Goal: Task Accomplishment & Management: Manage account settings

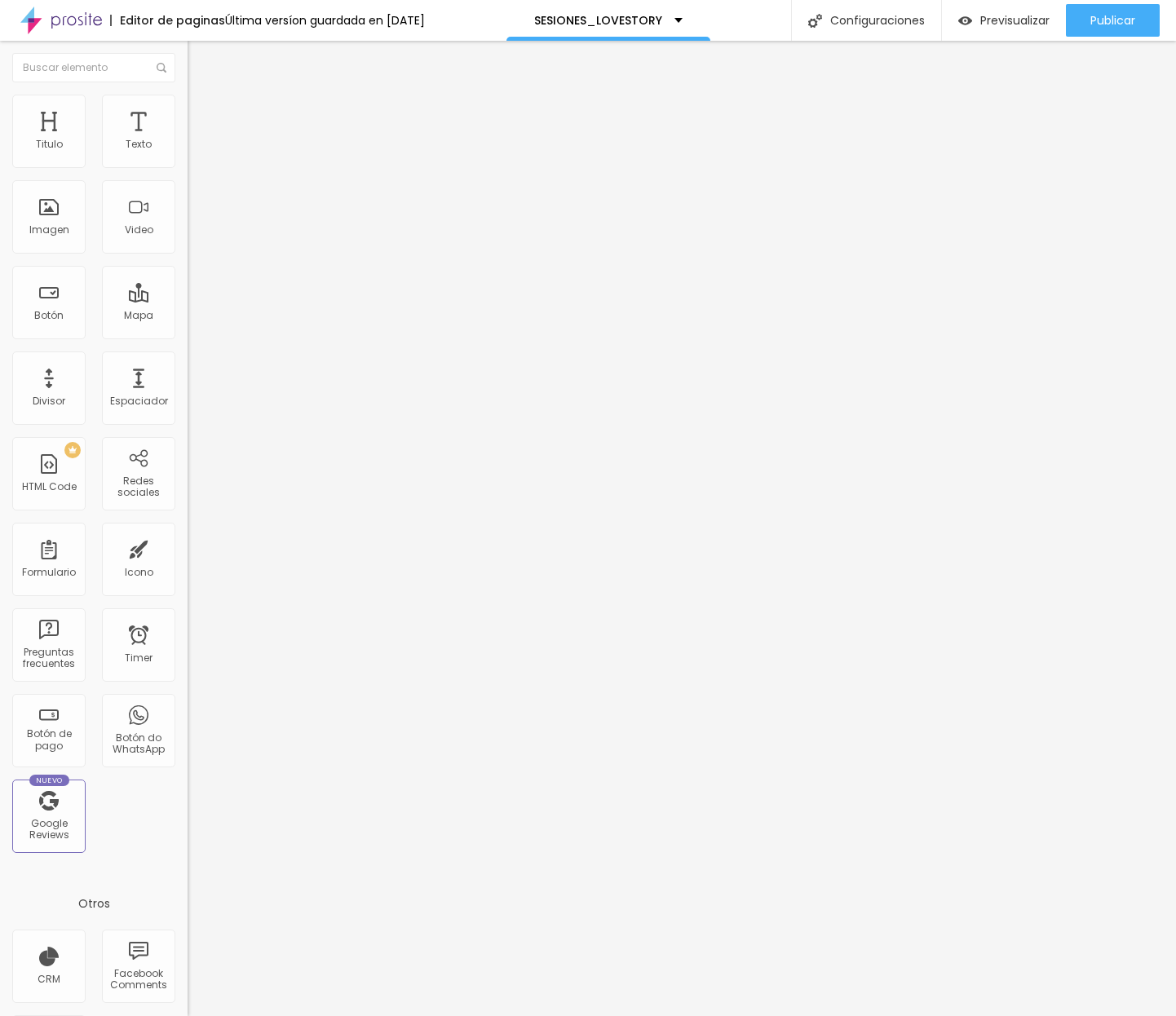
click at [188, 108] on li "Estilo" at bounding box center [281, 102] width 188 height 16
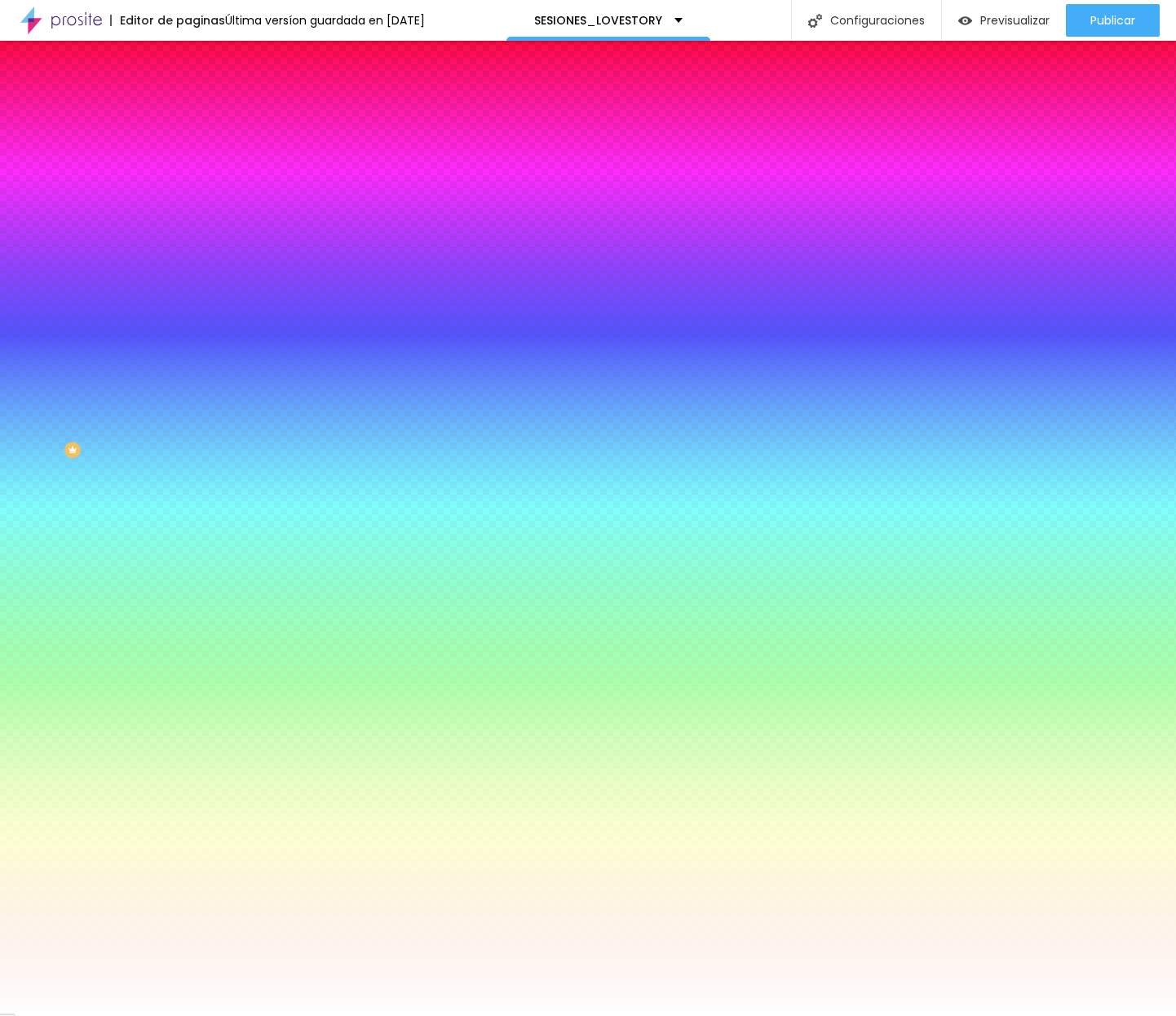
click at [188, 111] on li "Avanzado" at bounding box center [281, 119] width 188 height 16
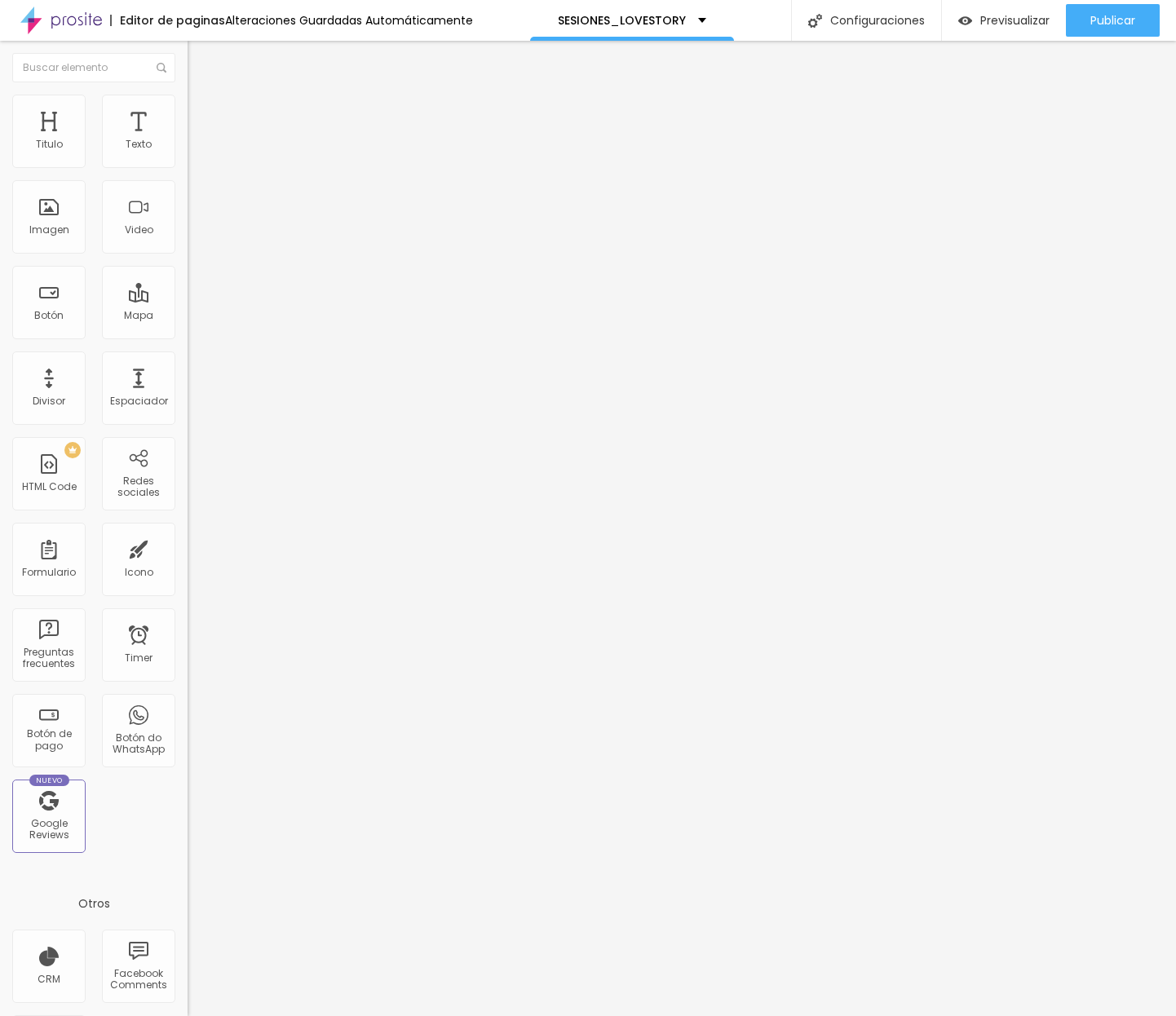
click at [188, 256] on span "Original" at bounding box center [207, 248] width 39 height 14
click at [188, 102] on img at bounding box center [195, 102] width 15 height 15
click at [188, 111] on li "Avanzado" at bounding box center [281, 119] width 188 height 16
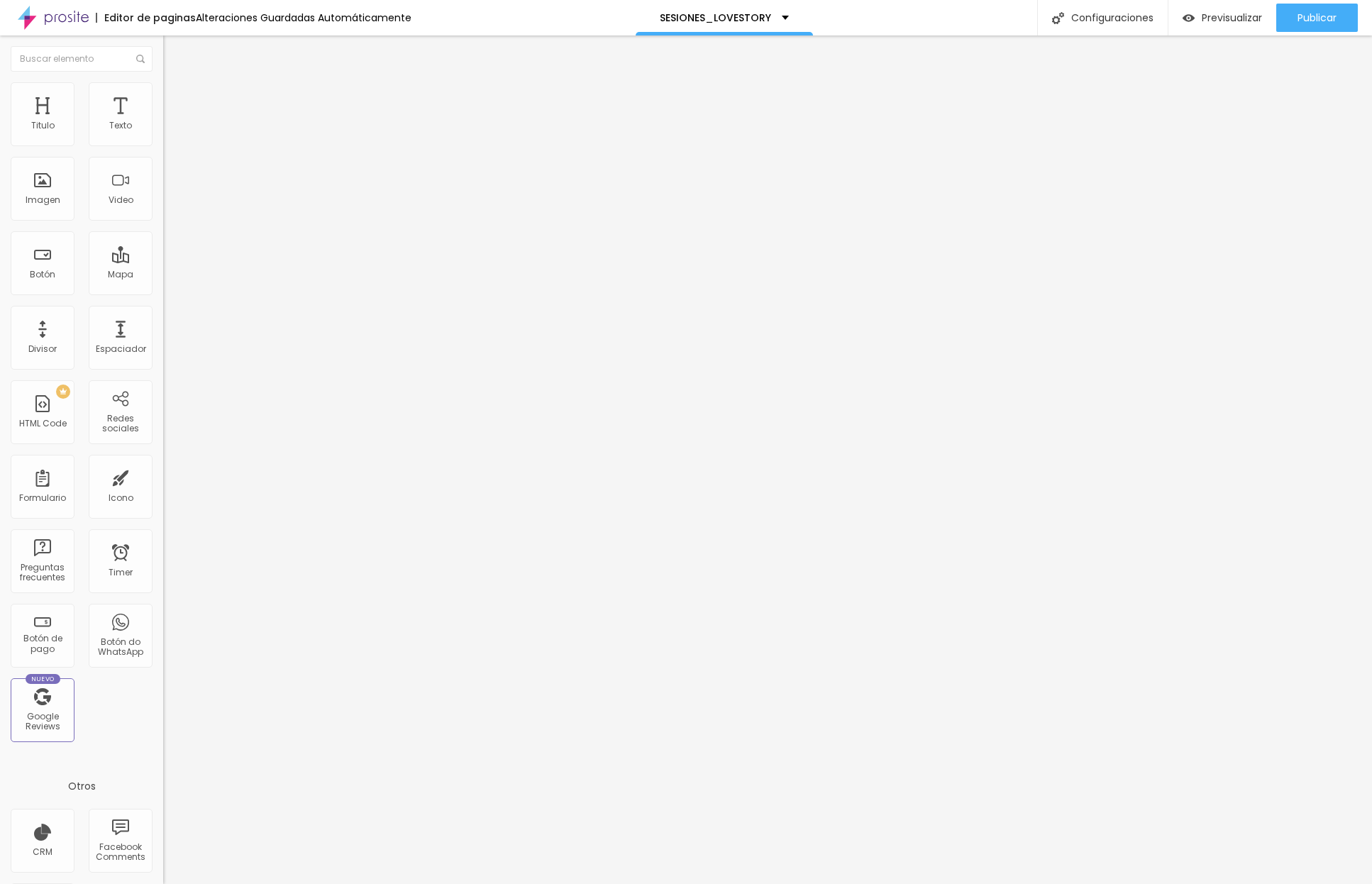
click at [163, 129] on span "Completo" at bounding box center [185, 123] width 43 height 12
click at [163, 138] on span "Boxed" at bounding box center [177, 131] width 27 height 12
click at [176, 98] on span "Estilo" at bounding box center [187, 91] width 22 height 12
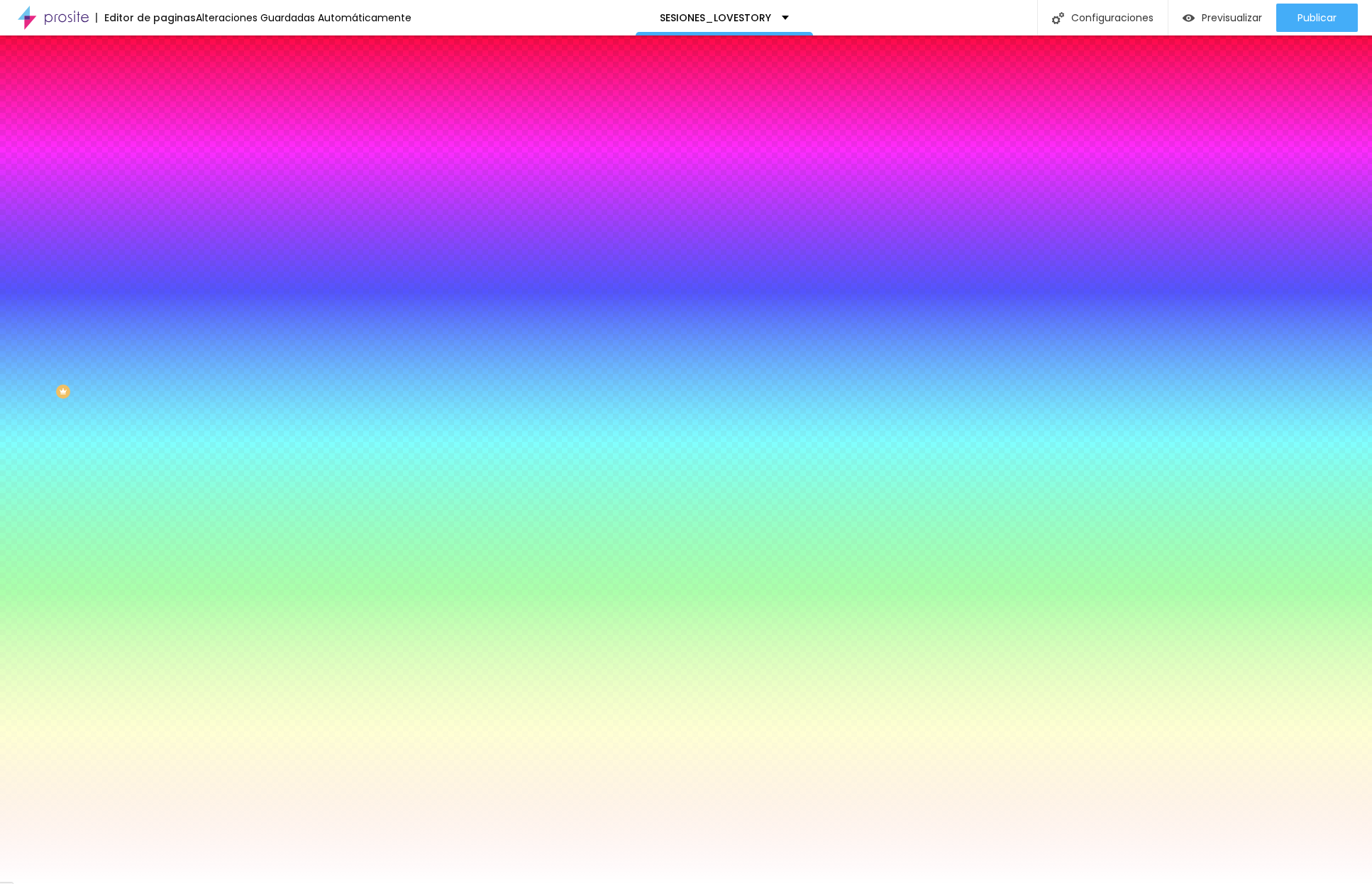
click at [163, 96] on li "Avanzado" at bounding box center [244, 103] width 163 height 14
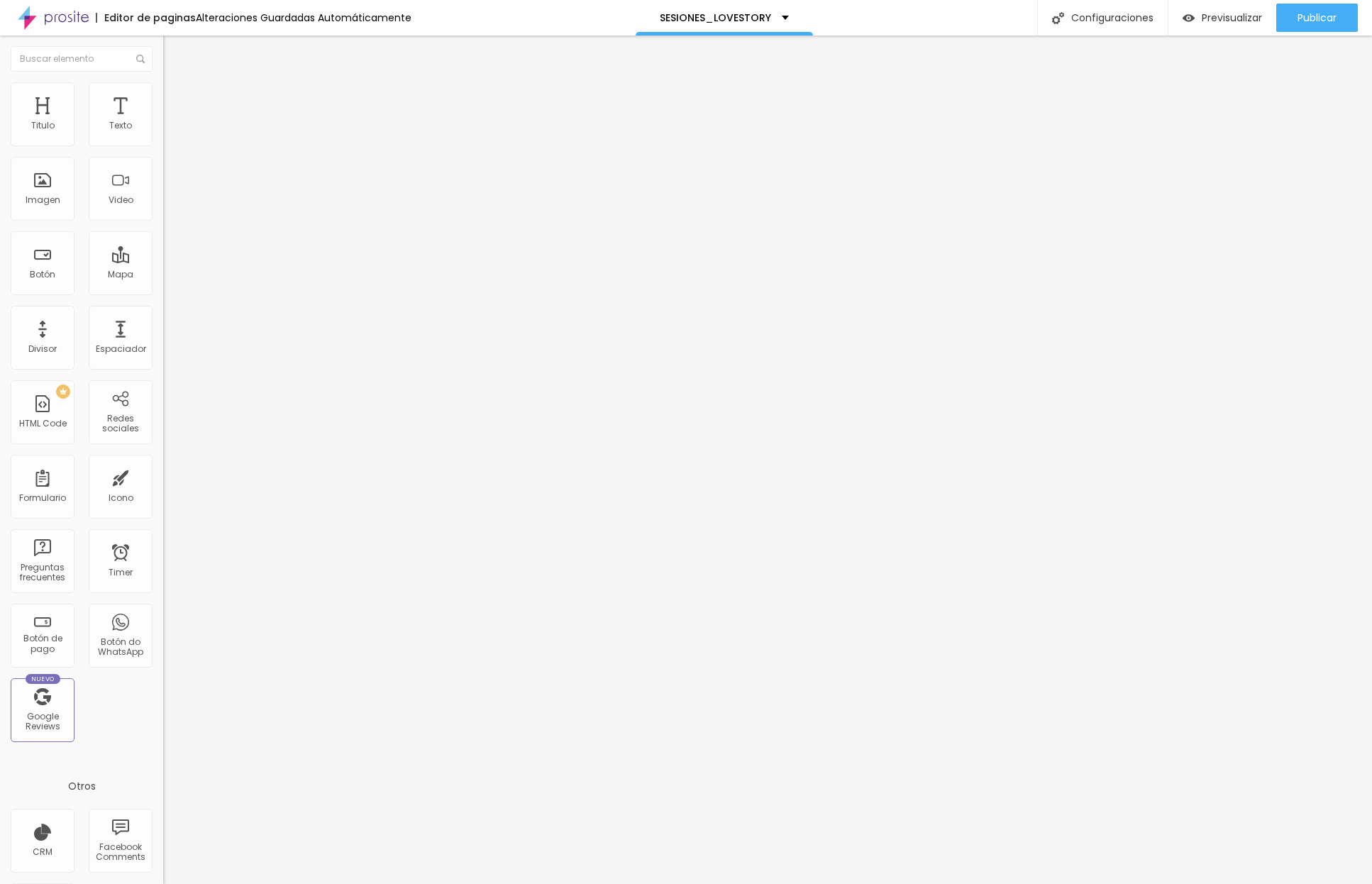
click at [163, 91] on li "Estilo" at bounding box center [244, 89] width 163 height 14
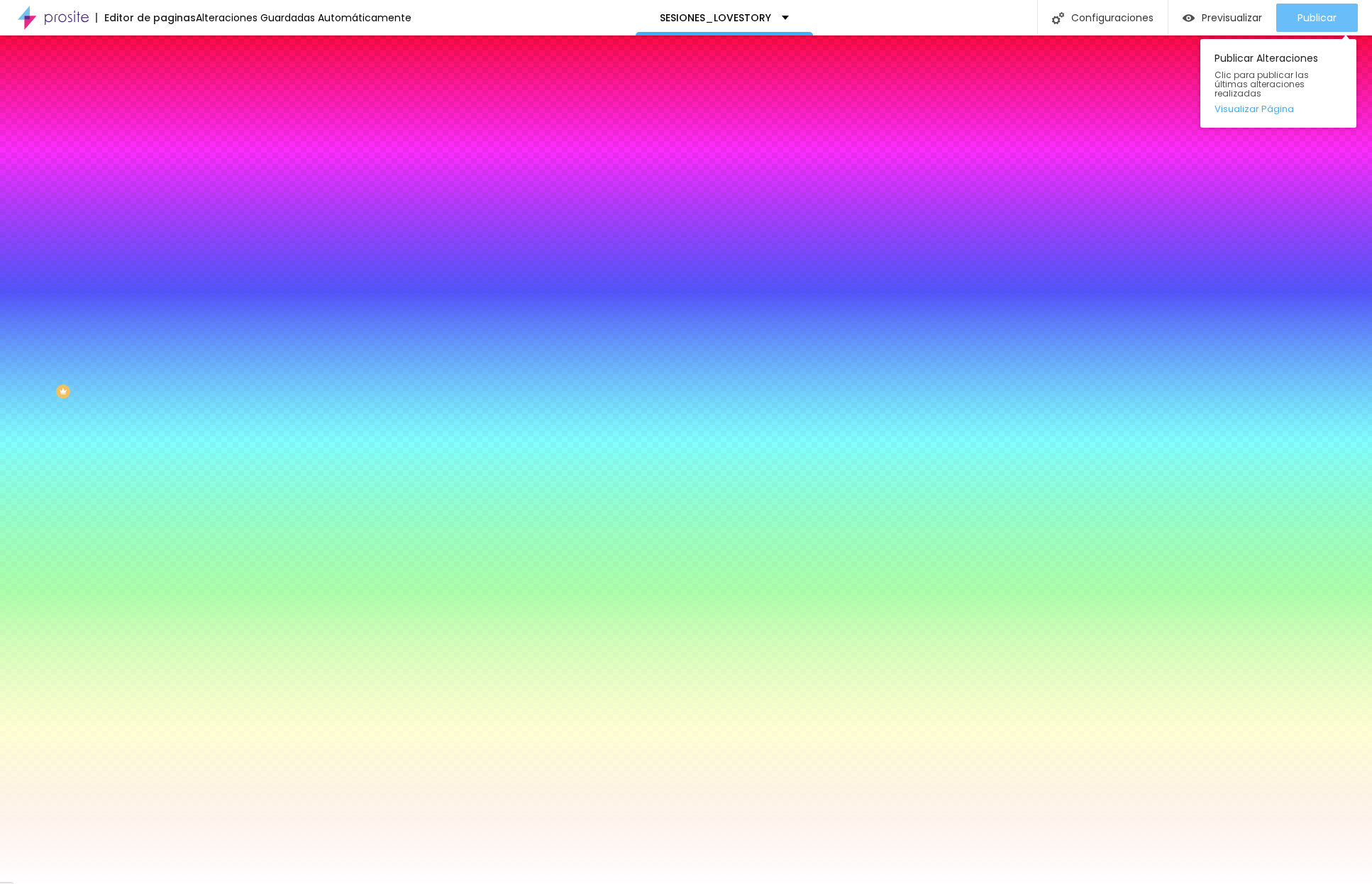
click at [1022, 29] on div "Publicar" at bounding box center [1317, 18] width 39 height 29
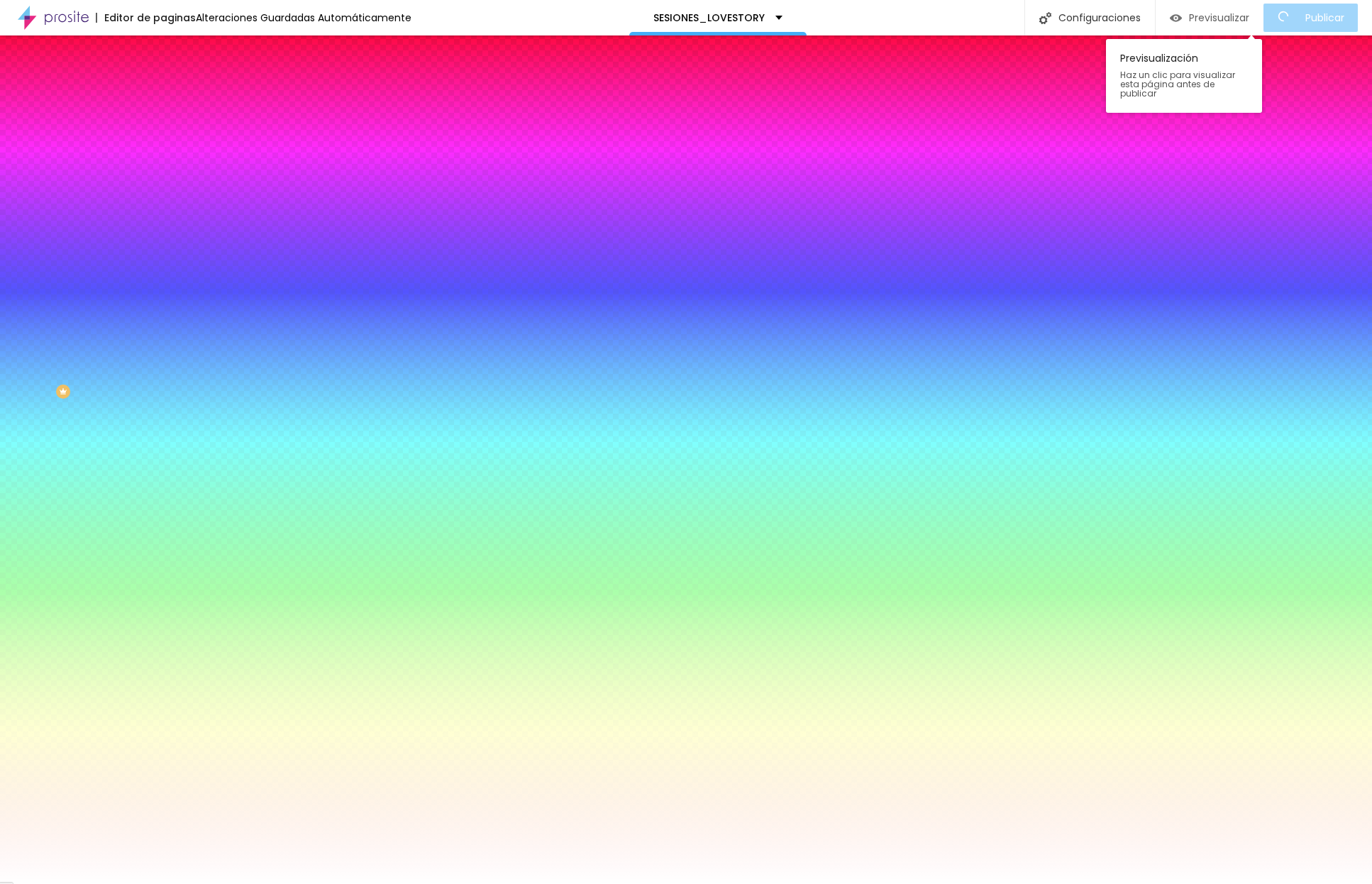
click at [1022, 22] on span "Previsualizar" at bounding box center [1219, 18] width 61 height 11
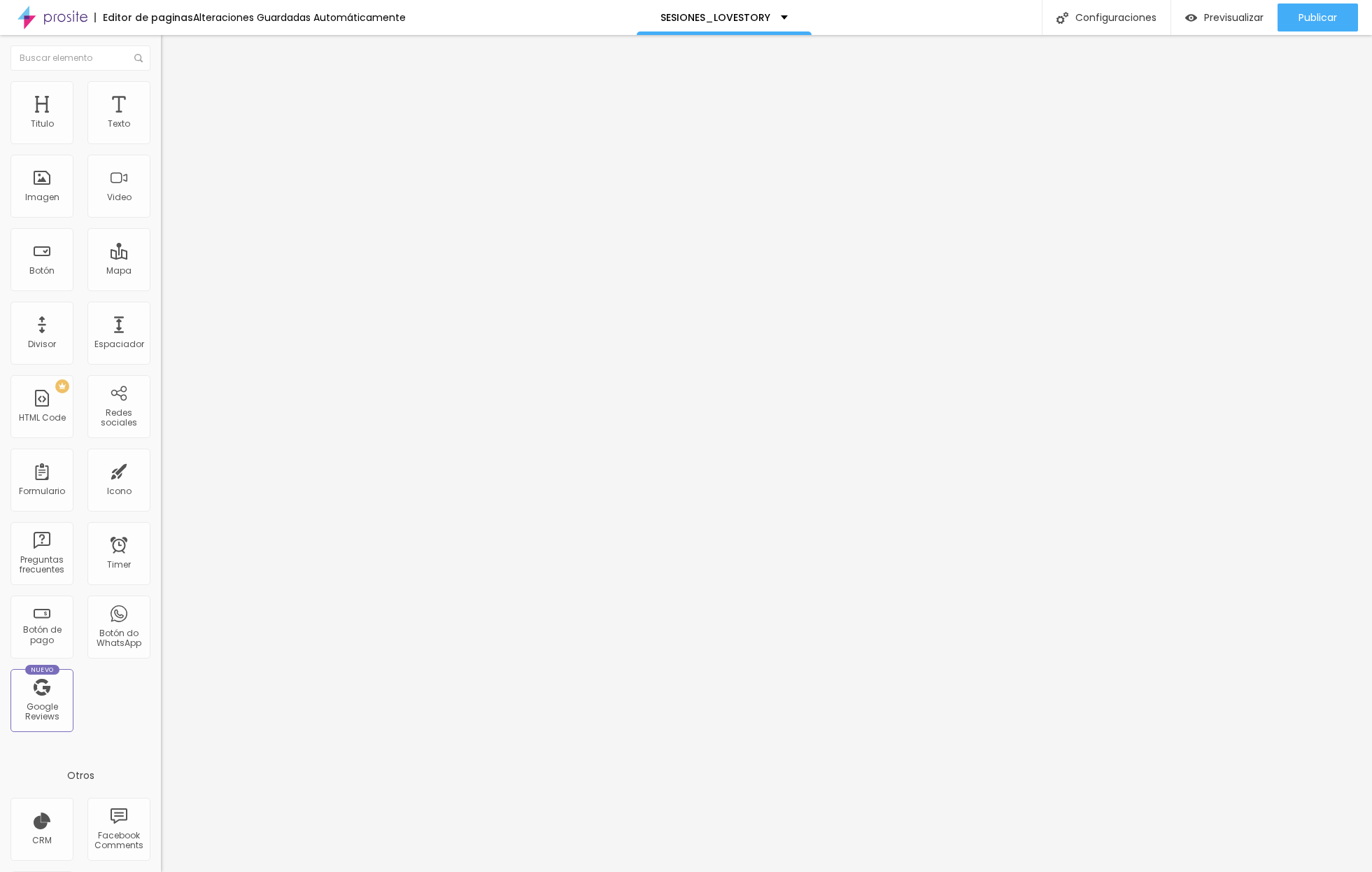
click at [161, 127] on span "Completo" at bounding box center [182, 121] width 43 height 12
click at [161, 136] on span "Boxed" at bounding box center [174, 129] width 27 height 12
click at [161, 82] on img at bounding box center [167, 87] width 13 height 13
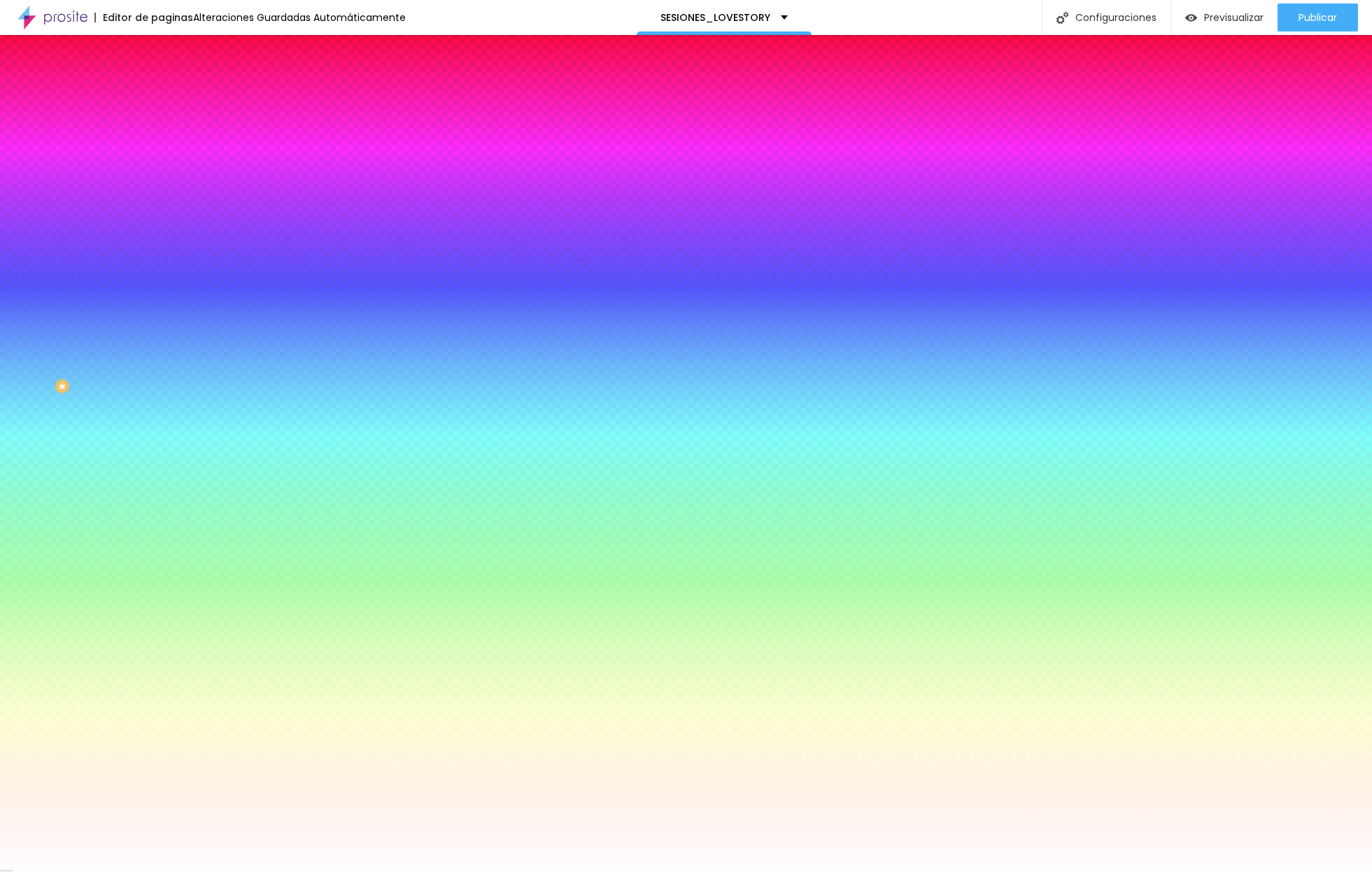
click at [161, 95] on img at bounding box center [167, 101] width 13 height 13
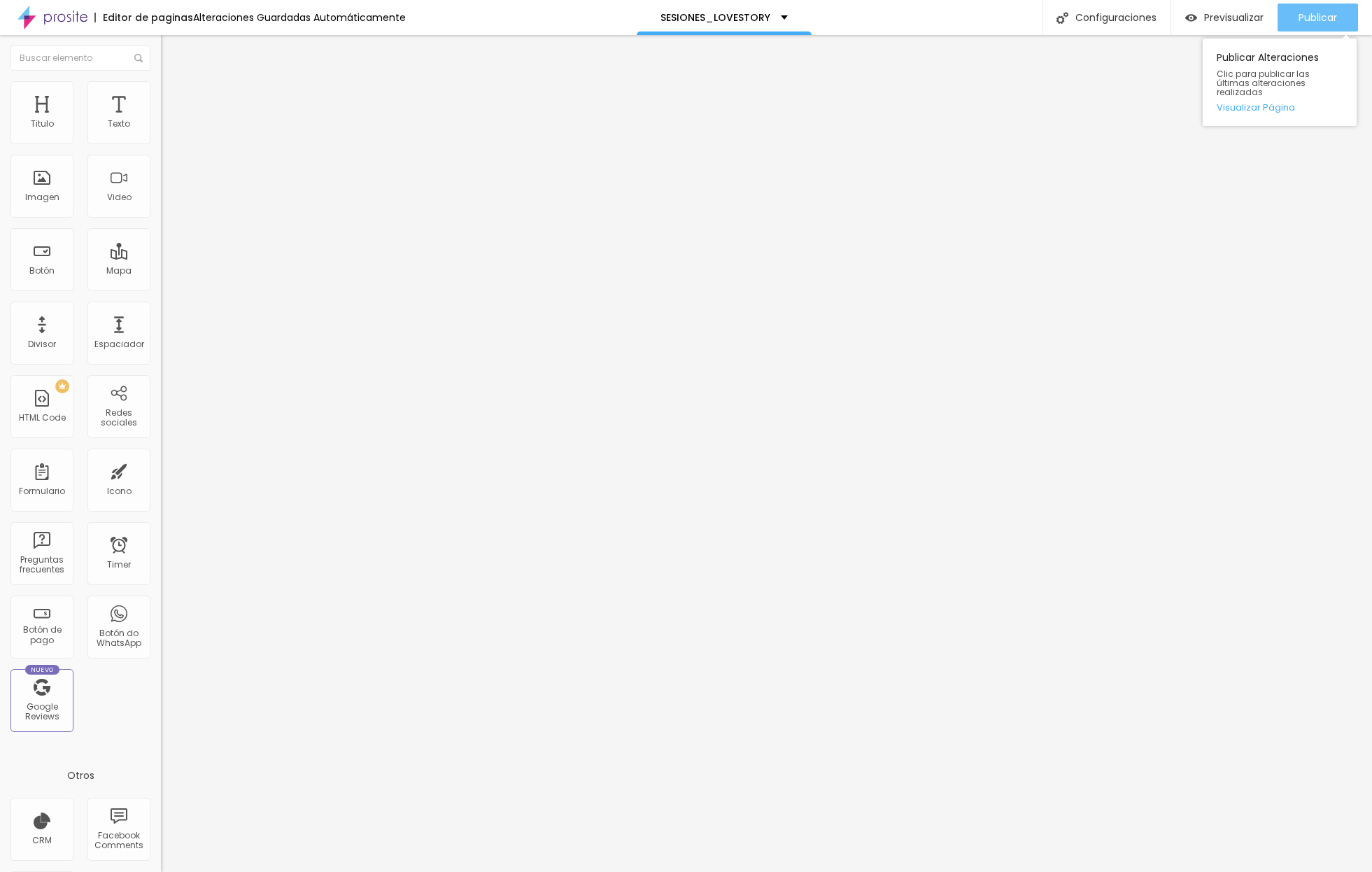
click at [1008, 17] on span "Publicar" at bounding box center [1317, 18] width 39 height 11
click at [1008, 17] on span "Previsualizar" at bounding box center [1221, 18] width 60 height 11
click at [161, 127] on span "Completo" at bounding box center [182, 121] width 43 height 12
click at [161, 136] on span "Boxed" at bounding box center [174, 129] width 27 height 12
click at [1008, 28] on div "Publicar" at bounding box center [1317, 18] width 39 height 28
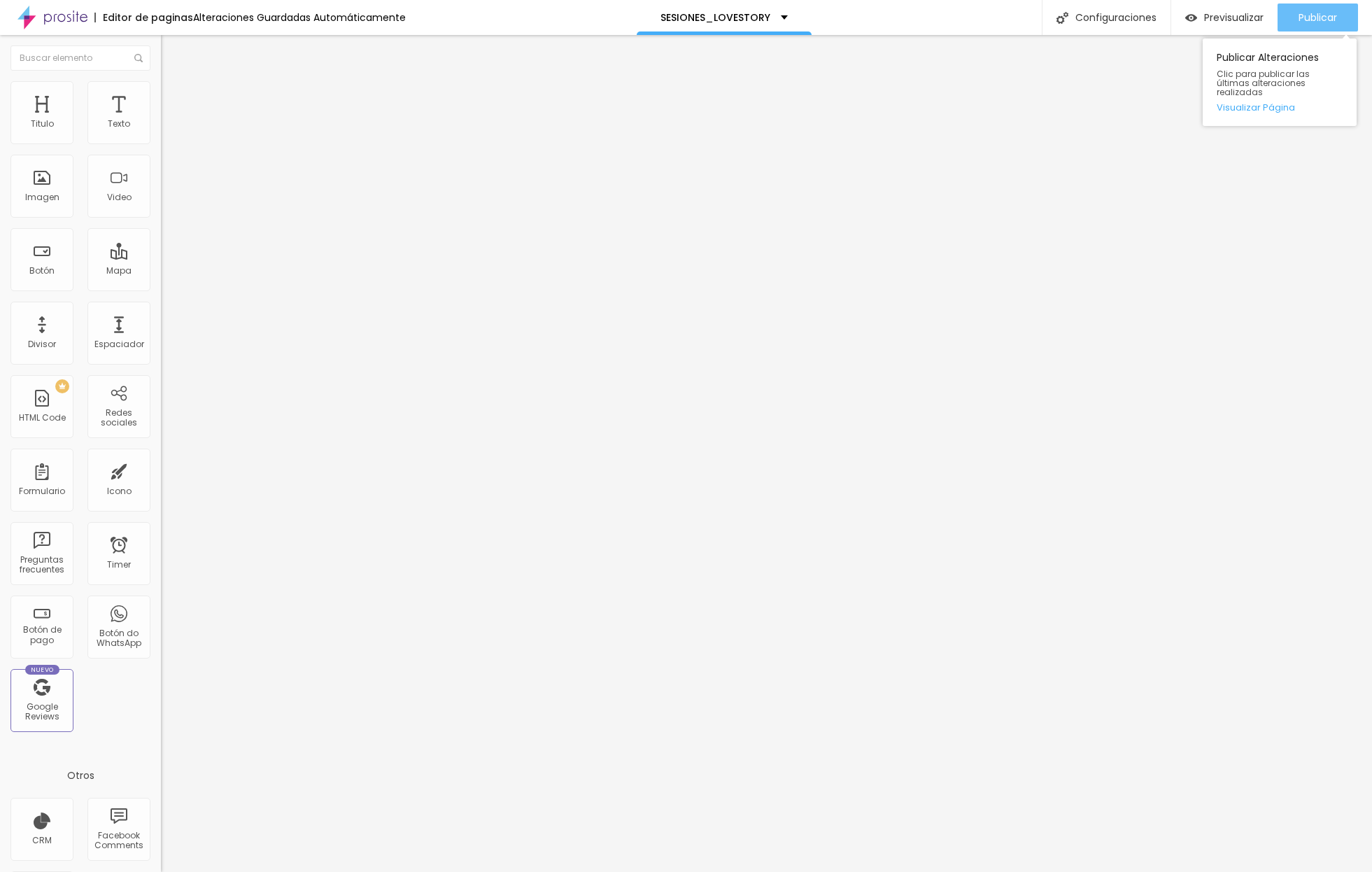
click at [1008, 12] on span "Publicar" at bounding box center [1317, 18] width 39 height 11
click at [1008, 20] on span "Previsualizar" at bounding box center [1221, 18] width 60 height 11
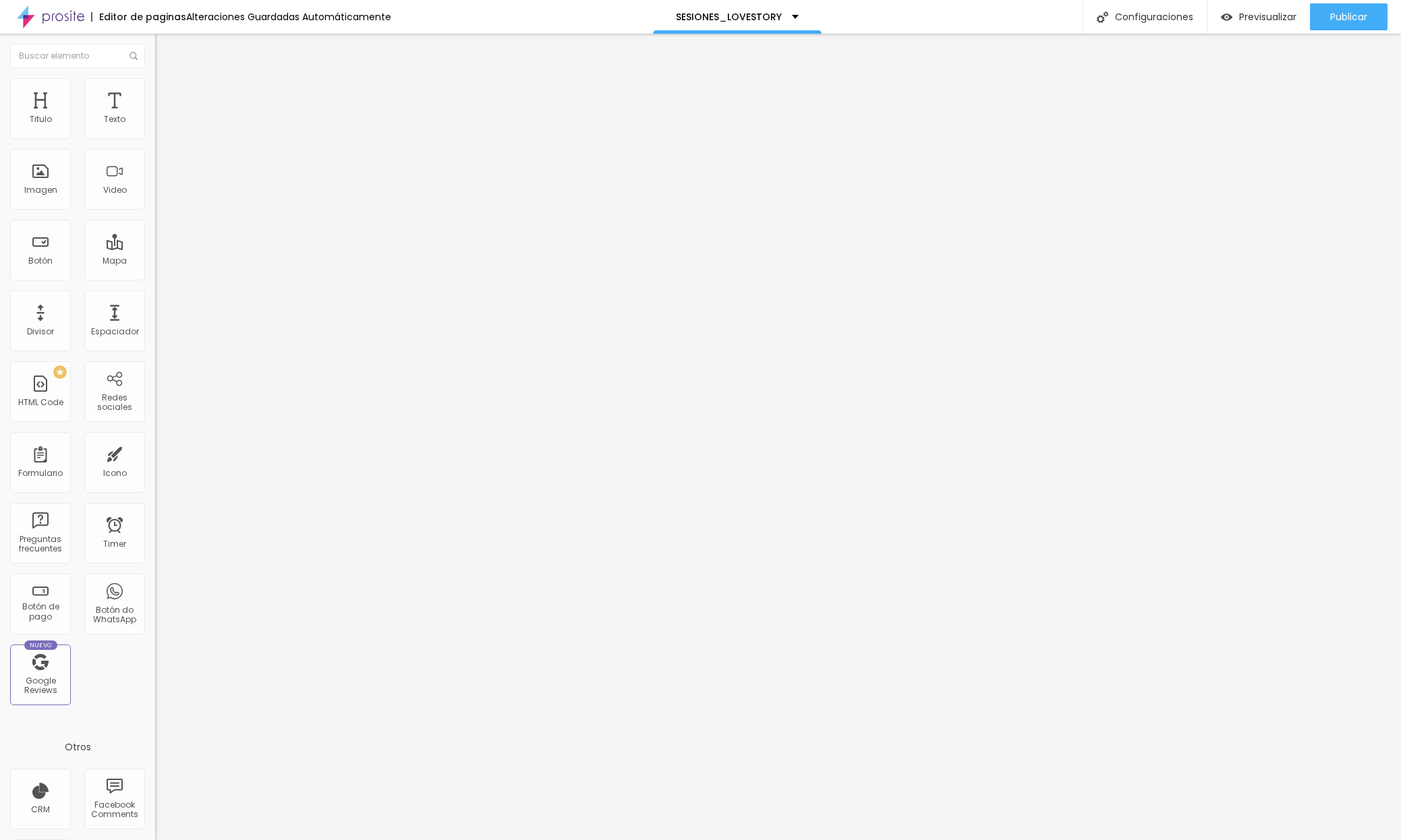
click at [155, 211] on span "Original" at bounding box center [171, 205] width 33 height 12
click at [155, 123] on span "Completo" at bounding box center [176, 117] width 41 height 12
click at [155, 131] on span "Boxed" at bounding box center [168, 125] width 26 height 12
click at [972, 24] on div "Publicar" at bounding box center [1349, 17] width 37 height 27
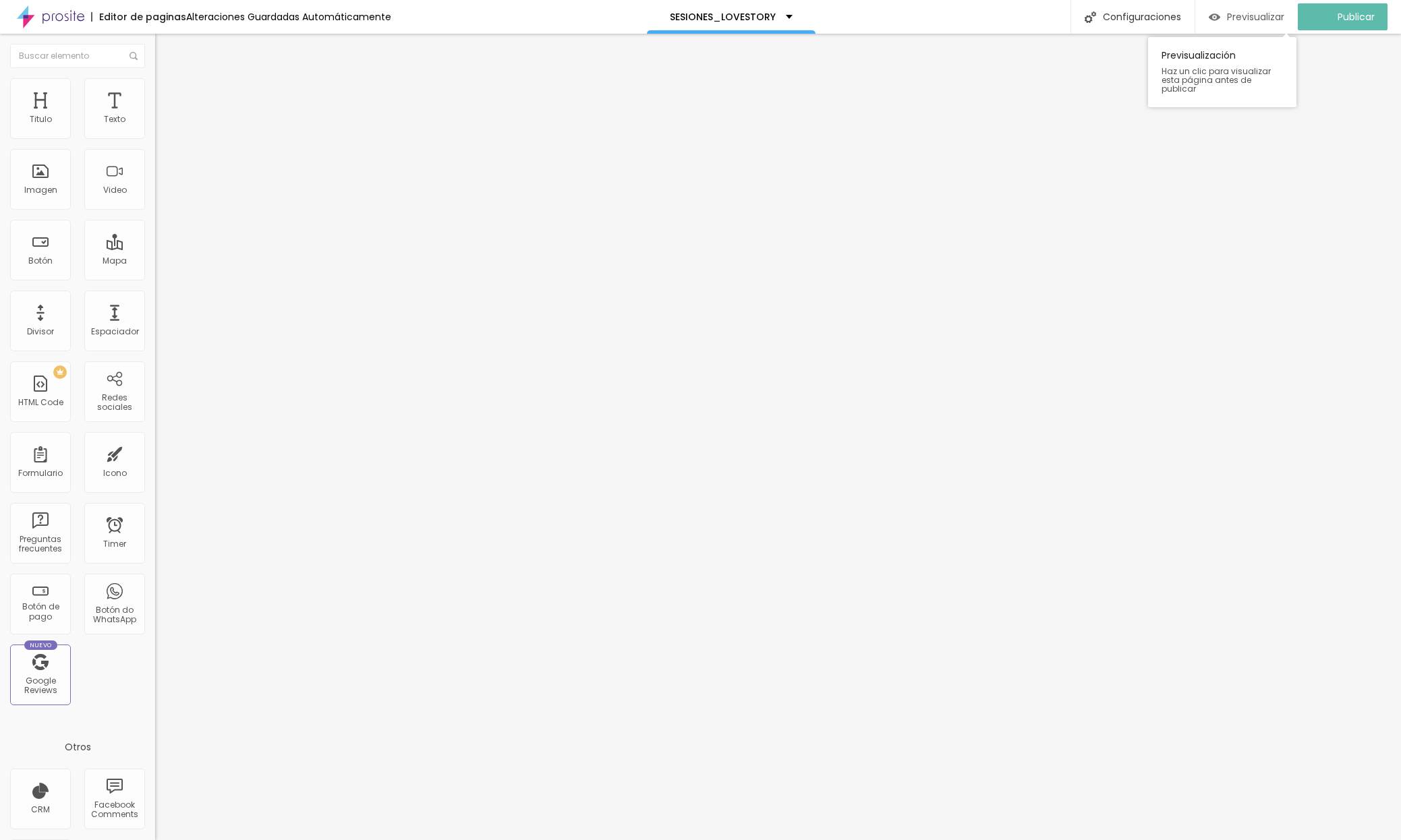
click at [972, 14] on span "Previsualizar" at bounding box center [1256, 17] width 58 height 11
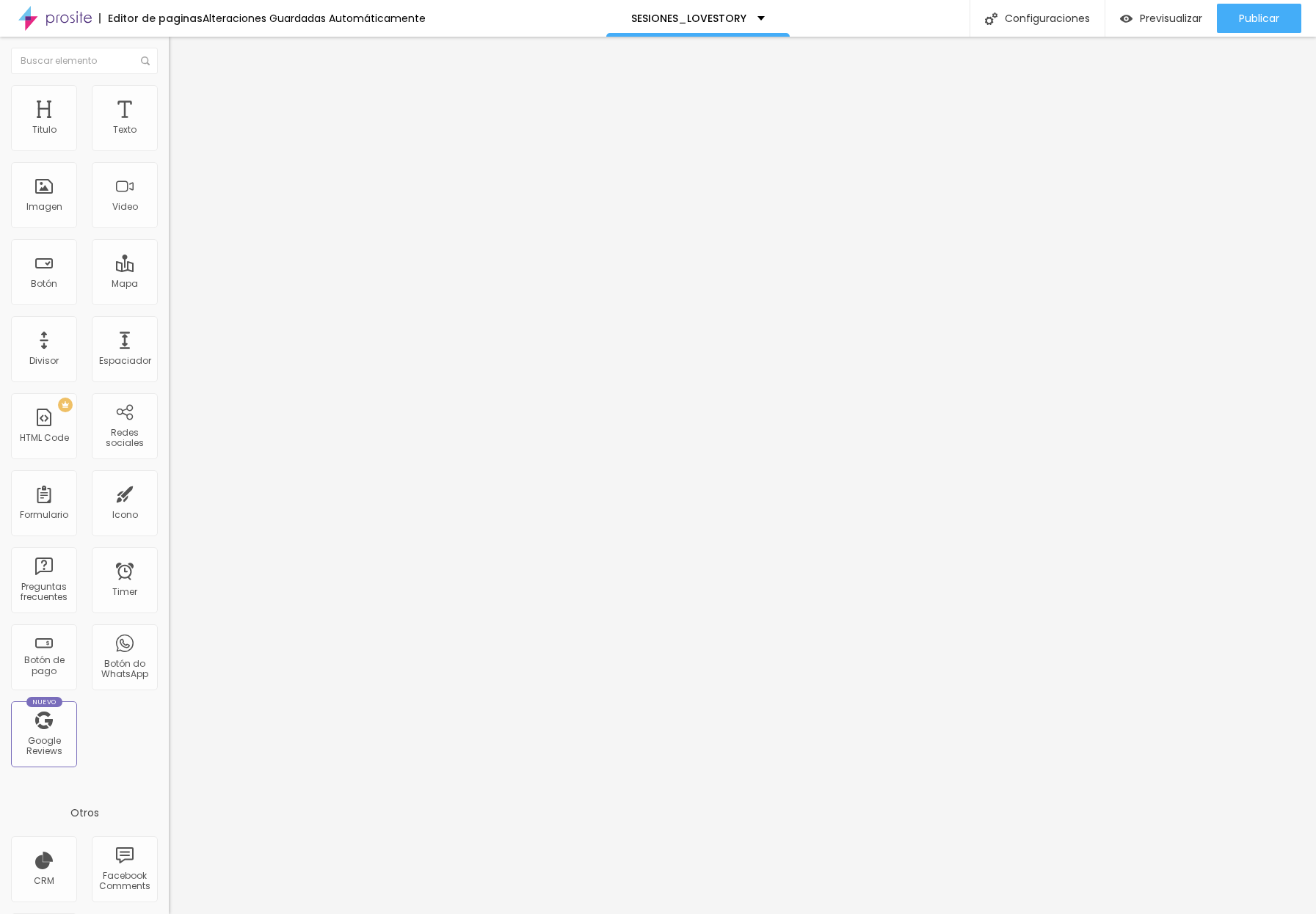
click at [169, 96] on li "Estilo" at bounding box center [253, 92] width 169 height 15
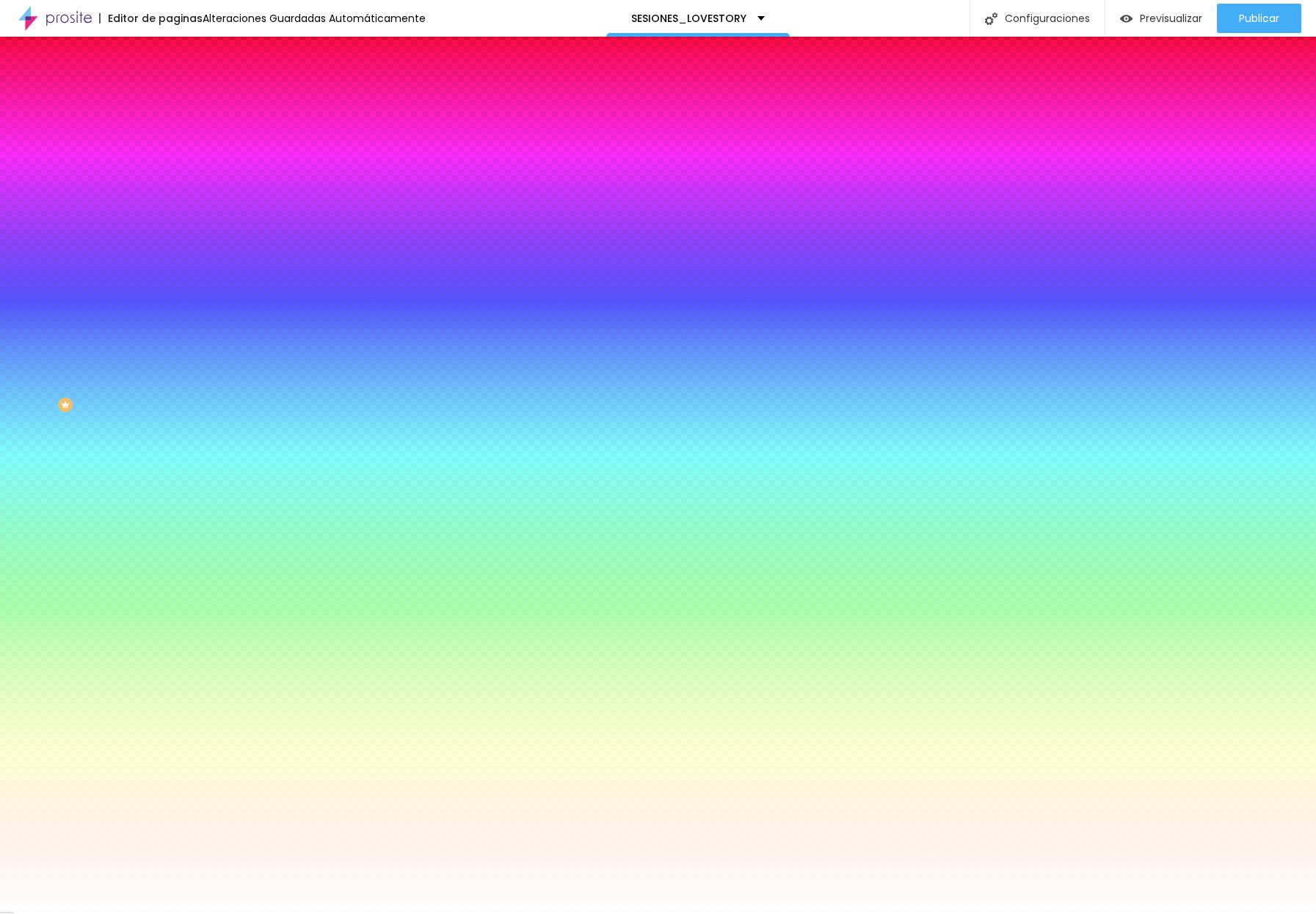
click at [169, 200] on div at bounding box center [253, 200] width 169 height 0
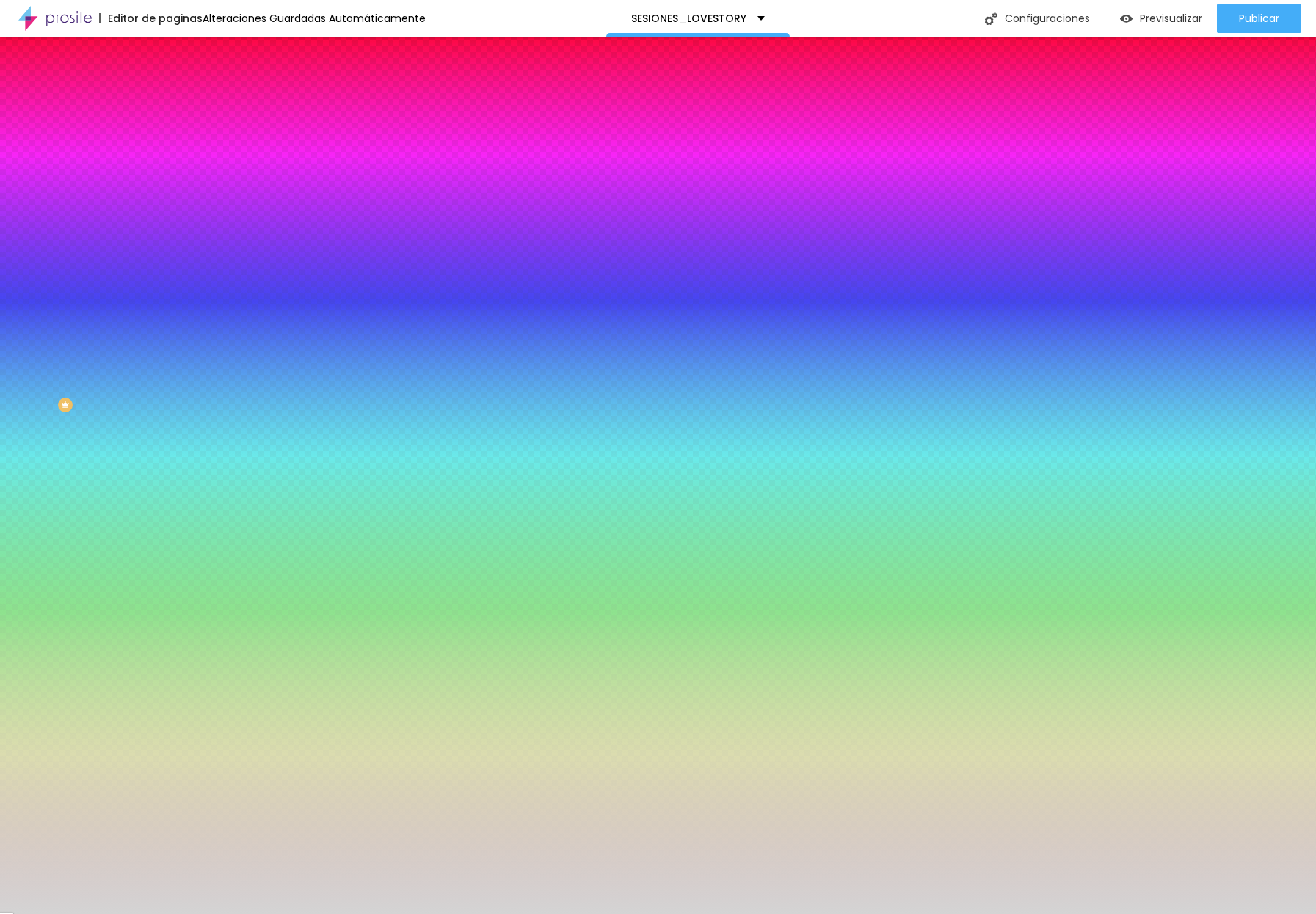
click at [23, 303] on div at bounding box center [658, 457] width 1316 height 914
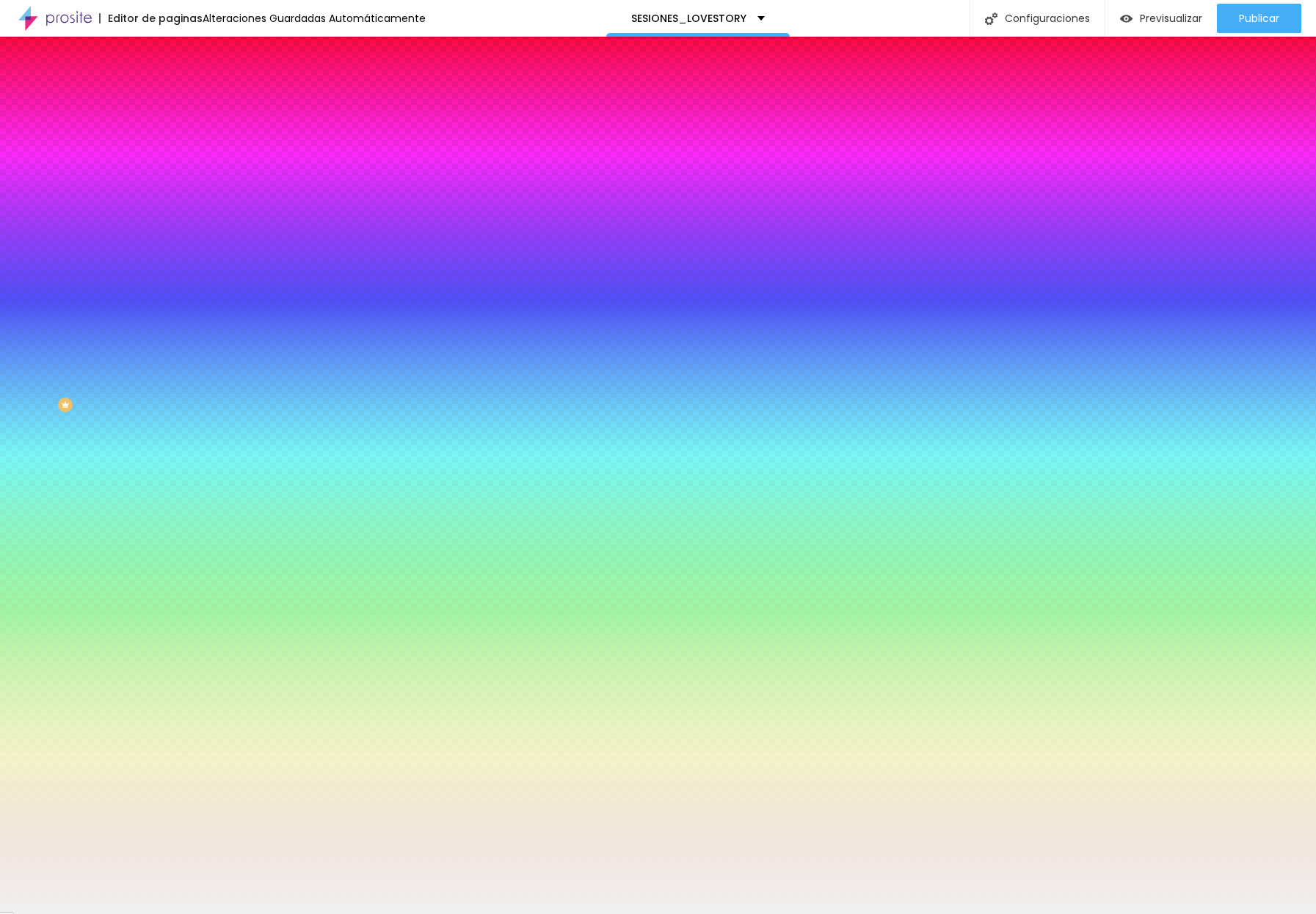
type input "#F3F3F3"
drag, startPoint x: 24, startPoint y: 303, endPoint x: 22, endPoint y: 290, distance: 13.2
click at [169, 214] on div at bounding box center [253, 214] width 169 height 0
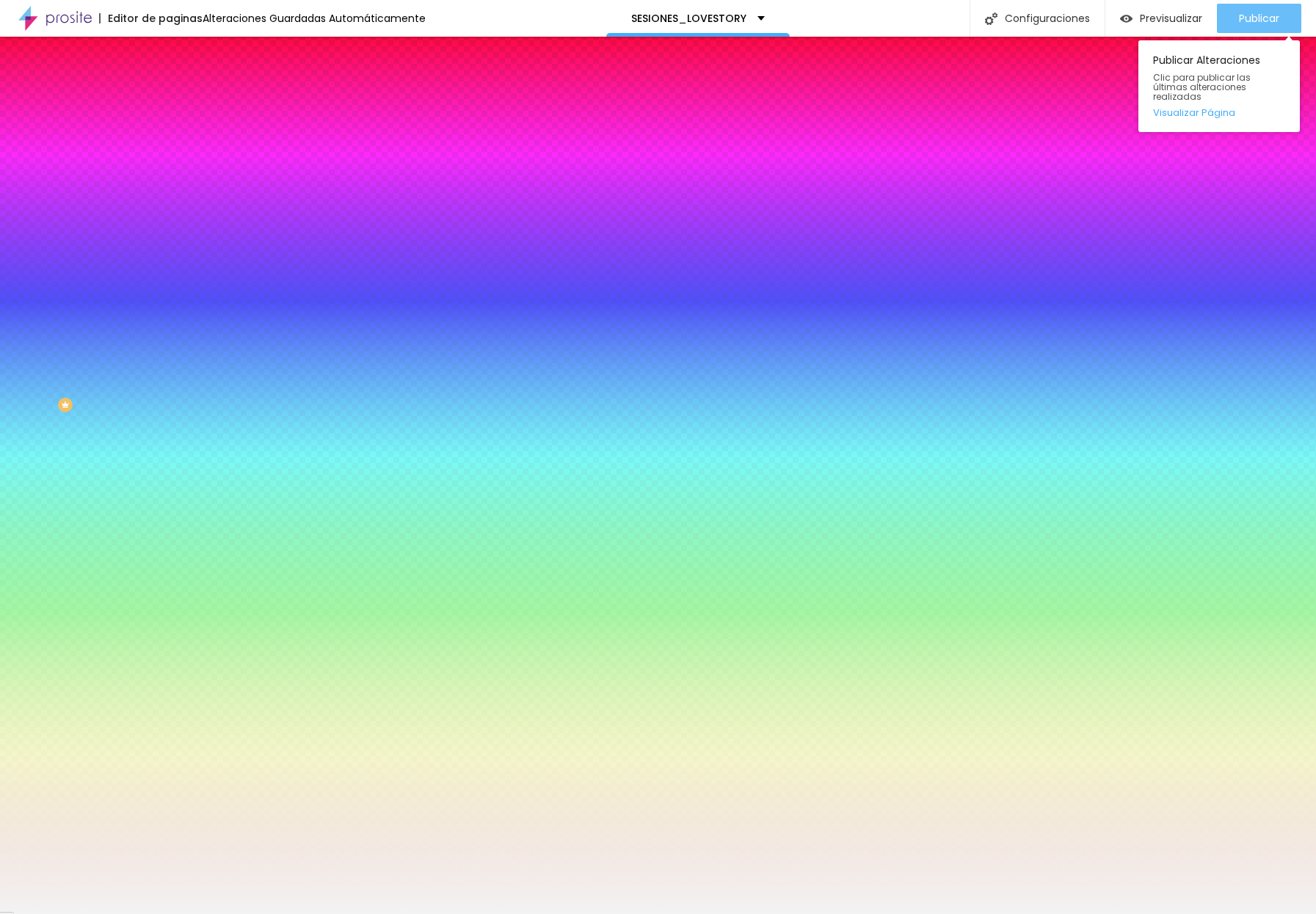
click at [1057, 17] on span "Publicar" at bounding box center [1258, 18] width 41 height 12
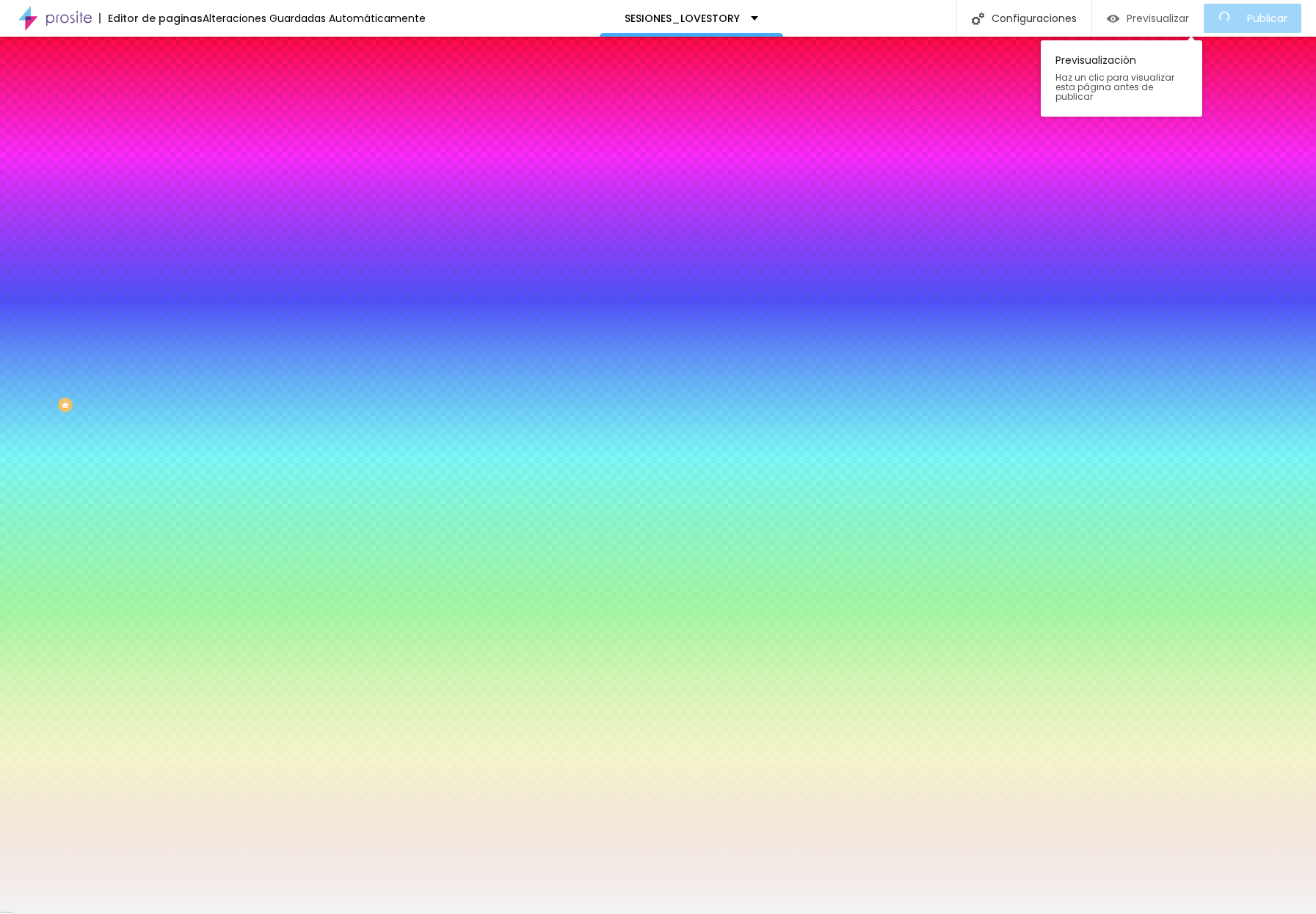
click at [1057, 15] on span "Previsualizar" at bounding box center [1157, 18] width 63 height 12
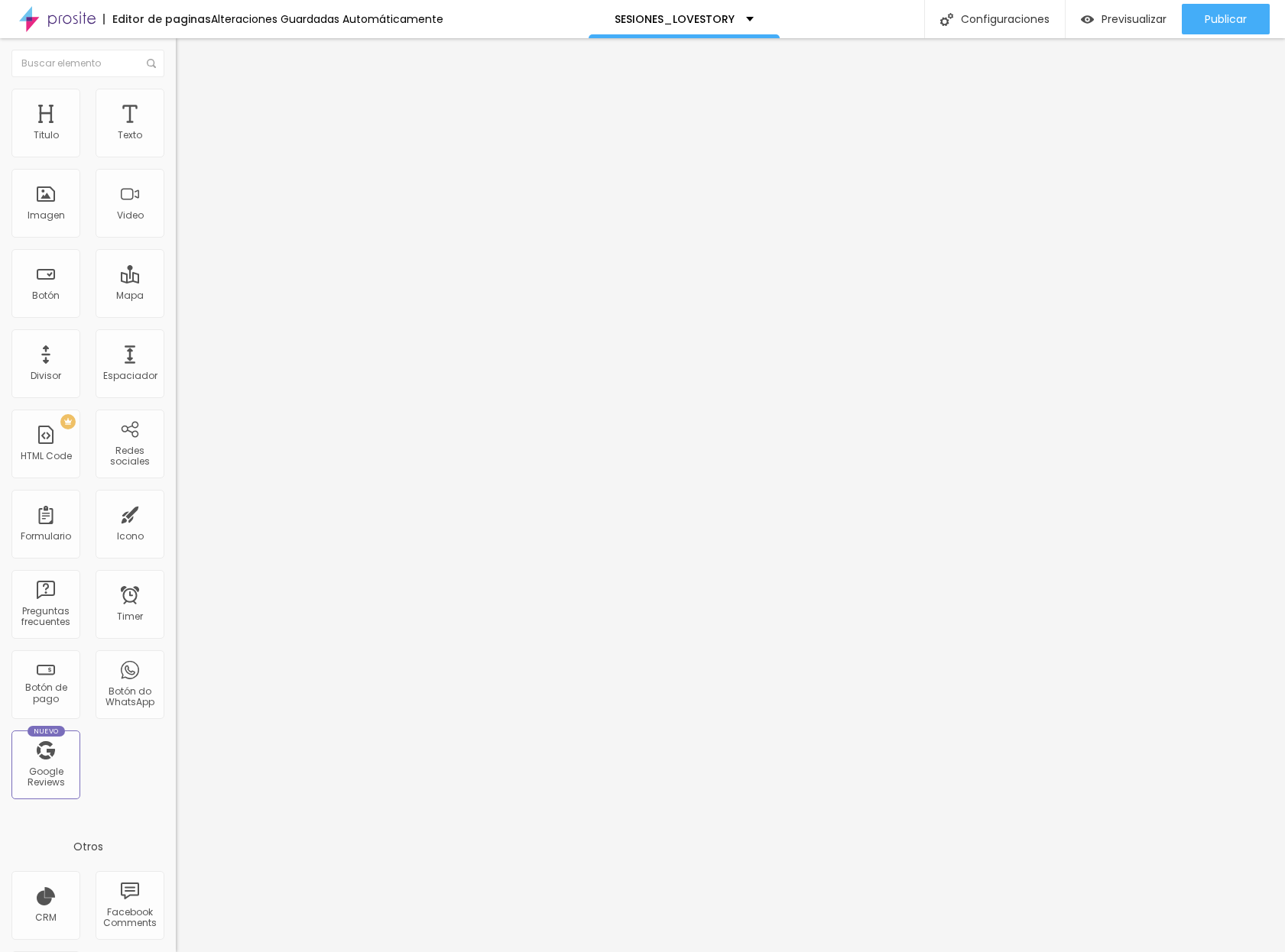
click at [176, 139] on span "Completo" at bounding box center [199, 132] width 47 height 13
click at [176, 148] on span "Boxed" at bounding box center [190, 141] width 29 height 13
click at [190, 113] on span "Avanzado" at bounding box center [214, 114] width 49 height 13
type input "45"
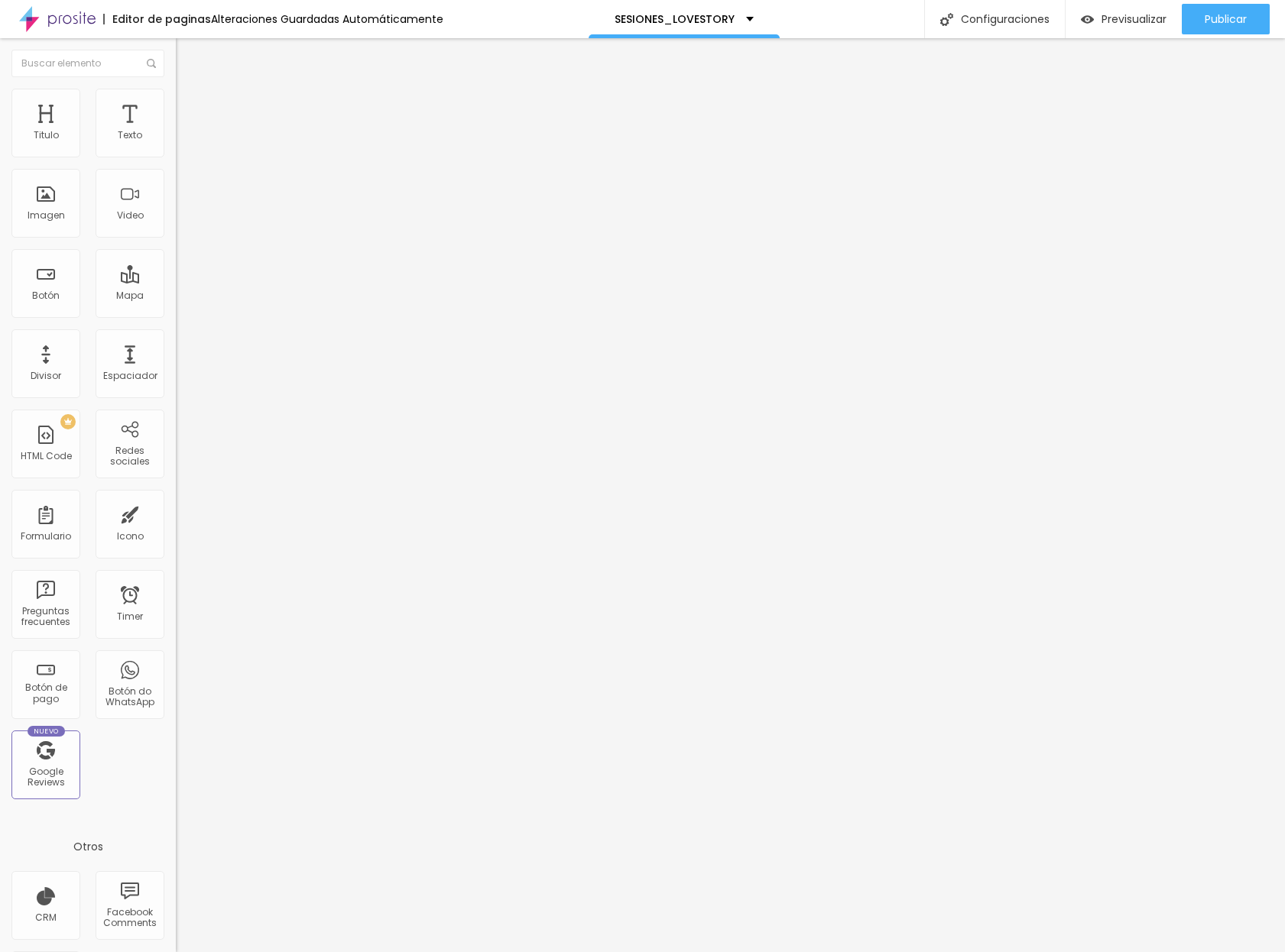
type input "0"
drag, startPoint x: 106, startPoint y: 153, endPoint x: -74, endPoint y: 153, distance: 180.0
type input "0"
click at [0, 153] on html "Editor de paginas Guardando... SESIONES_LOVESTORY Configuraciones Configuracion…" at bounding box center [642, 476] width 1285 height 952
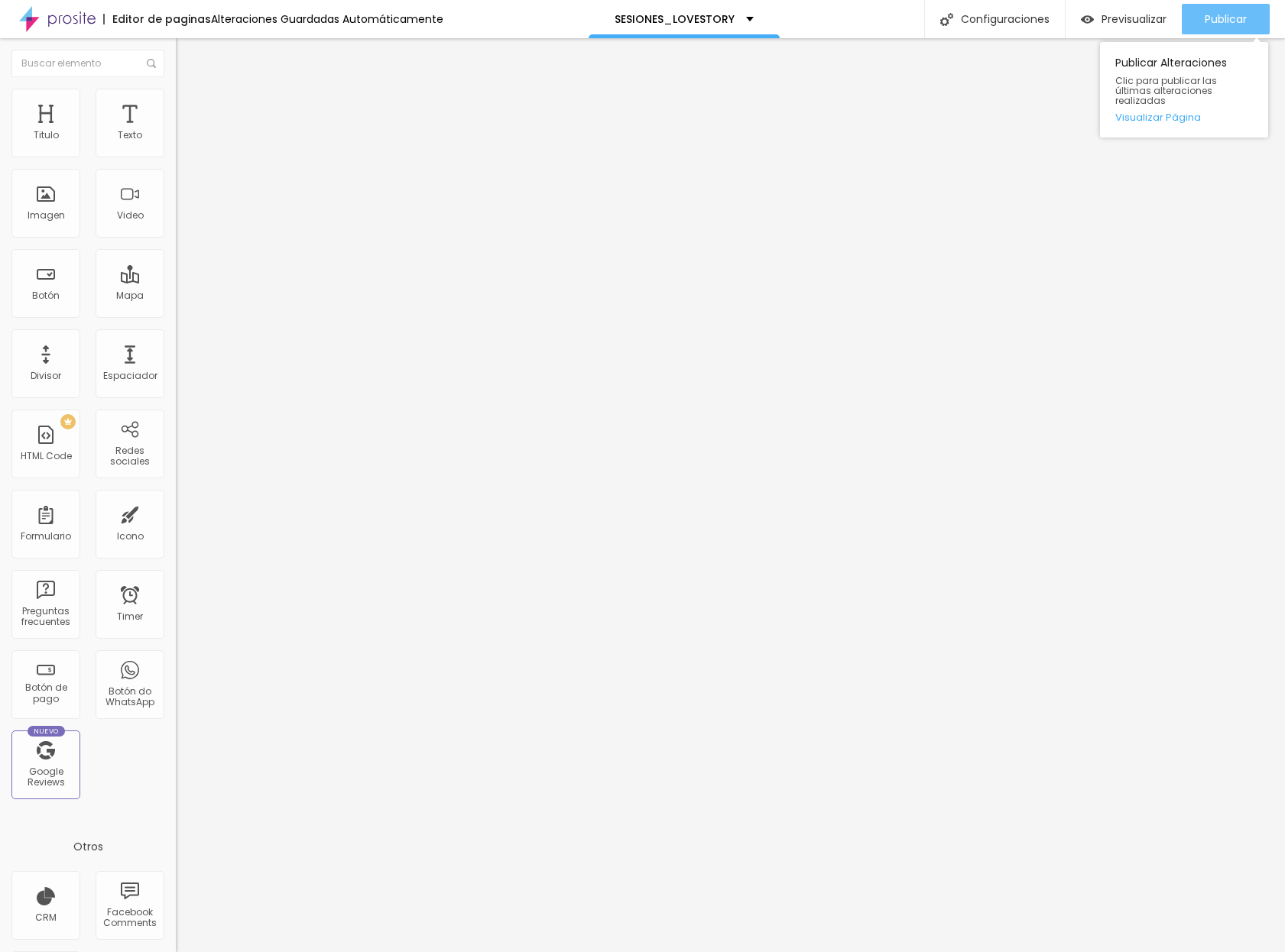
click at [1101, 11] on div "Publicar" at bounding box center [1226, 19] width 42 height 31
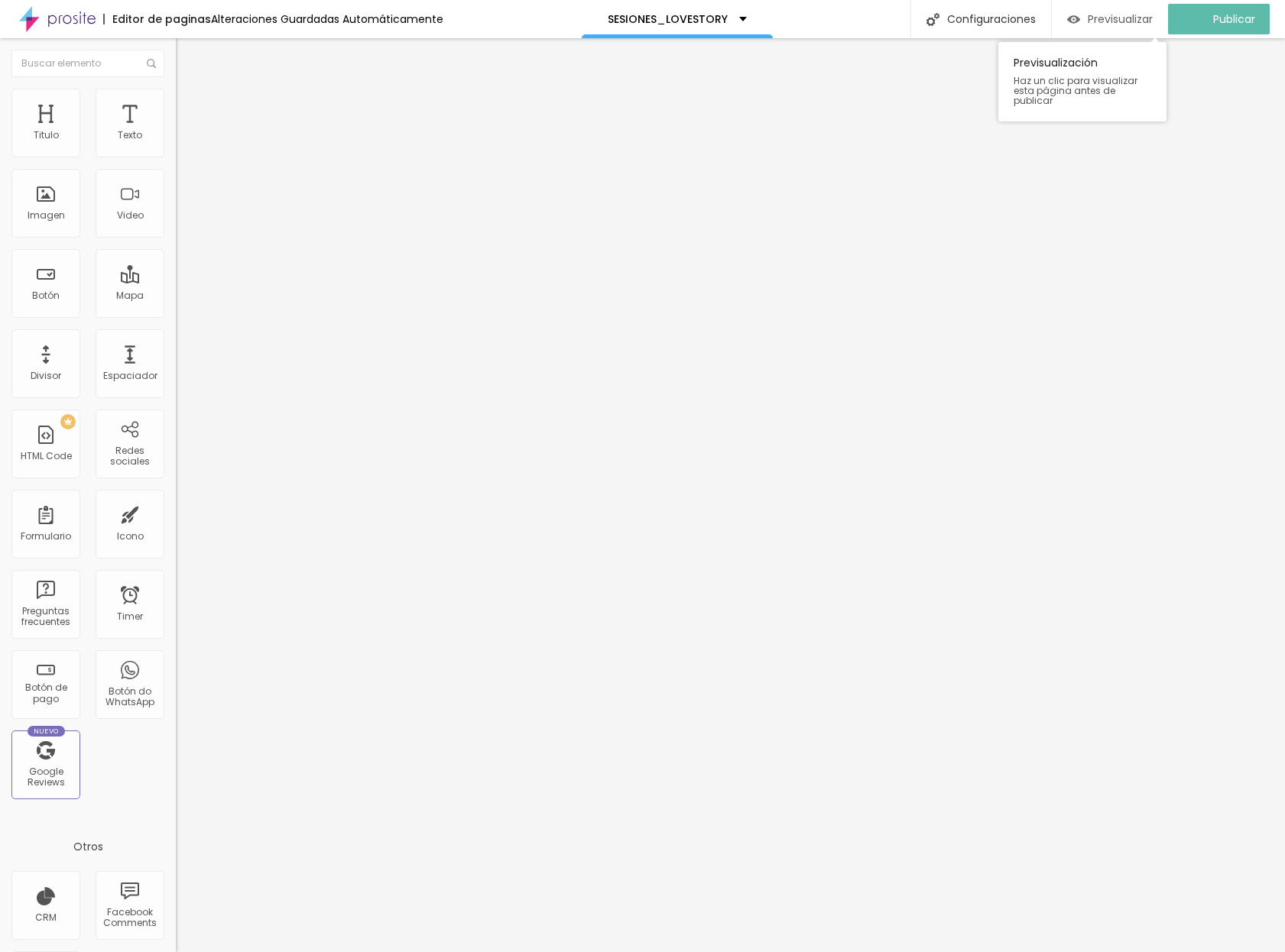
click at [1101, 17] on span "Previsualizar" at bounding box center [1120, 19] width 65 height 12
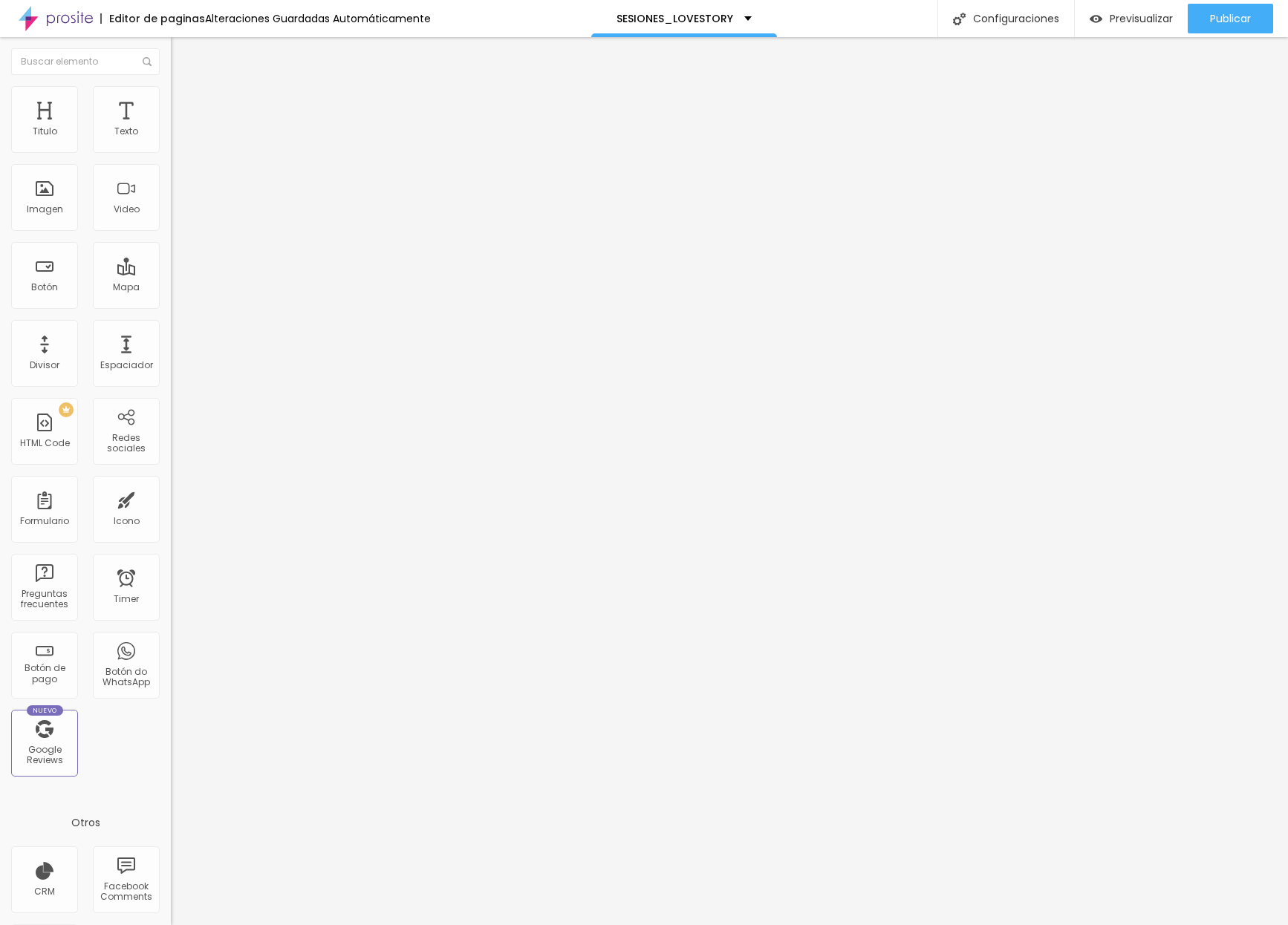
click at [171, 95] on li "Estilo" at bounding box center [256, 93] width 171 height 15
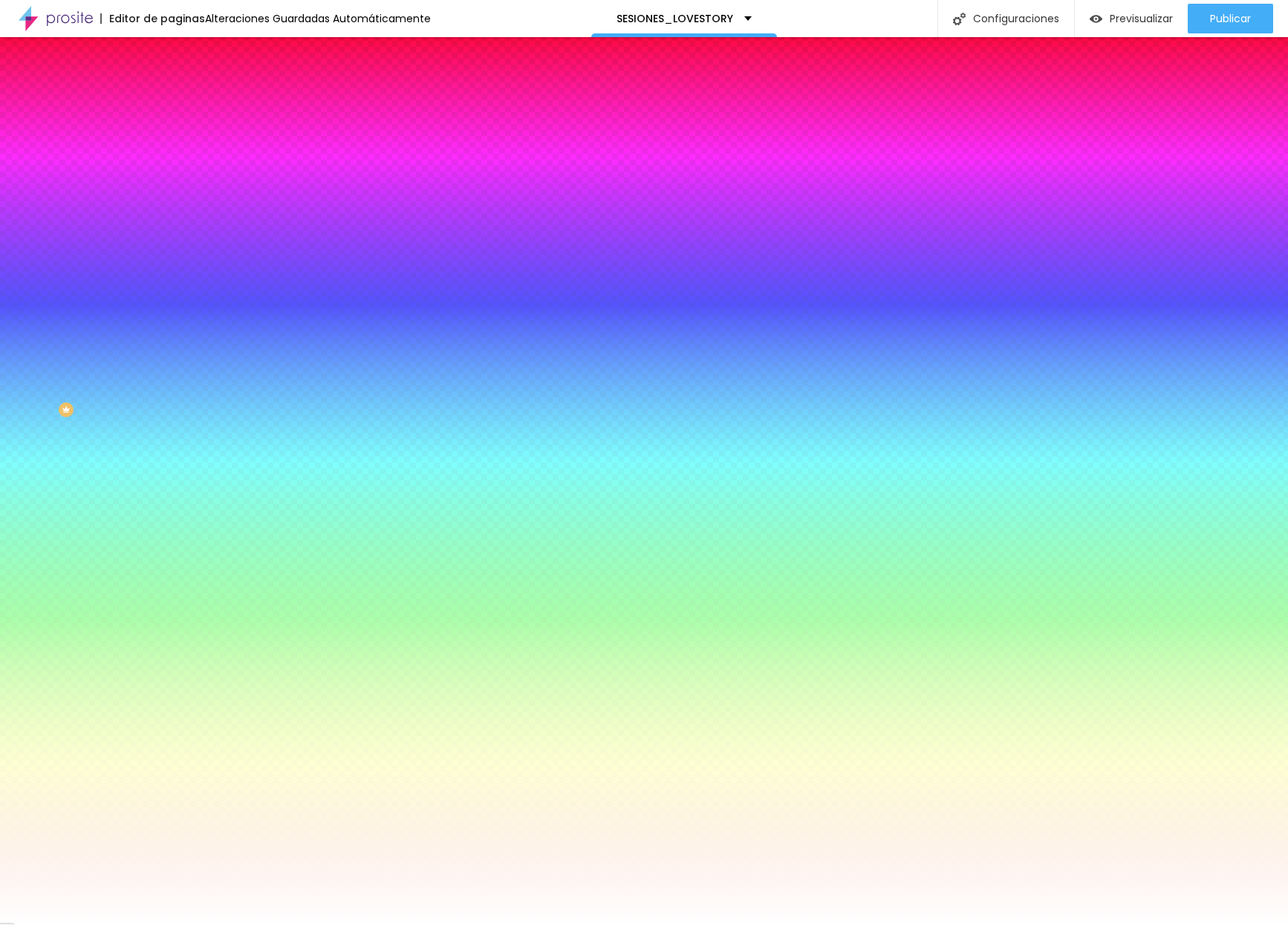
click at [171, 202] on div at bounding box center [256, 202] width 171 height 0
drag, startPoint x: 27, startPoint y: 294, endPoint x: 19, endPoint y: 291, distance: 8.5
click at [171, 217] on div at bounding box center [256, 217] width 171 height 0
click at [171, 202] on div at bounding box center [256, 202] width 171 height 0
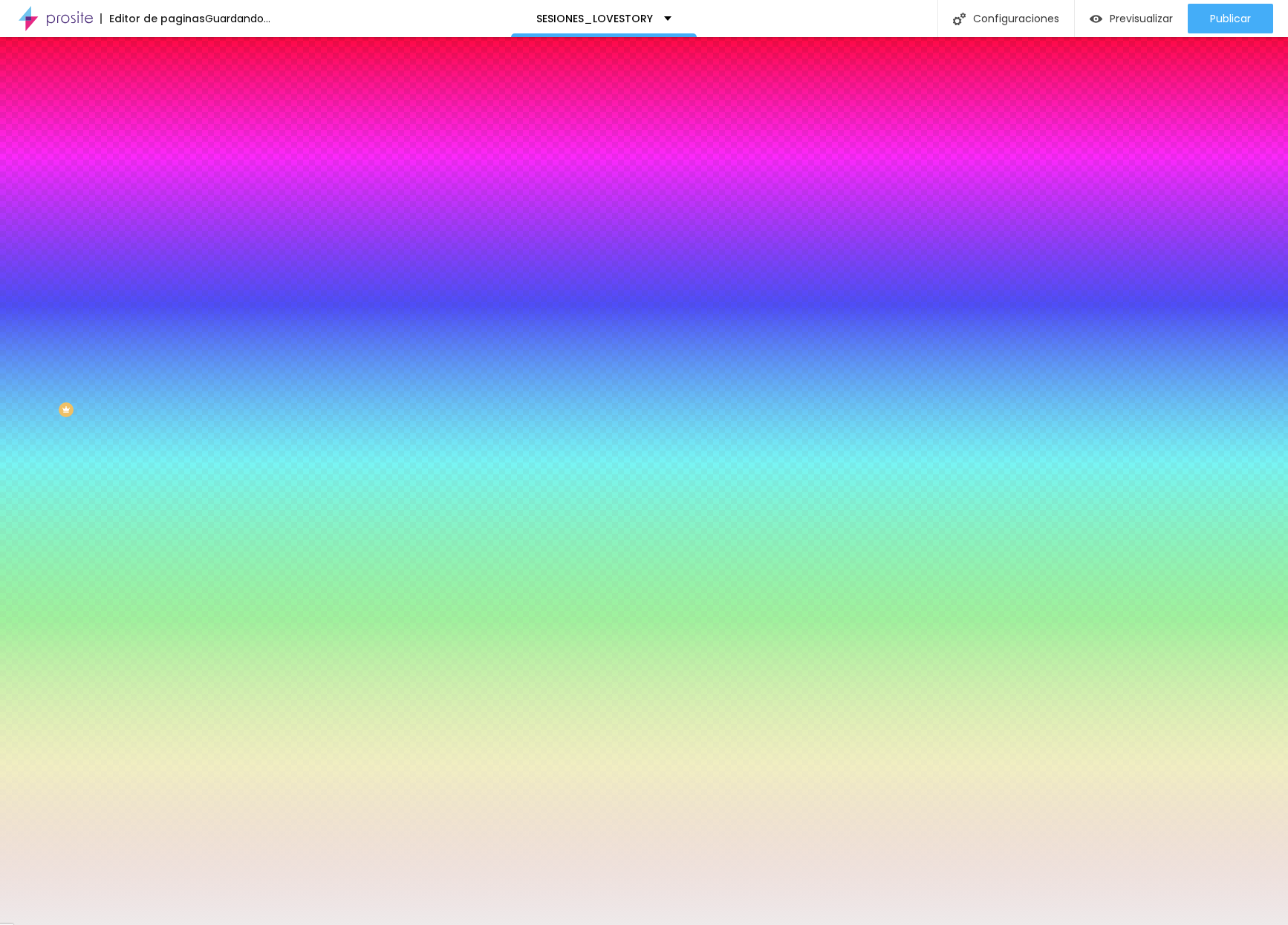
type input "#EEEEEE"
click at [171, 217] on div at bounding box center [256, 217] width 171 height 0
click at [171, 217] on input "#EEEEEE" at bounding box center [260, 210] width 178 height 15
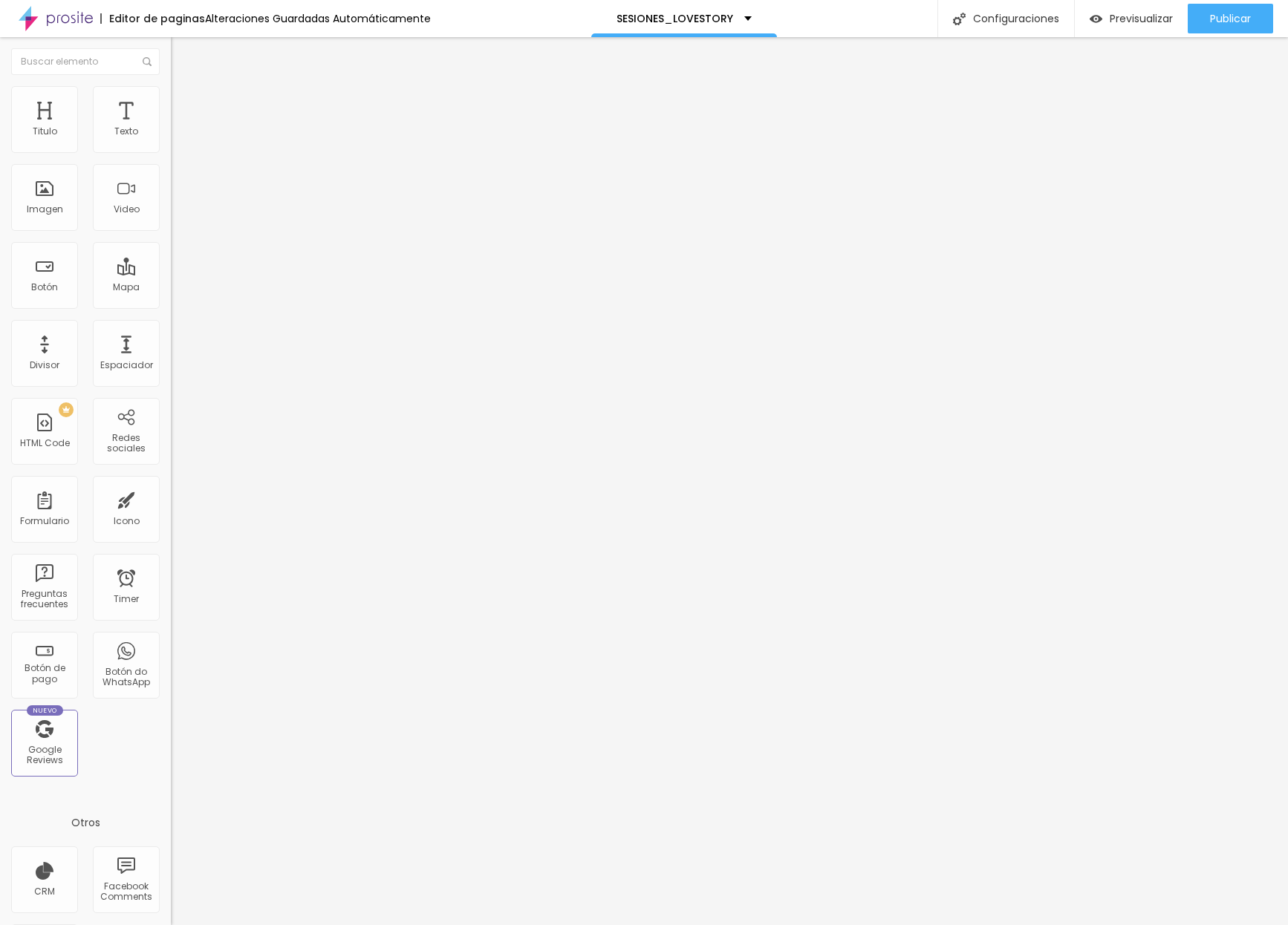
click at [171, 91] on img at bounding box center [178, 92] width 13 height 13
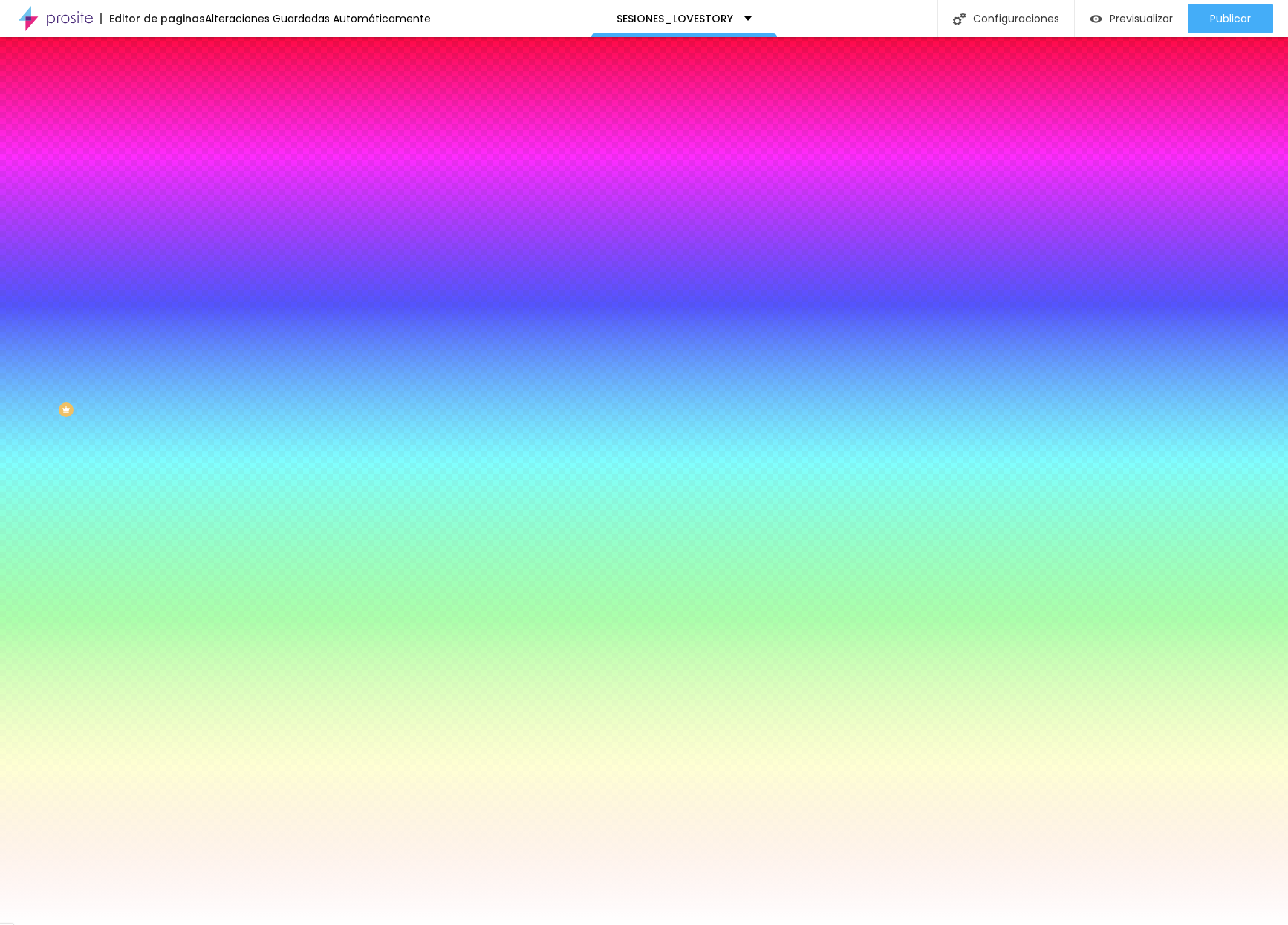
click at [171, 217] on input "#FFFFFF" at bounding box center [260, 210] width 178 height 15
paste input "EEEEEE"
type input "#EEEEEE"
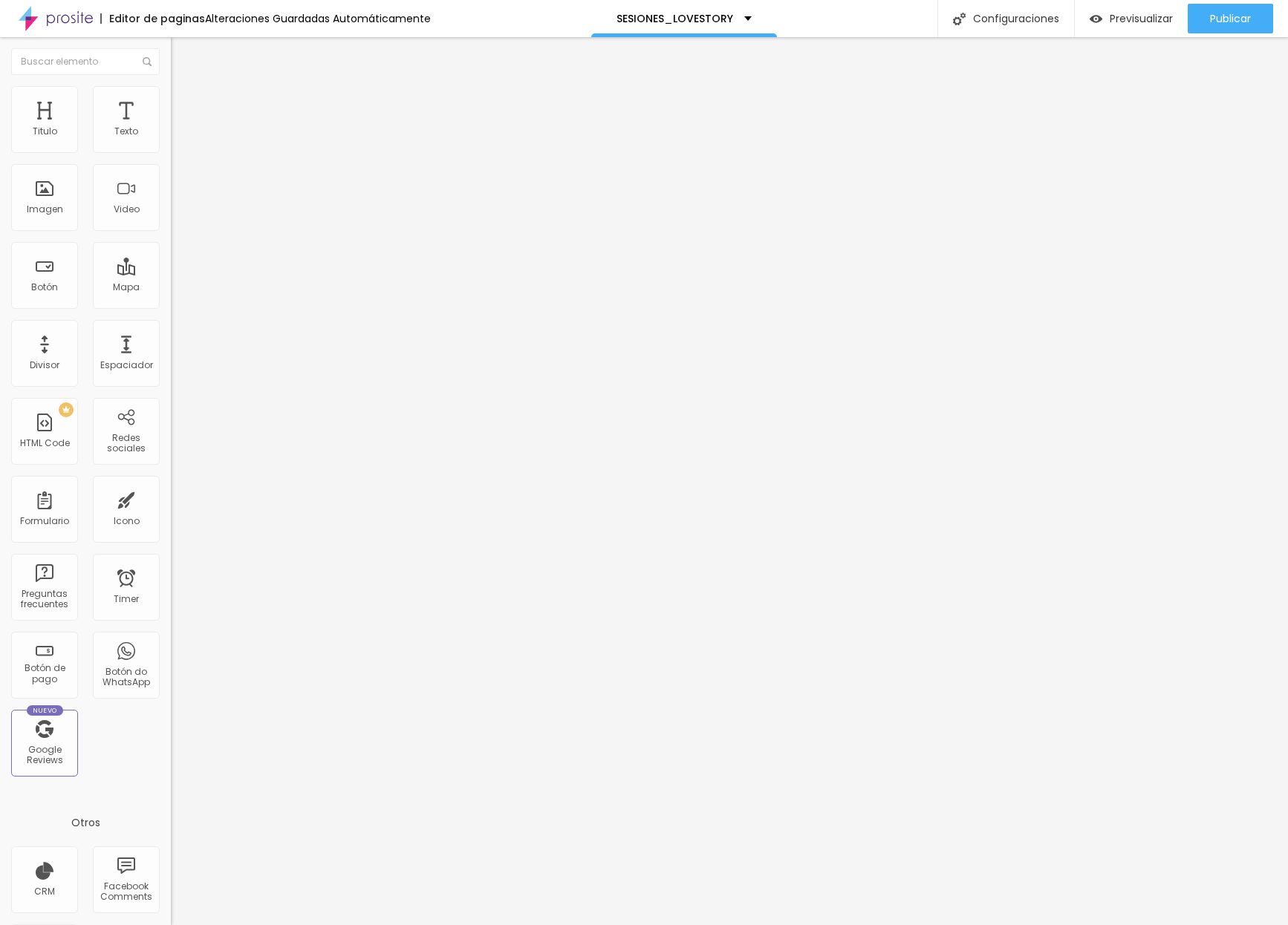
click at [171, 101] on li "Avanzado" at bounding box center [256, 108] width 171 height 15
type input "2"
type input "3"
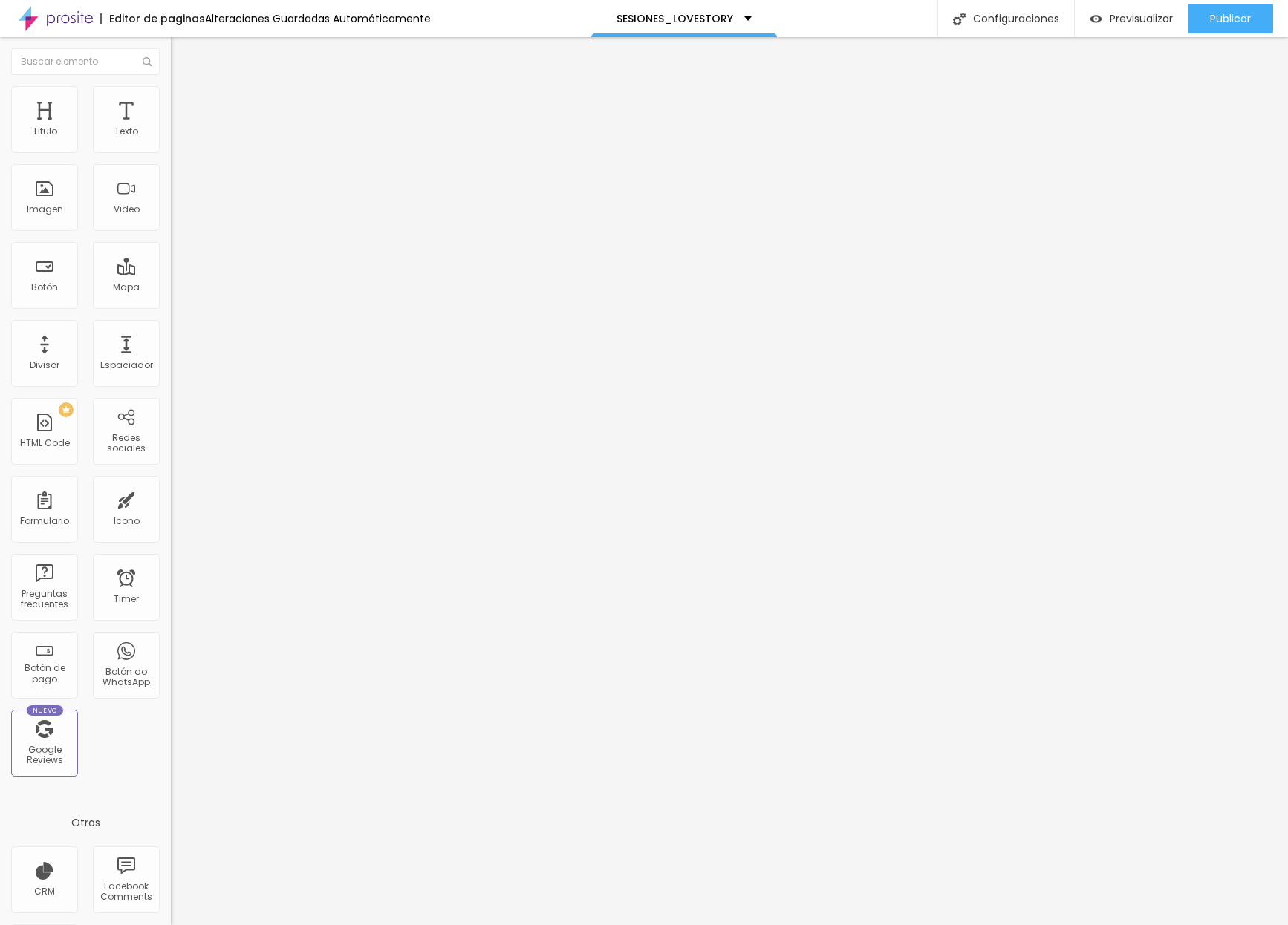
type input "4"
type input "5"
type input "6"
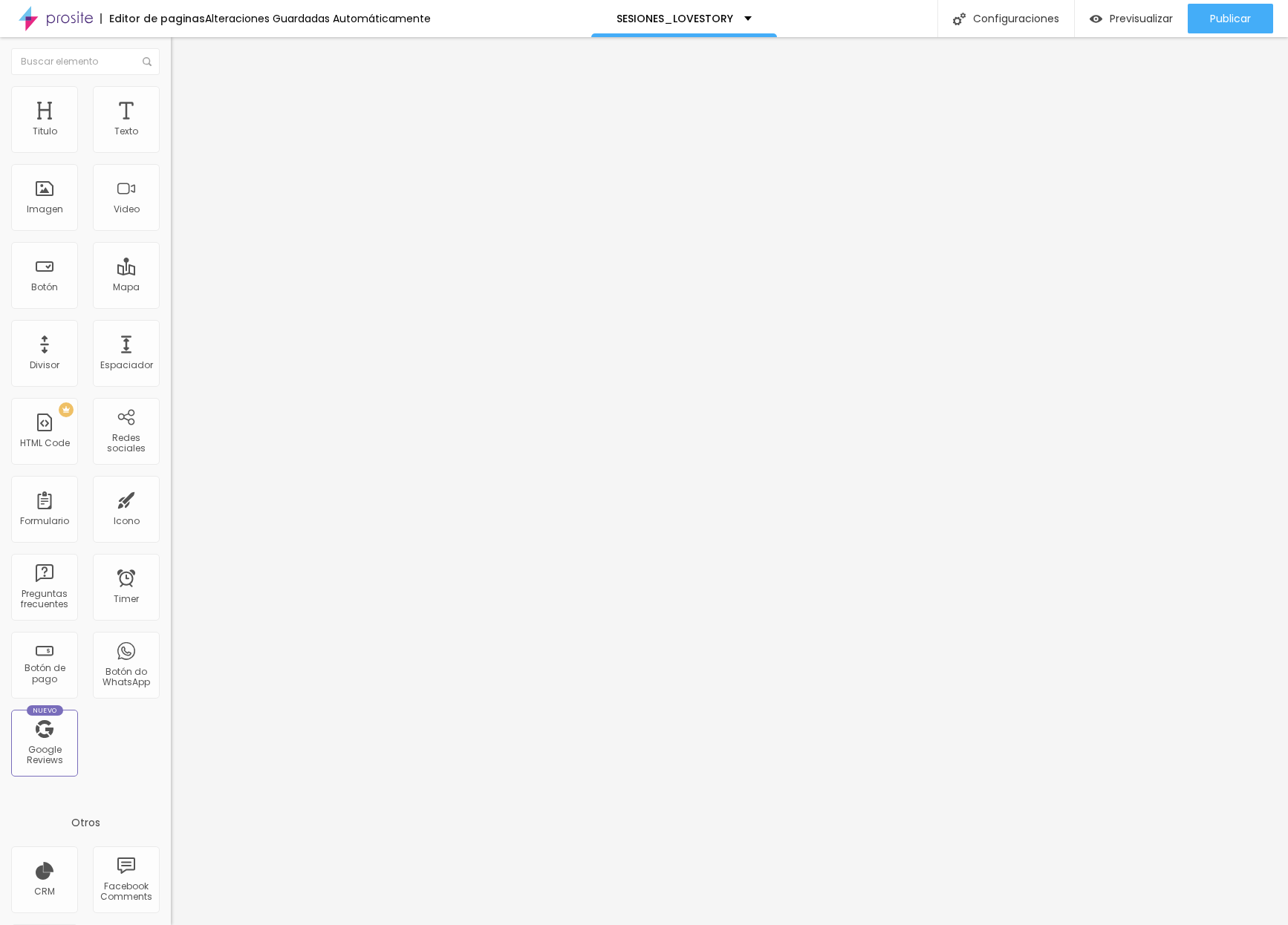
type input "6"
type input "7"
type input "8"
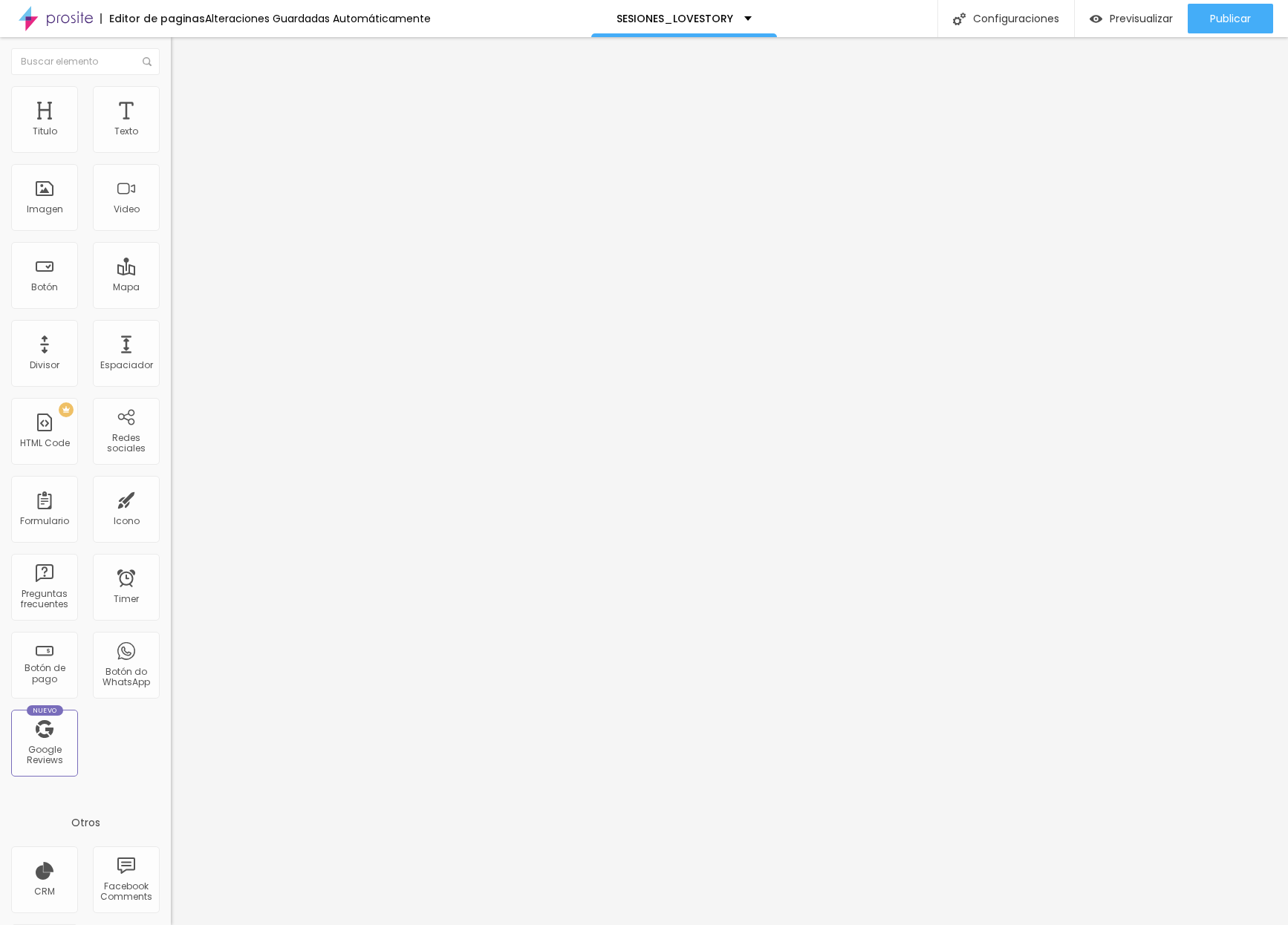
type input "9"
type input "12"
type input "17"
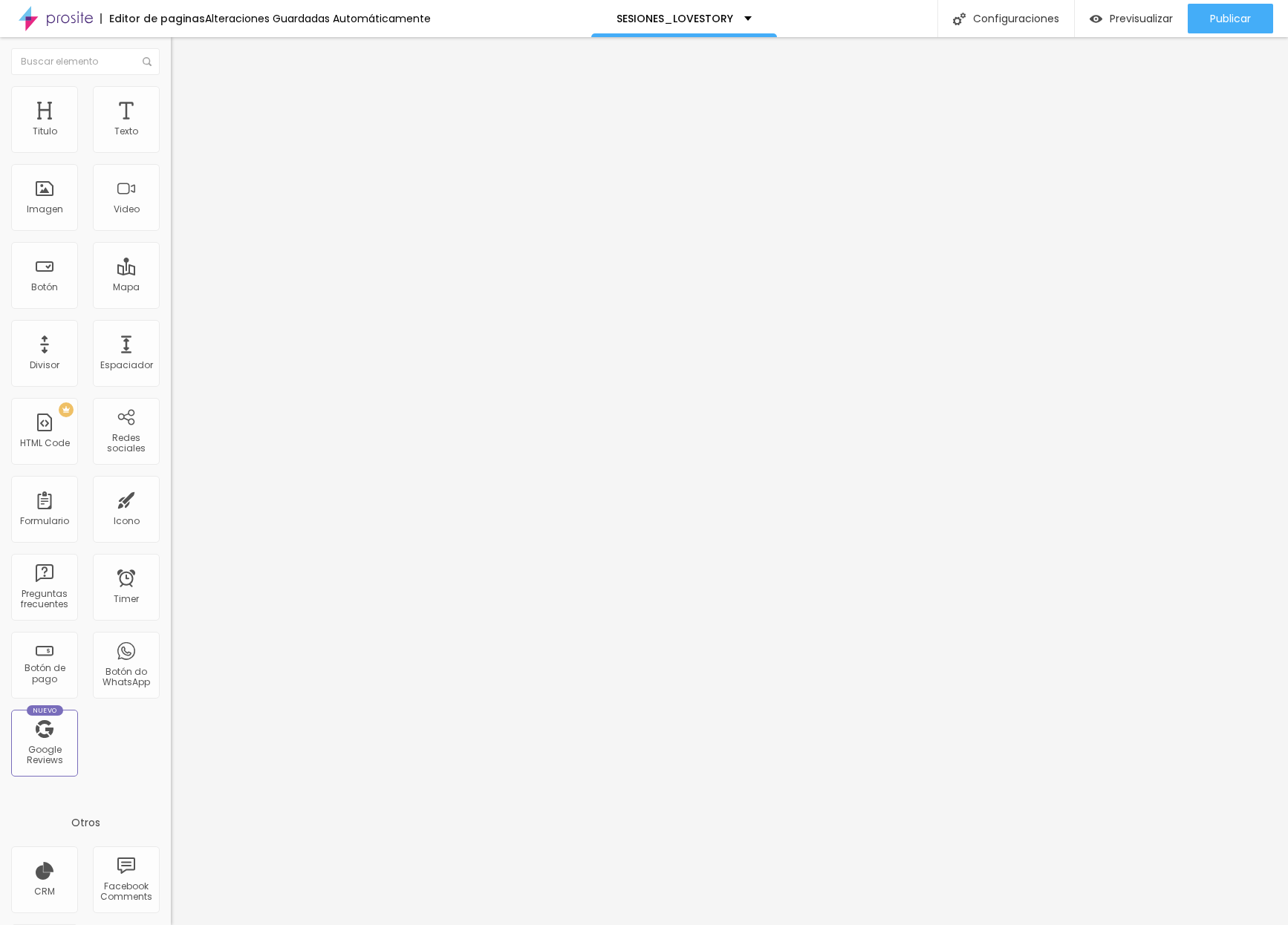
type input "17"
type input "21"
type input "23"
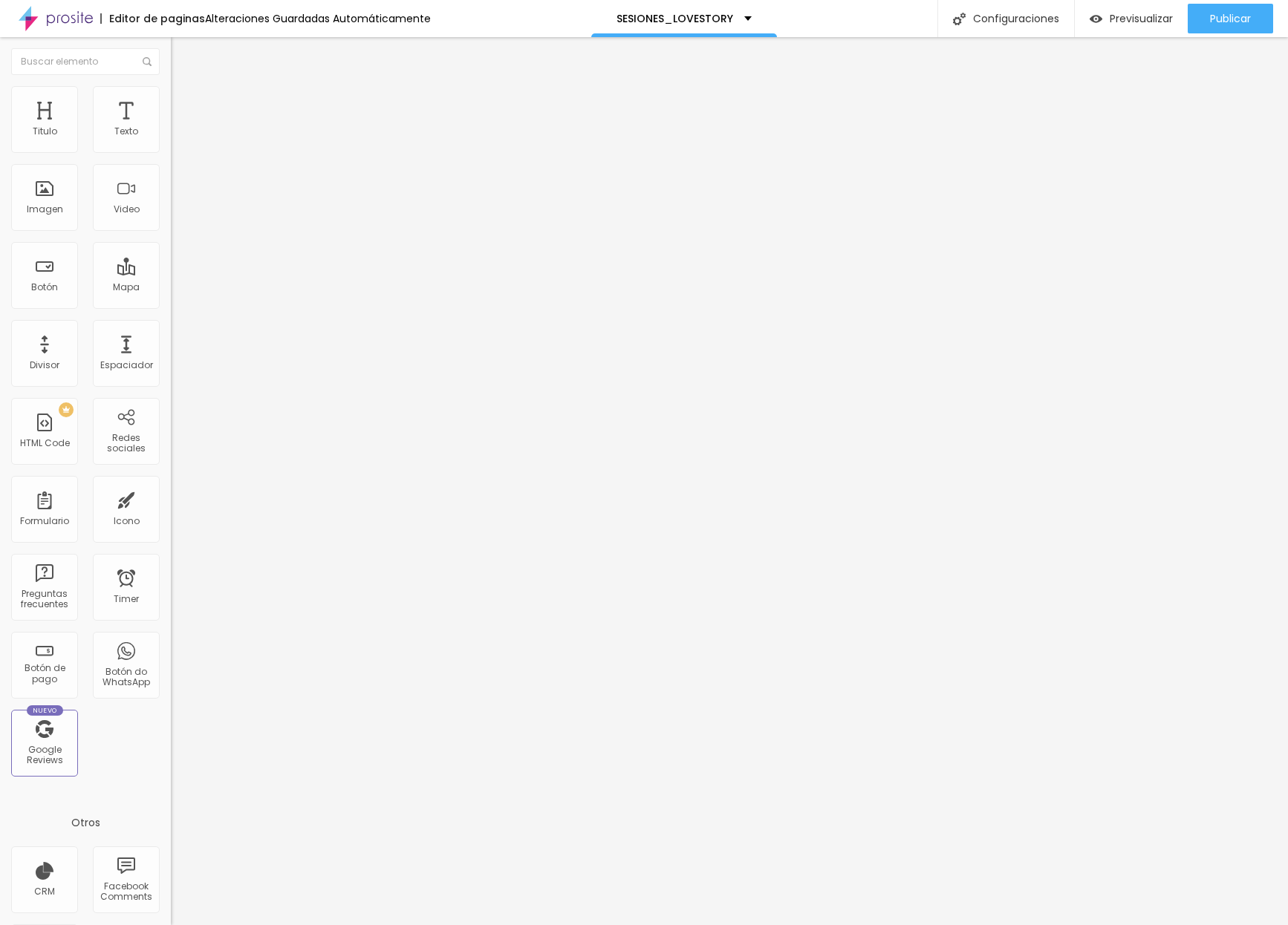
type input "26"
type input "25"
type input "24"
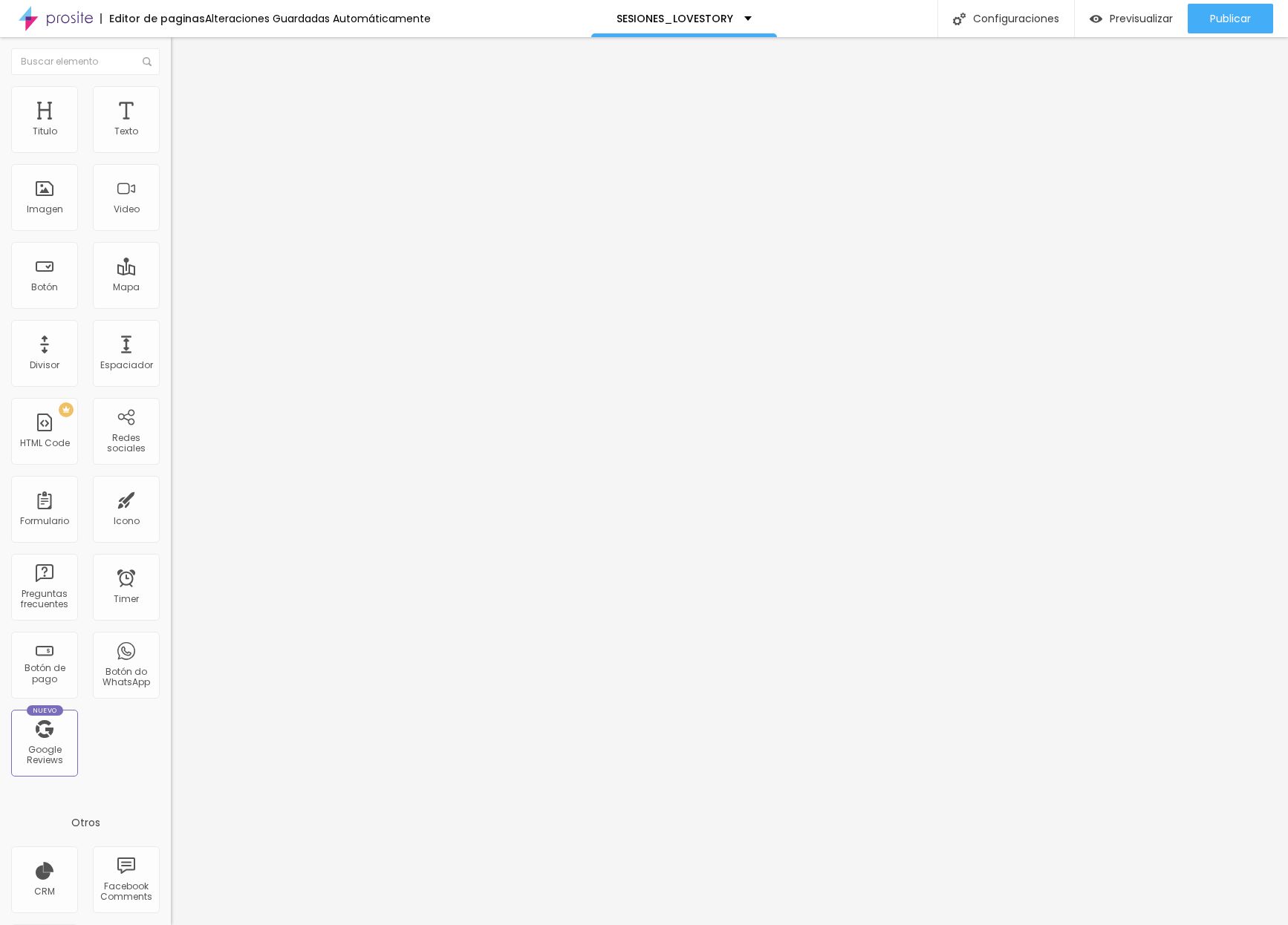
type input "24"
type input "23"
type input "22"
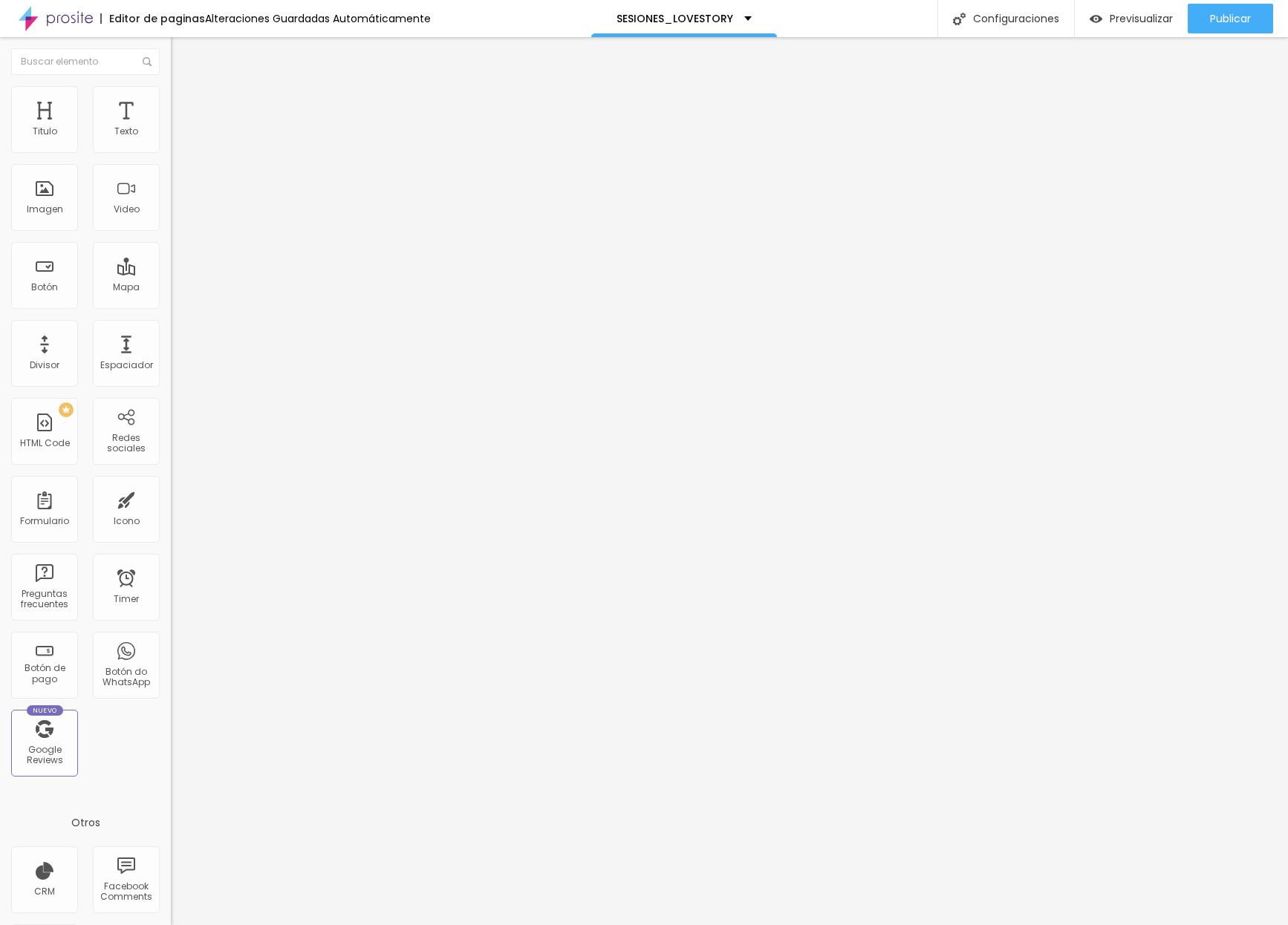
type input "21"
type input "20"
drag, startPoint x: 37, startPoint y: 148, endPoint x: 53, endPoint y: 150, distance: 16.1
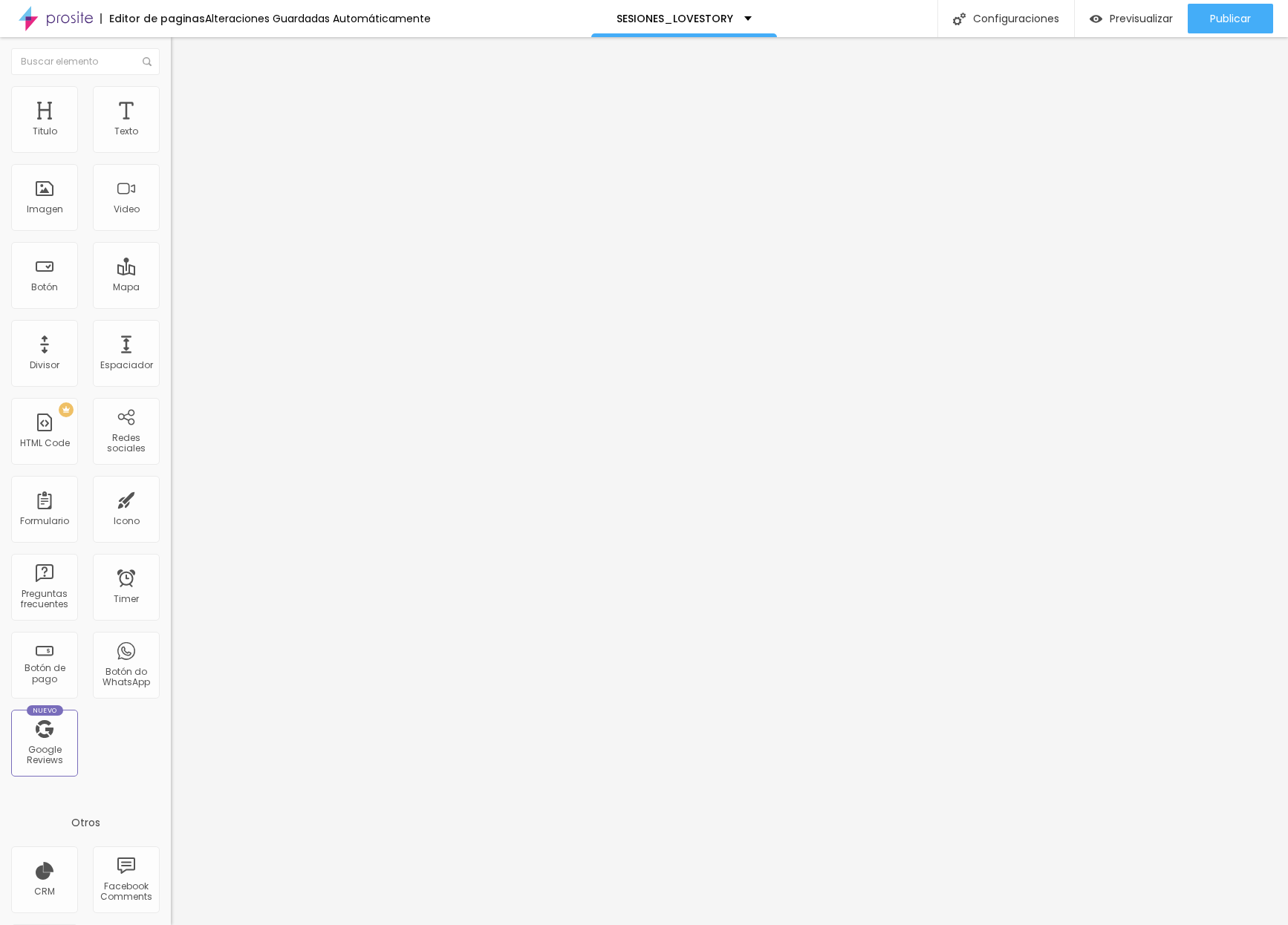
type input "20"
click at [171, 288] on input "range" at bounding box center [219, 294] width 96 height 12
click at [1070, 13] on span "Publicar" at bounding box center [1230, 19] width 41 height 12
click at [1070, 19] on span "Previsualizar" at bounding box center [1128, 19] width 63 height 12
click at [184, 102] on span "Estilo" at bounding box center [196, 95] width 23 height 13
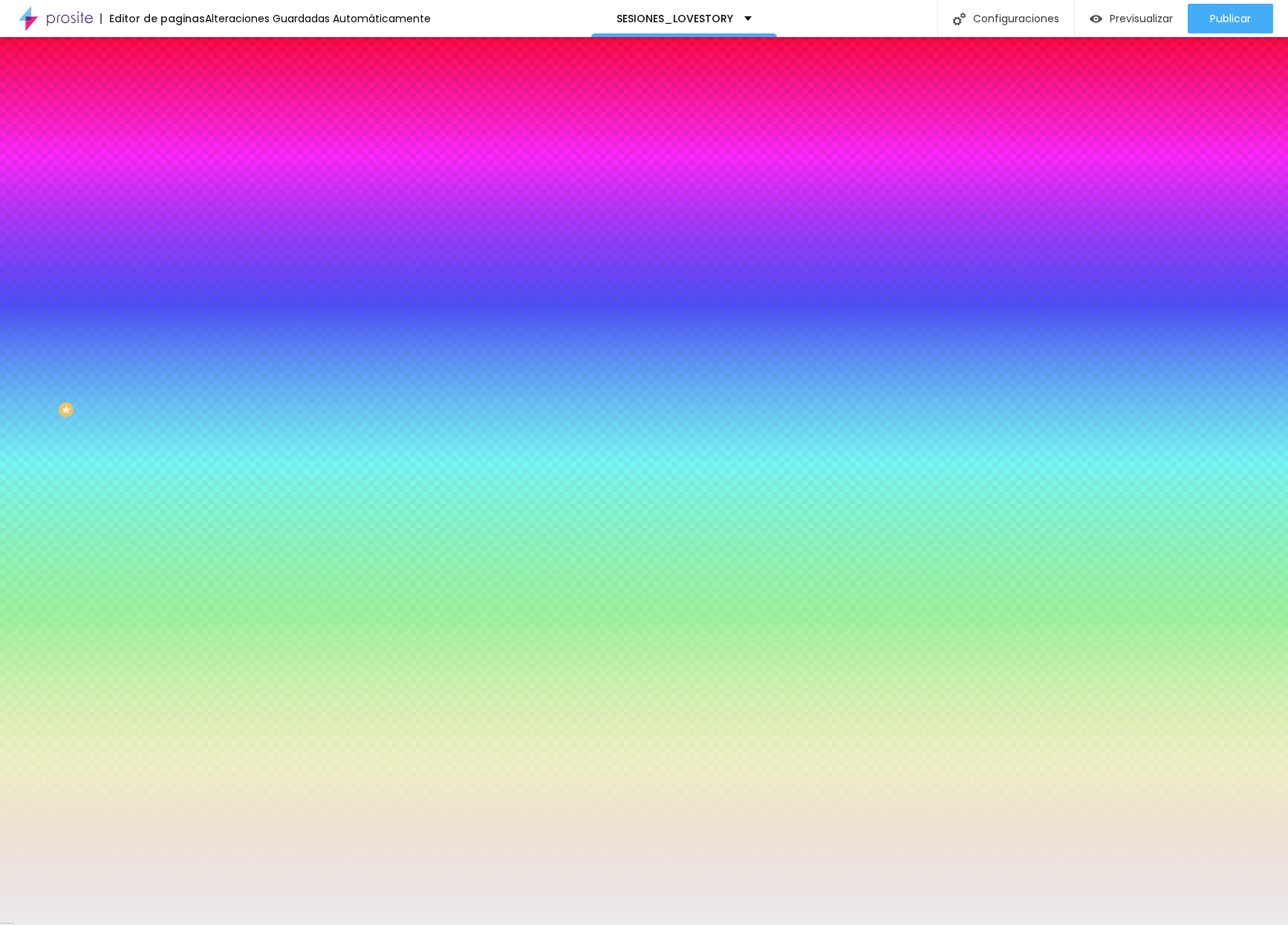
click at [171, 202] on div at bounding box center [256, 202] width 171 height 0
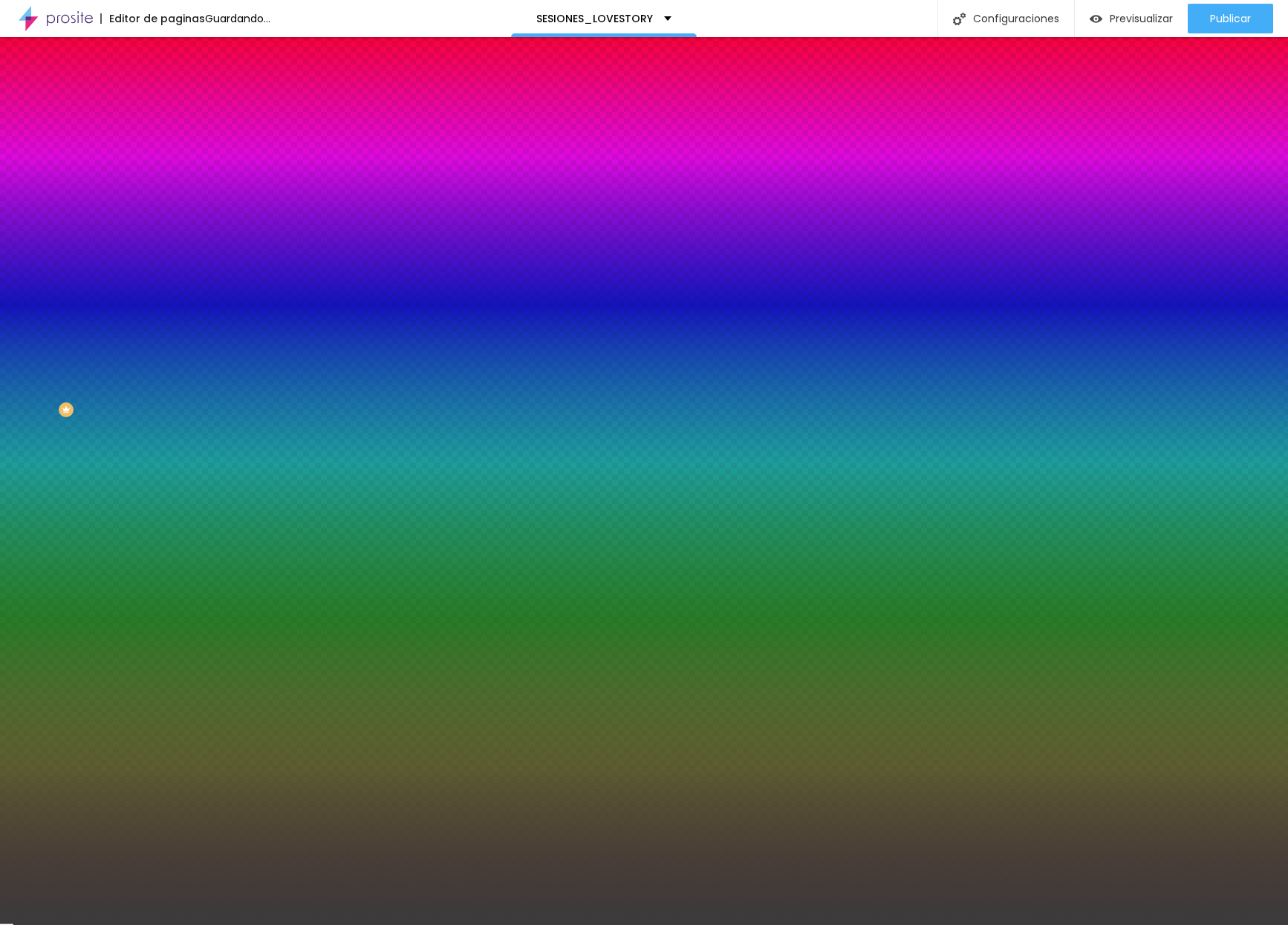
drag, startPoint x: 25, startPoint y: 310, endPoint x: 10, endPoint y: 374, distance: 65.7
click at [171, 308] on div "Imagen de fondo Agregar image Efecto de imagen Ninguno Ninguno Parallax Color d…" at bounding box center [256, 212] width 171 height 192
click at [171, 202] on div at bounding box center [256, 202] width 171 height 0
drag, startPoint x: 130, startPoint y: 334, endPoint x: 131, endPoint y: 353, distance: 19.0
click at [131, 353] on div at bounding box center [644, 462] width 1288 height 925
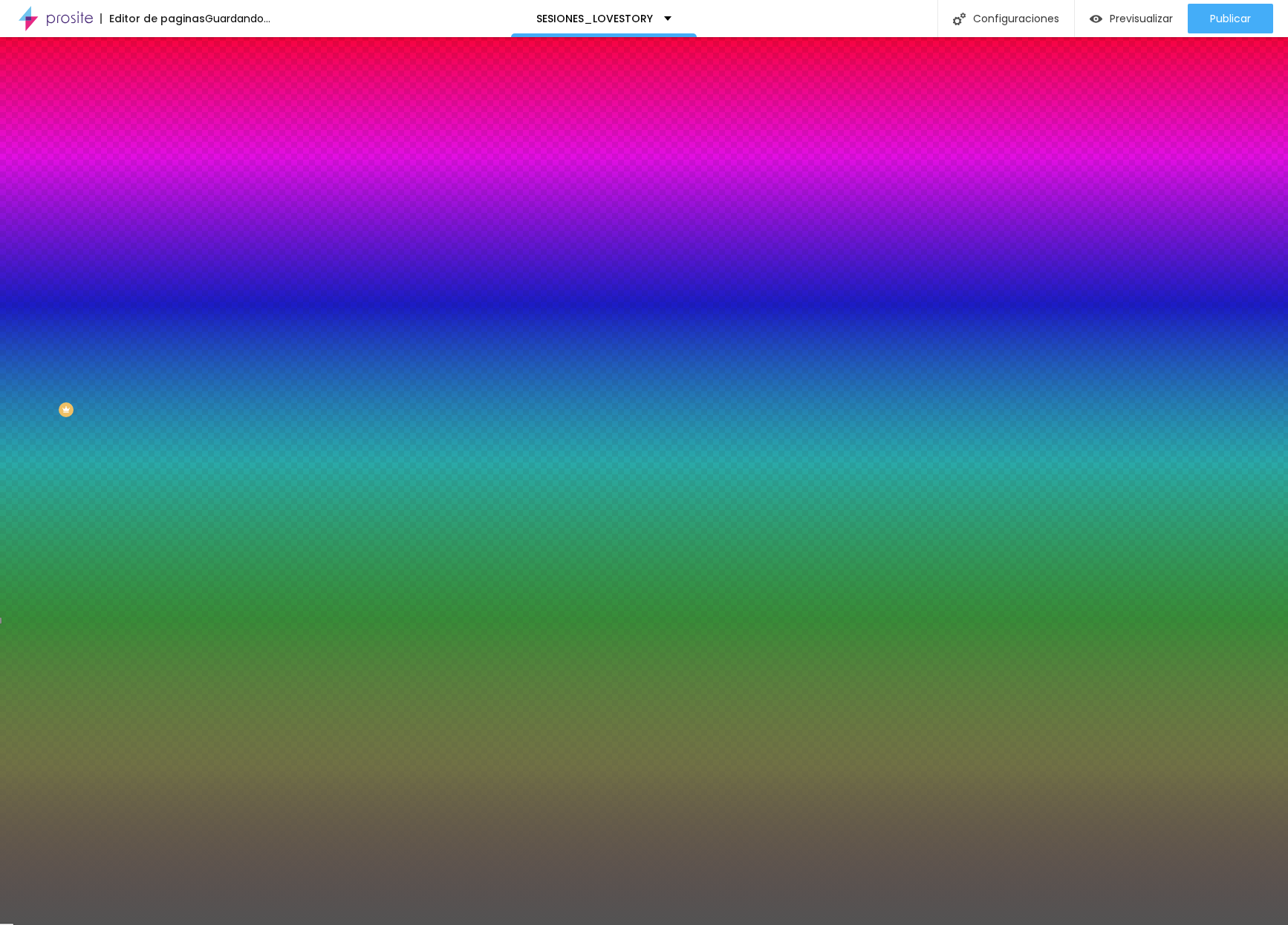
type input "#595A59"
drag, startPoint x: 28, startPoint y: 372, endPoint x: 24, endPoint y: 360, distance: 12.6
click at [24, 360] on div at bounding box center [644, 462] width 1288 height 925
click at [171, 217] on input "#595A59" at bounding box center [260, 210] width 178 height 15
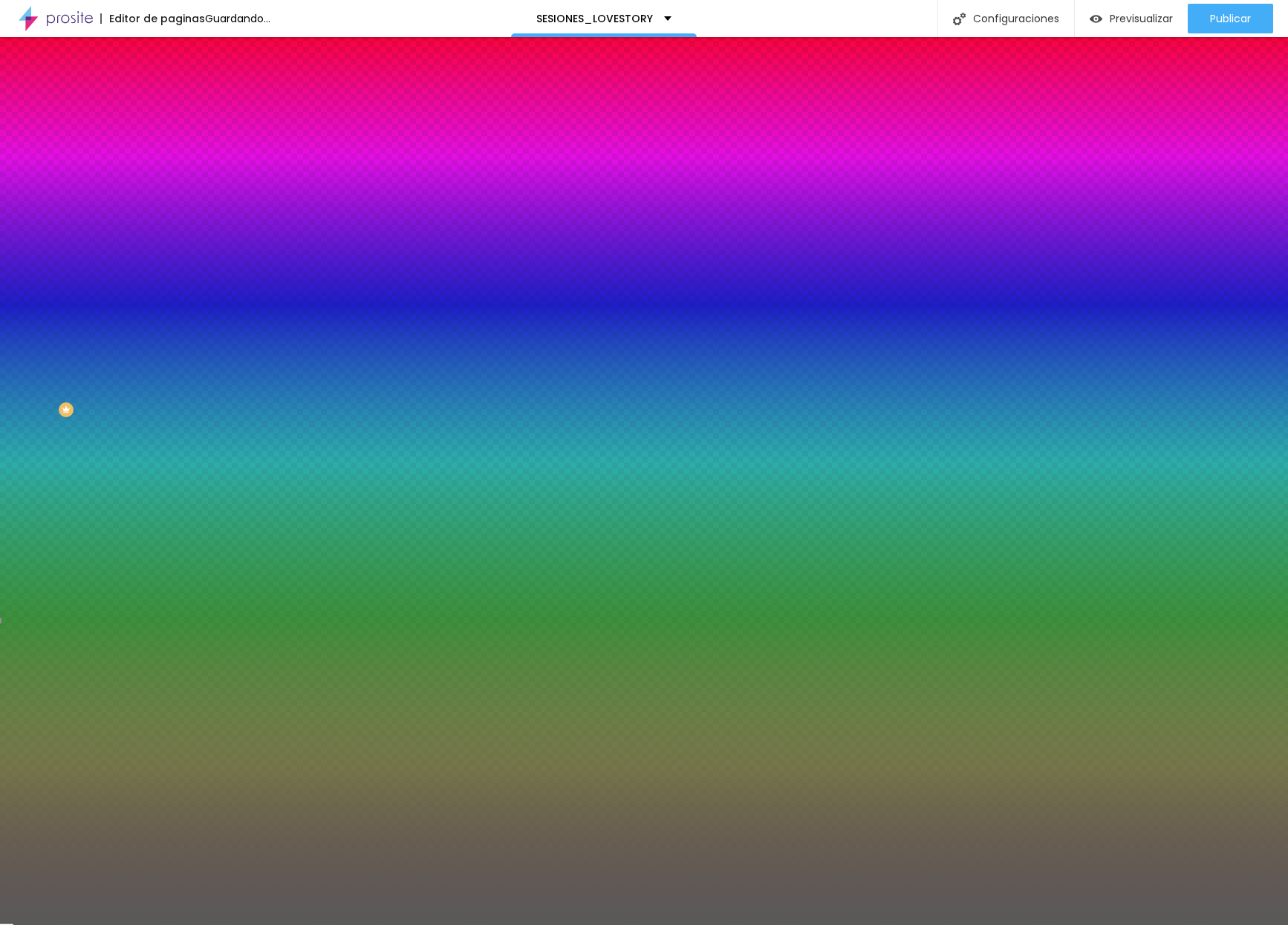
click at [171, 217] on input "#595A59" at bounding box center [260, 210] width 178 height 15
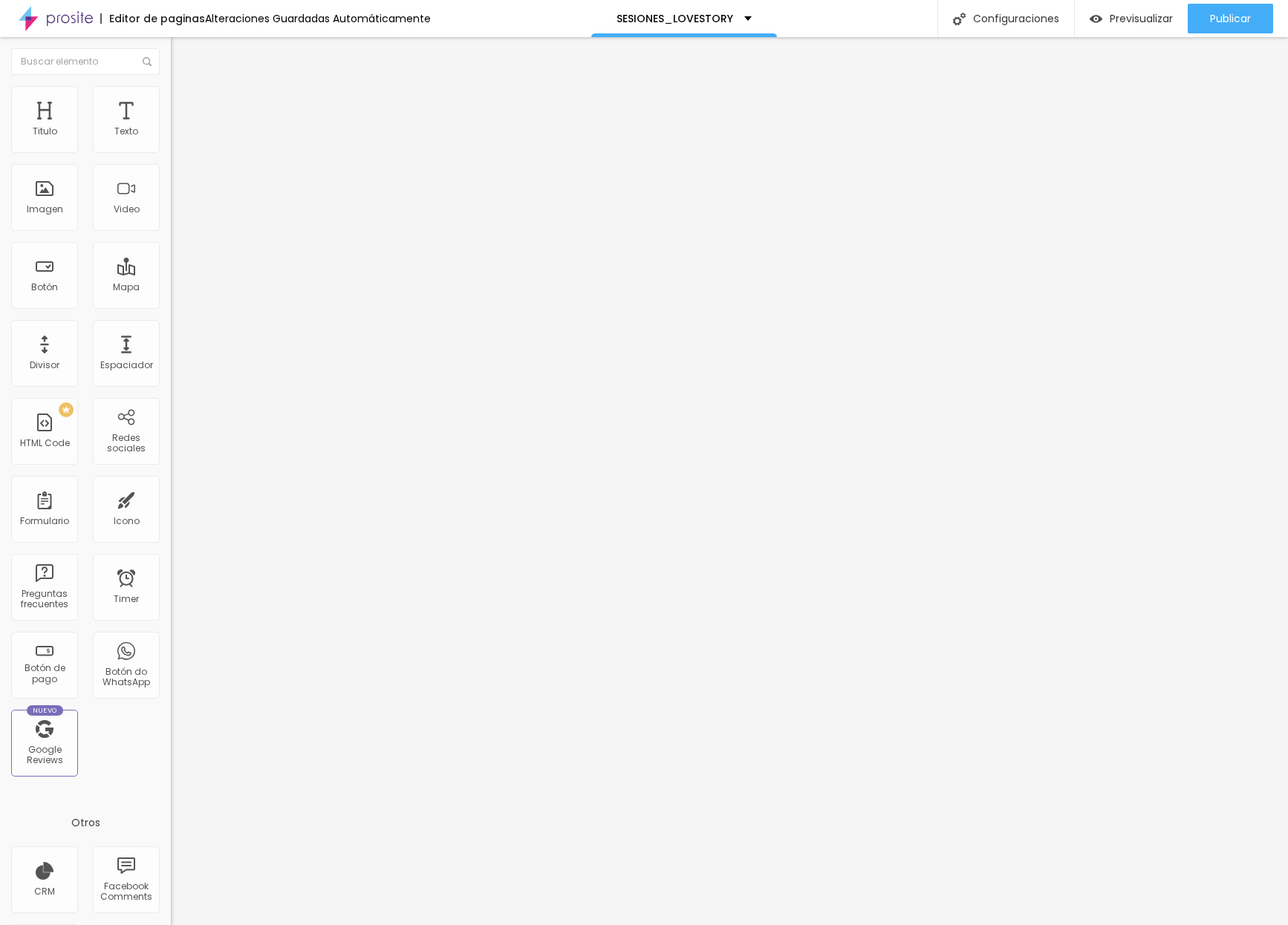
click at [171, 86] on li "Estilo" at bounding box center [256, 93] width 171 height 15
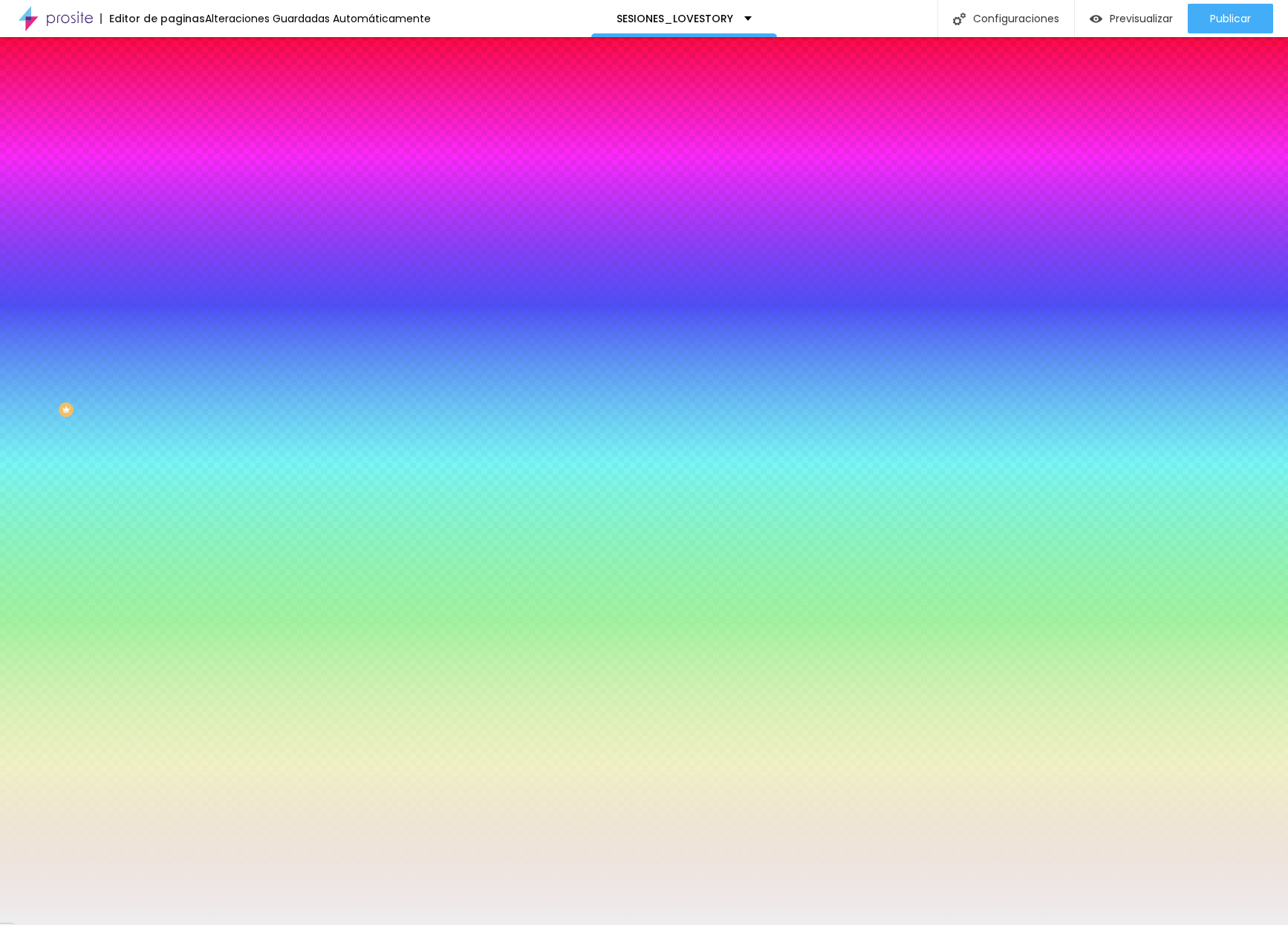
click at [171, 217] on input "#EEEEEE" at bounding box center [260, 210] width 178 height 15
paste input "595A59"
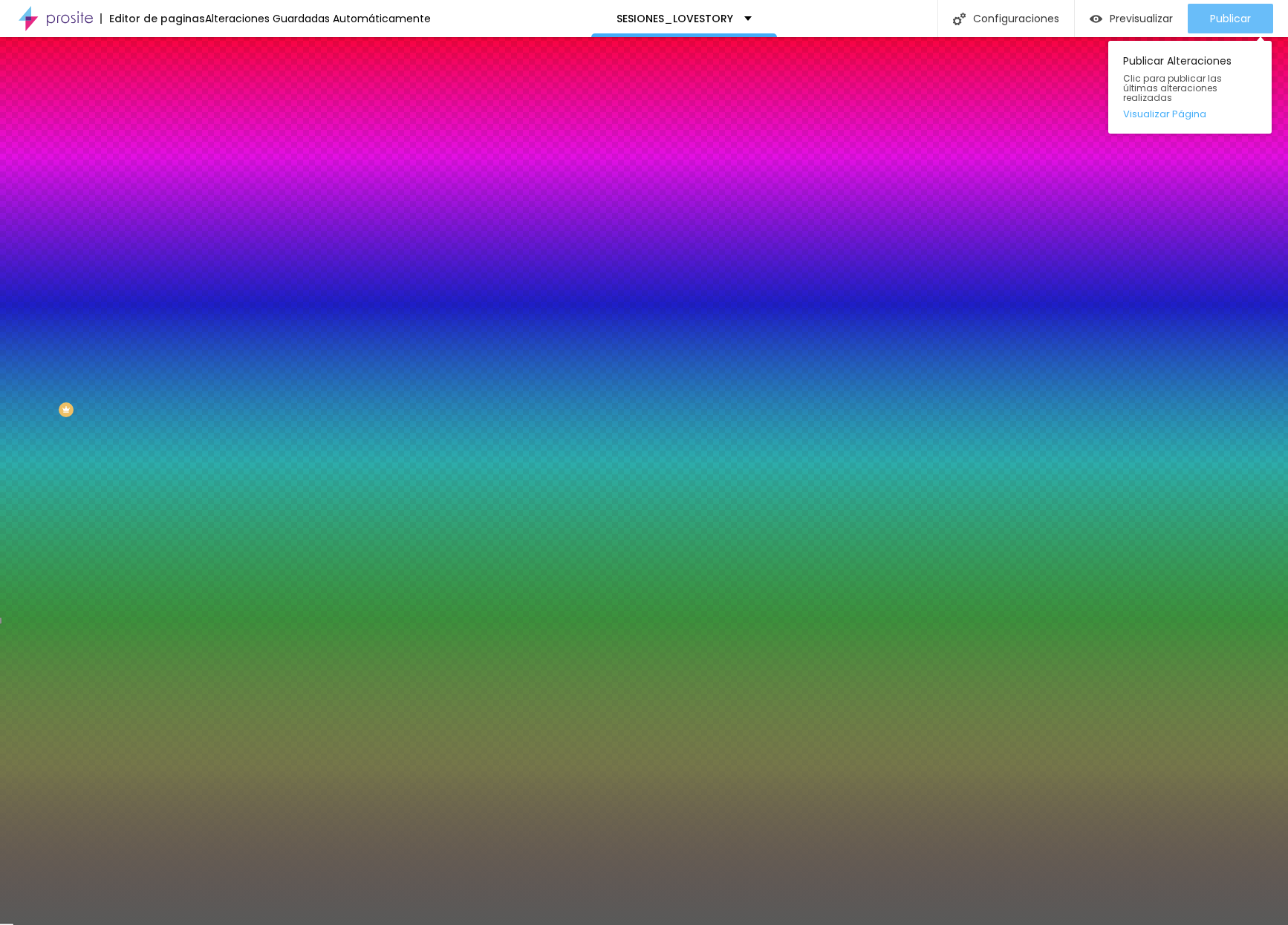
type input "#595A59"
click at [1070, 10] on div "Publicar" at bounding box center [1230, 19] width 41 height 30
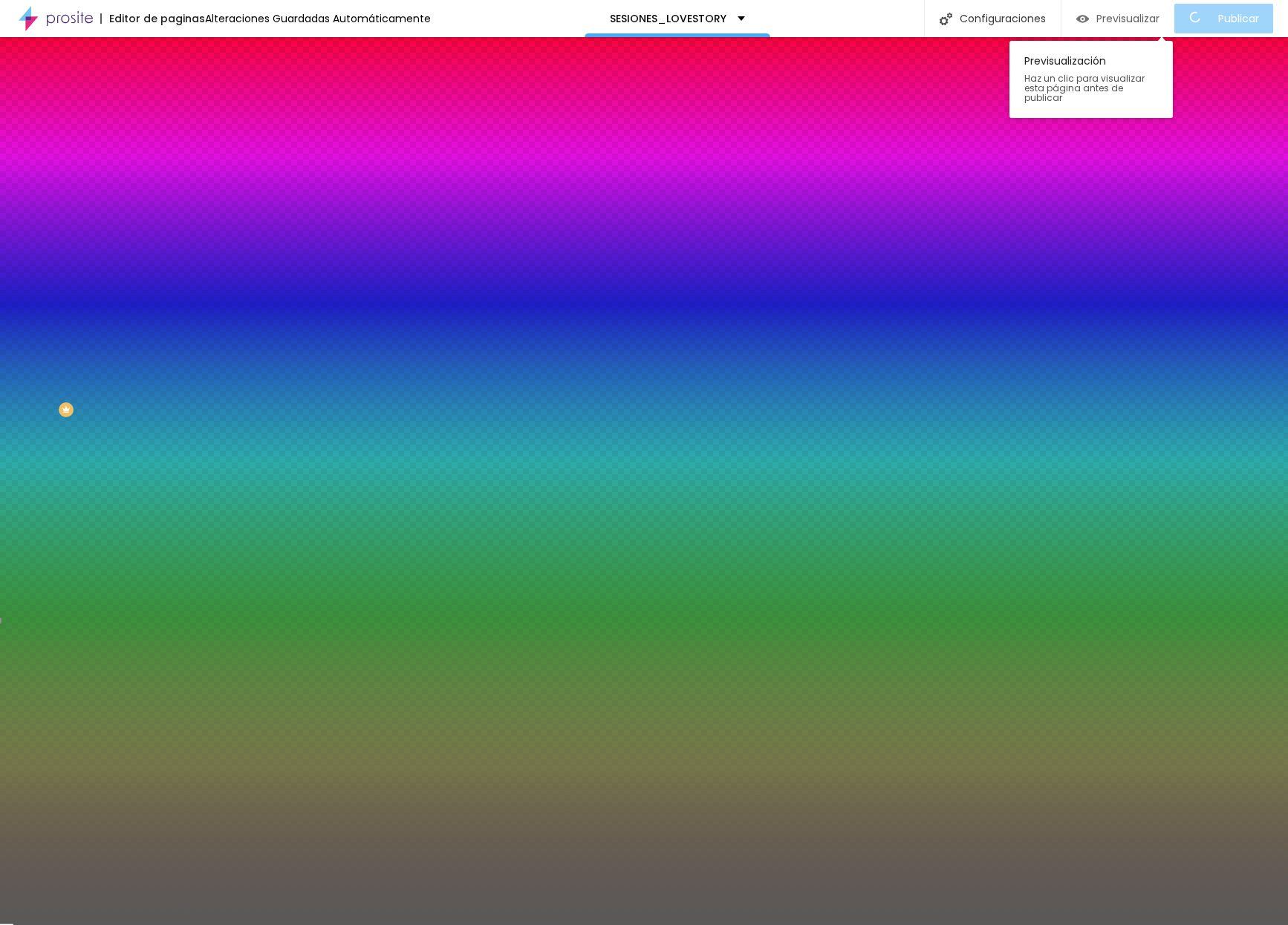
click at [1070, 21] on span "Previsualizar" at bounding box center [1128, 19] width 63 height 12
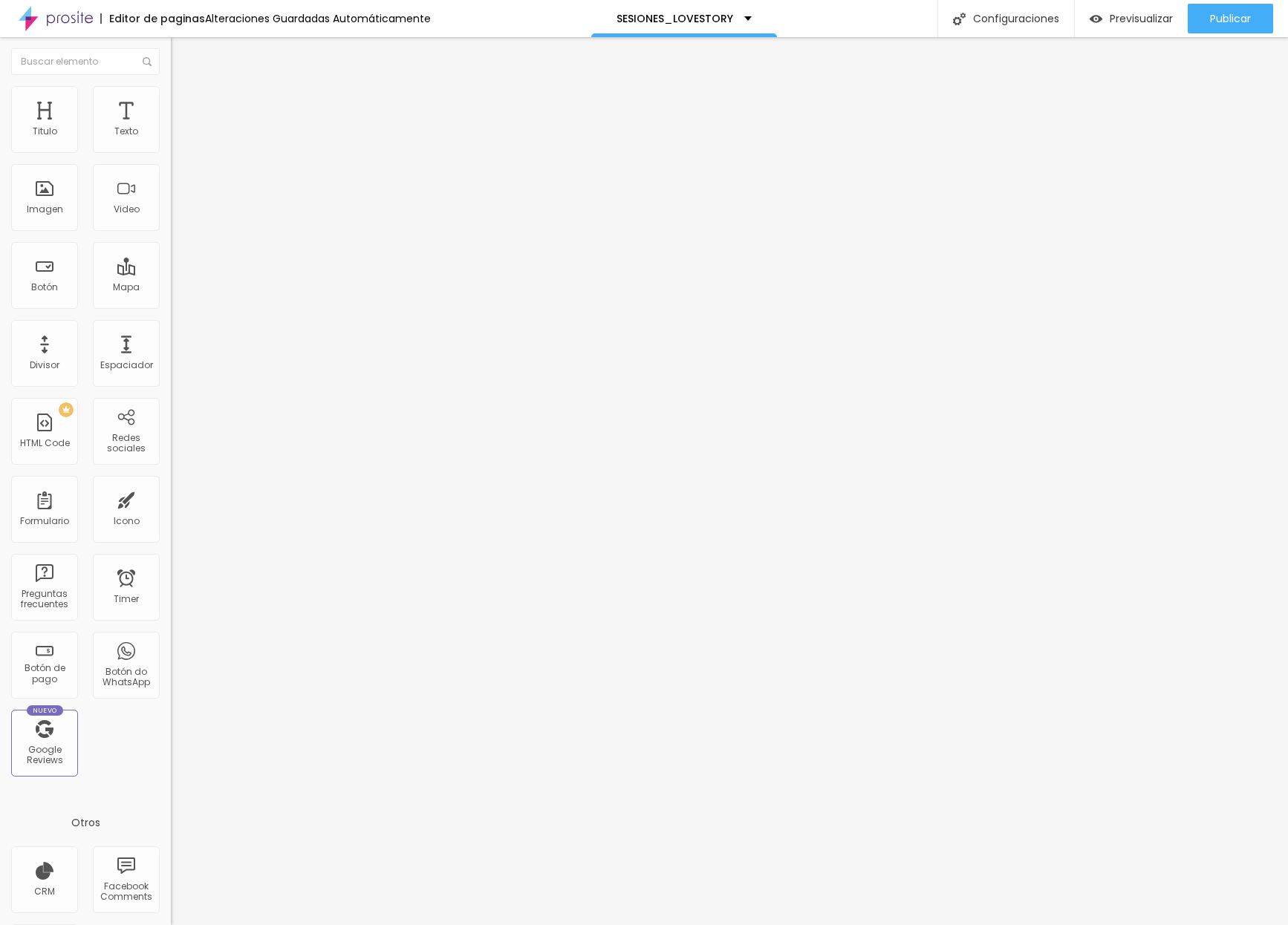
click at [171, 101] on li "Avanzado" at bounding box center [256, 108] width 171 height 15
type input "17"
type input "16"
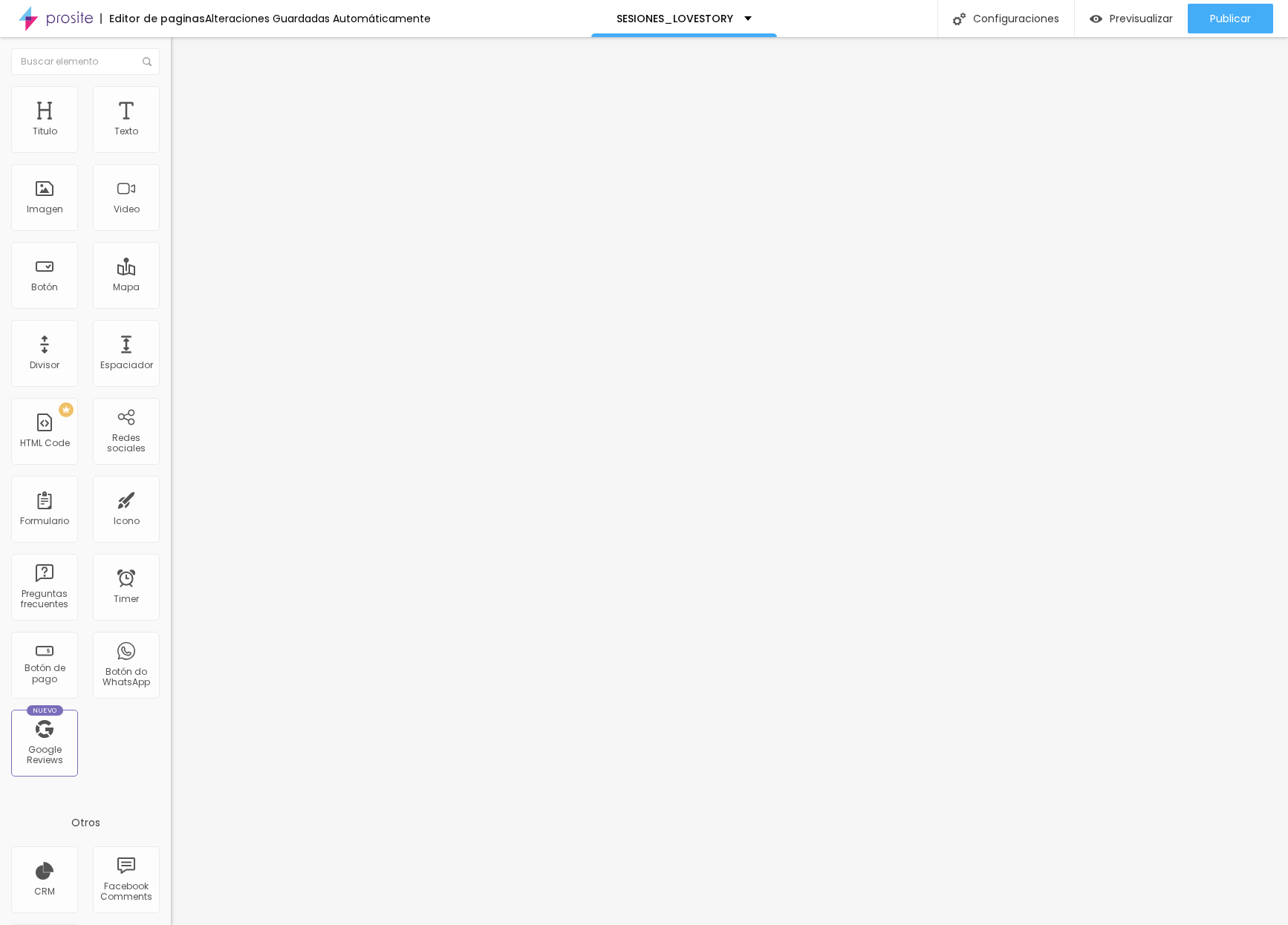
type input "13"
type input "11"
type input "7"
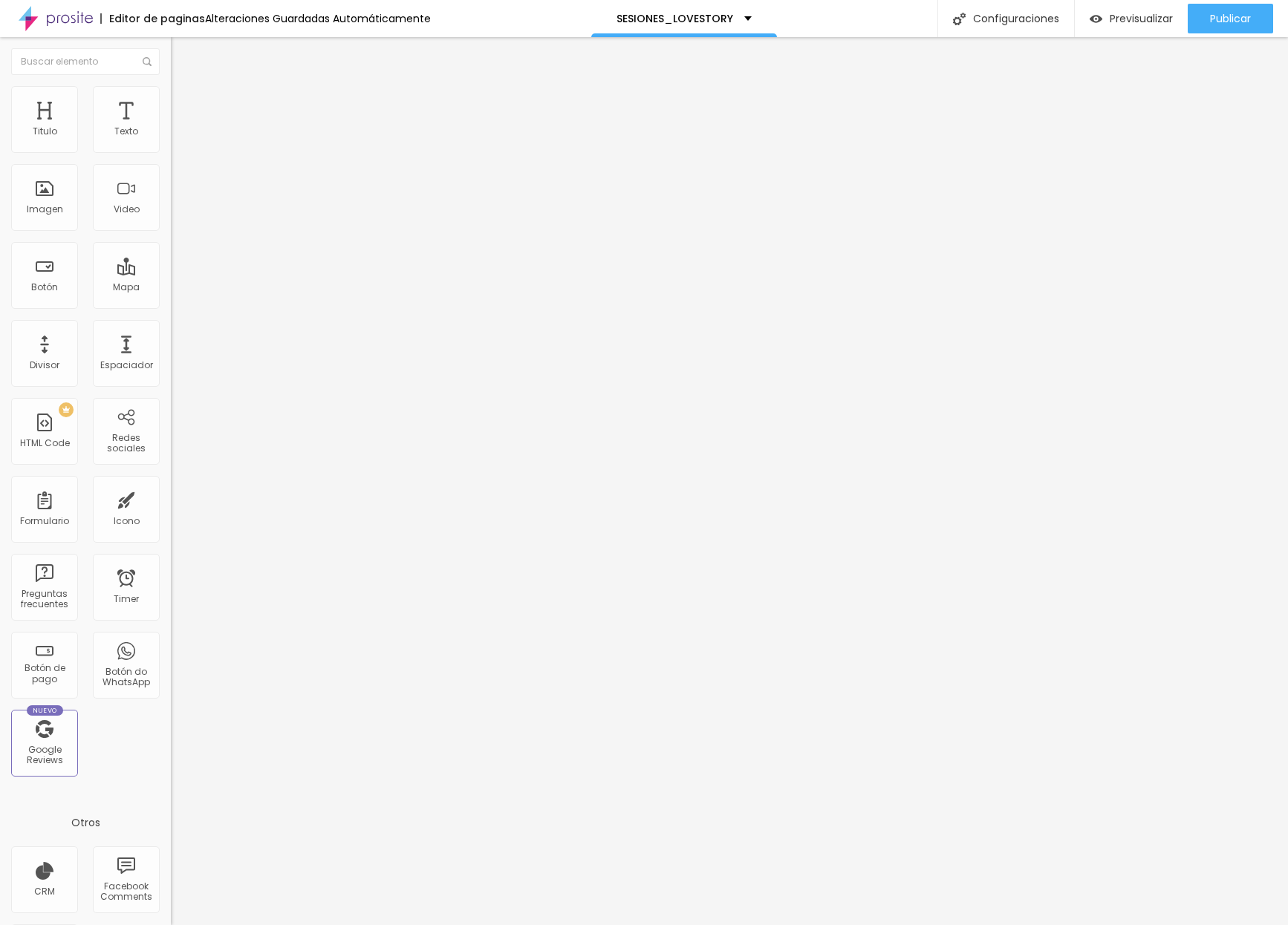
type input "7"
type input "0"
drag, startPoint x: 51, startPoint y: 147, endPoint x: -51, endPoint y: 146, distance: 102.0
type input "0"
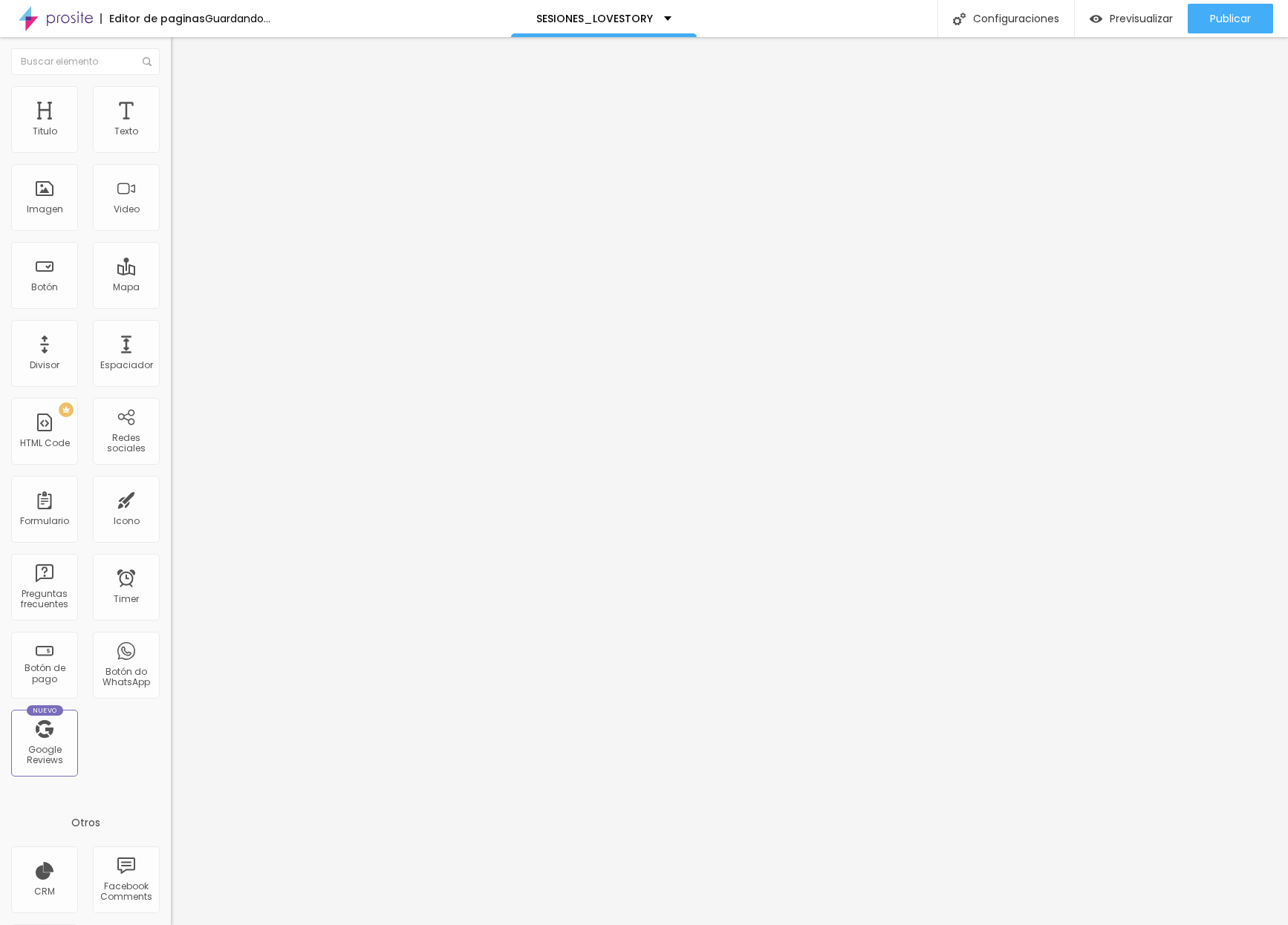
click at [0, 146] on html "Editor de paginas Guardando... SESIONES_LOVESTORY Configuraciones Configuracion…" at bounding box center [644, 462] width 1288 height 925
click at [184, 107] on span "Avanzado" at bounding box center [208, 110] width 48 height 13
type input "45"
type input "25"
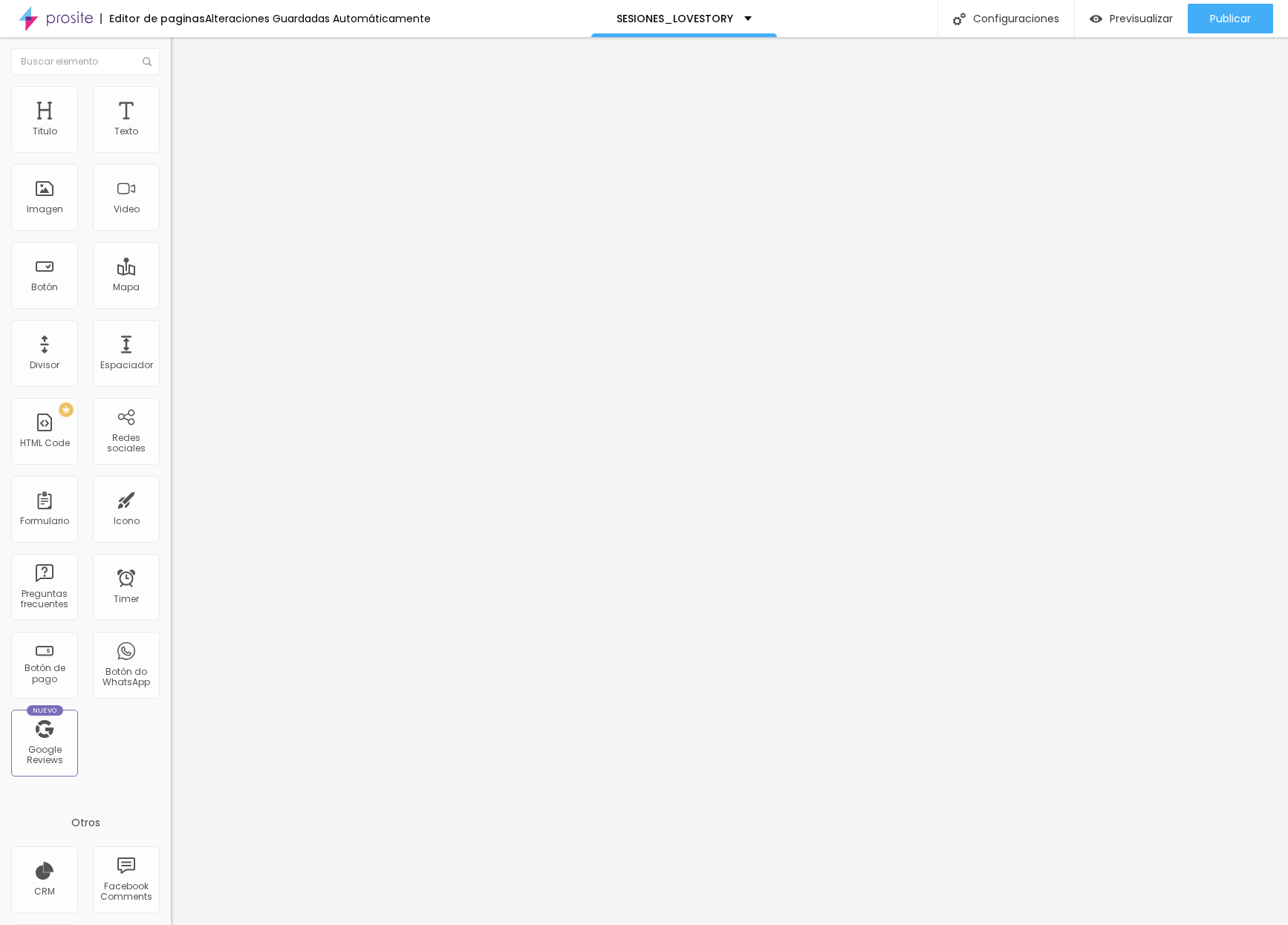
type input "25"
type input "0"
drag, startPoint x: 104, startPoint y: 143, endPoint x: -74, endPoint y: 148, distance: 178.1
type input "0"
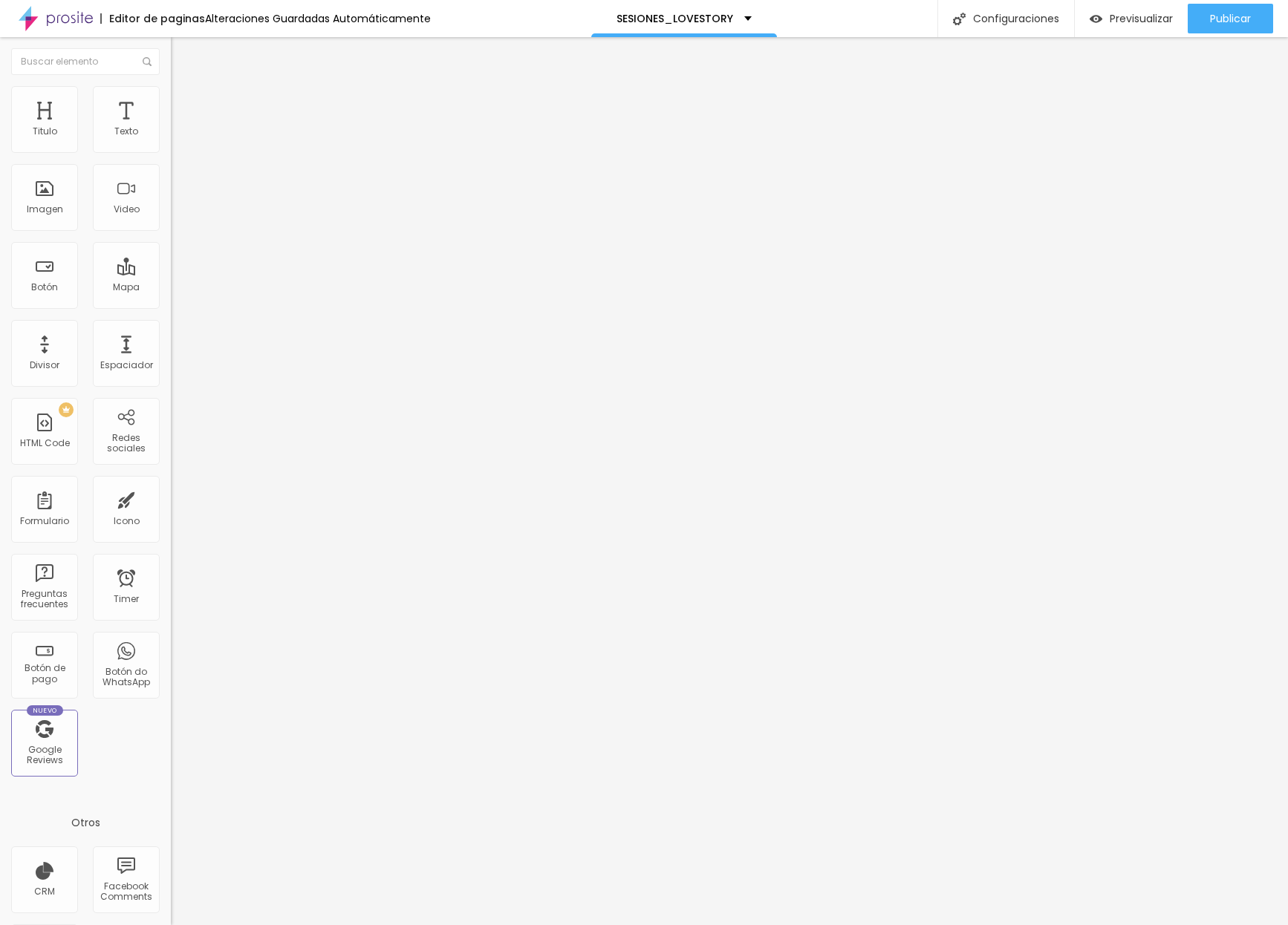
click at [0, 148] on html "Editor de paginas Alteraciones Guardadas Automáticamente SESIONES_LOVESTORY Con…" at bounding box center [644, 462] width 1288 height 925
click at [184, 102] on span "Estilo" at bounding box center [196, 95] width 23 height 13
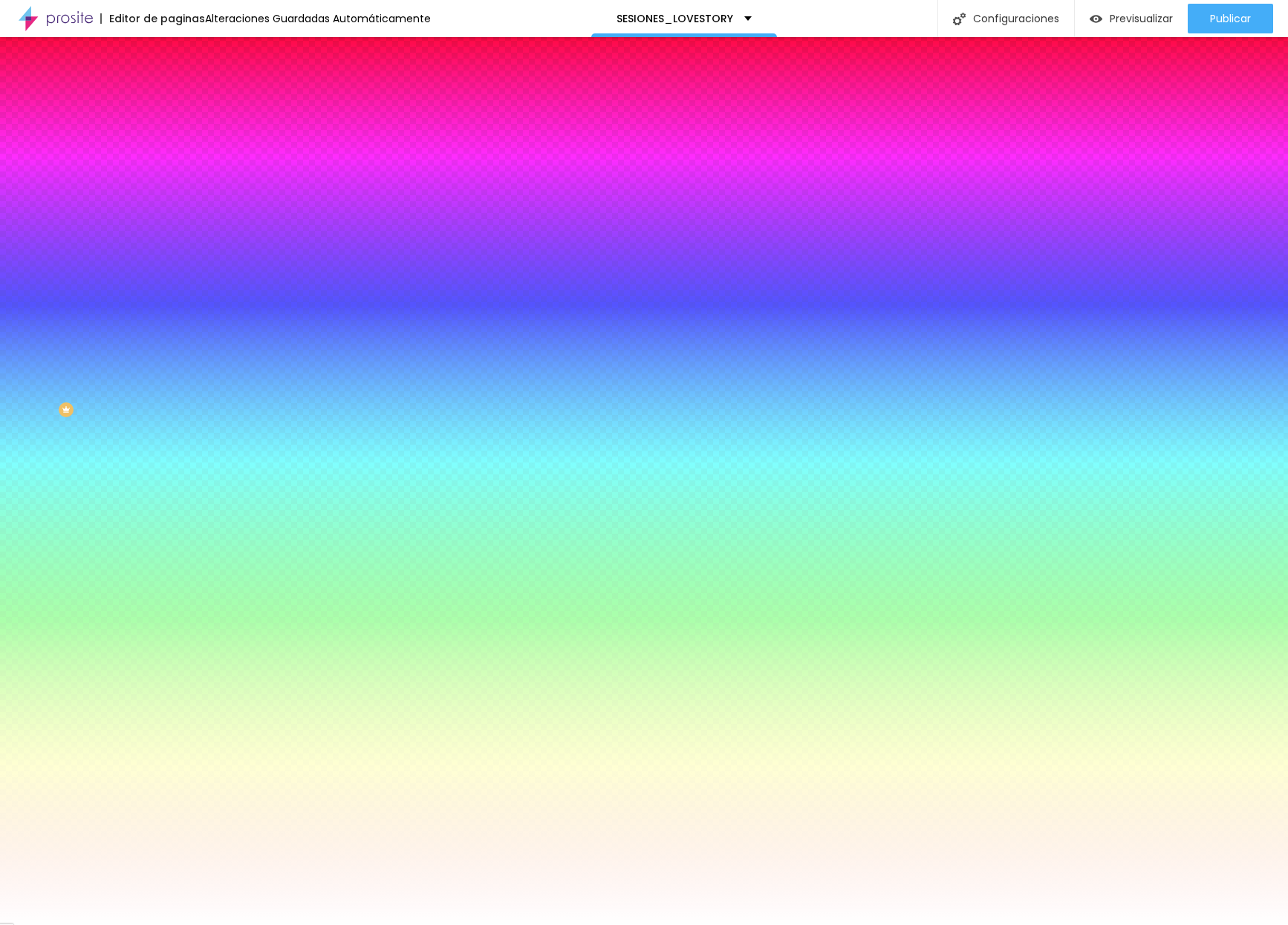
click at [171, 202] on div at bounding box center [256, 202] width 171 height 0
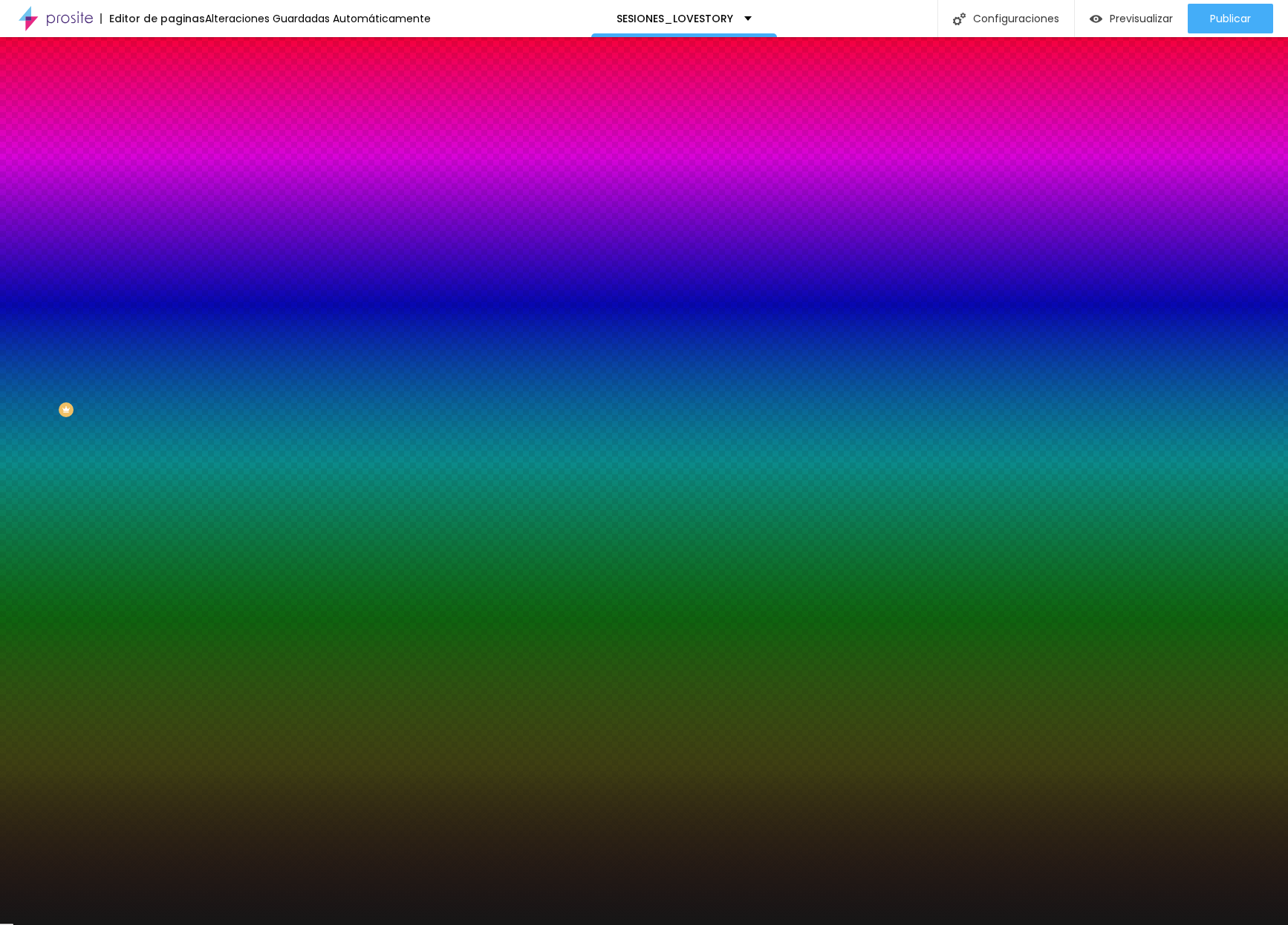
type input "#141414"
drag, startPoint x: 52, startPoint y: 345, endPoint x: 25, endPoint y: 391, distance: 53.3
click at [25, 391] on div at bounding box center [644, 462] width 1288 height 925
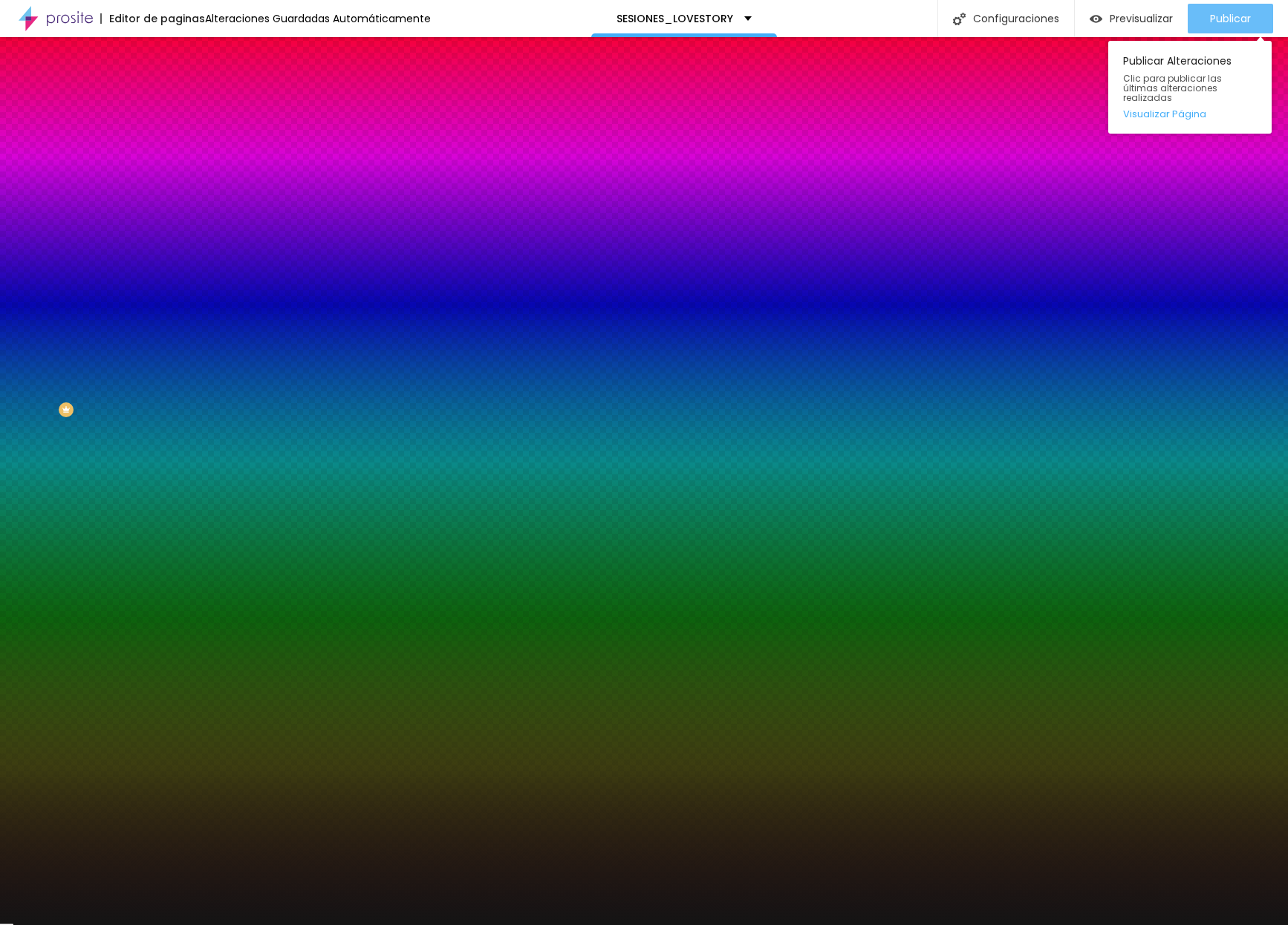
click at [1070, 19] on span "Publicar" at bounding box center [1230, 19] width 41 height 12
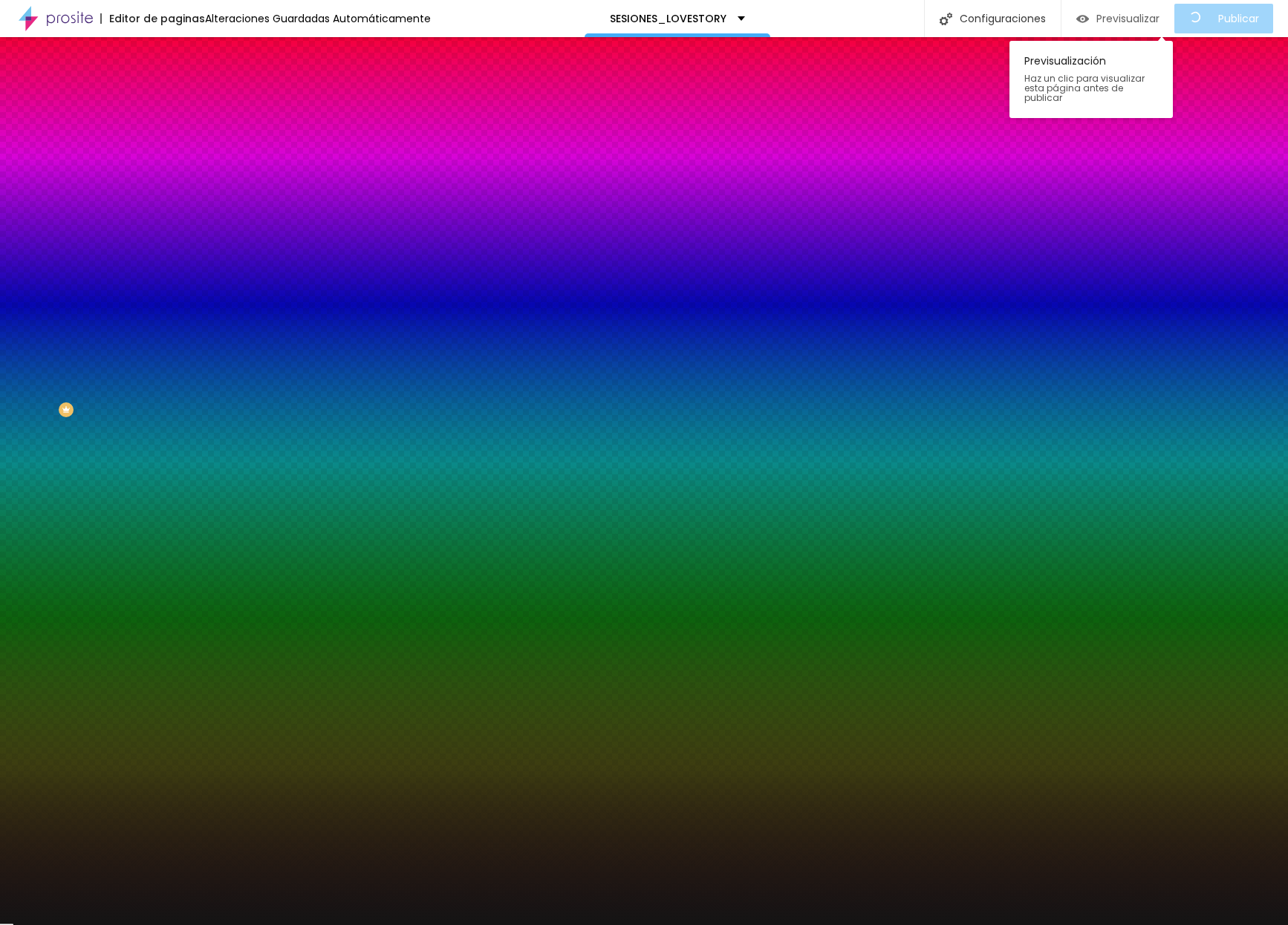
click at [1070, 16] on span "Previsualizar" at bounding box center [1128, 19] width 63 height 12
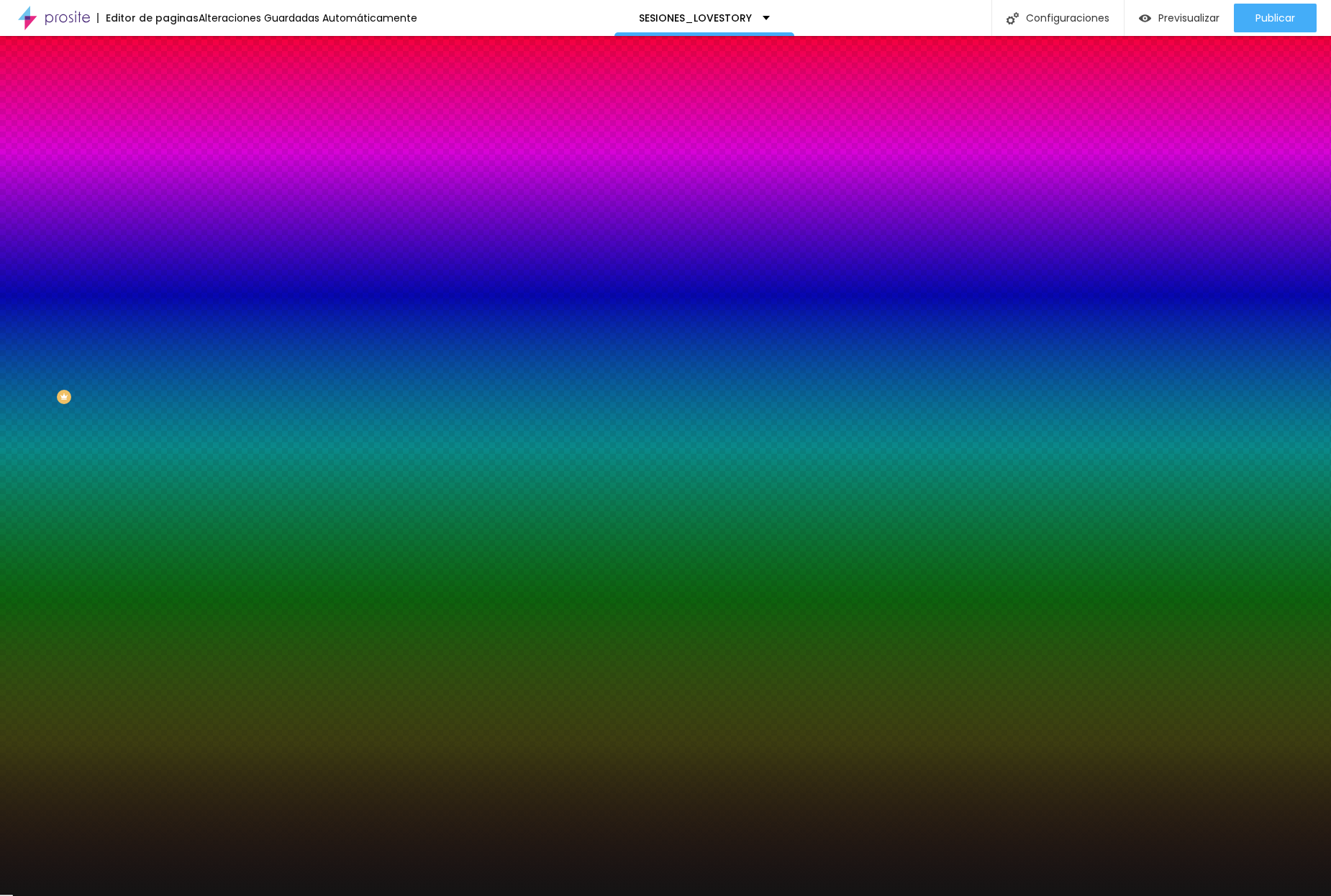
click at [166, 210] on input "#141414" at bounding box center [252, 203] width 173 height 14
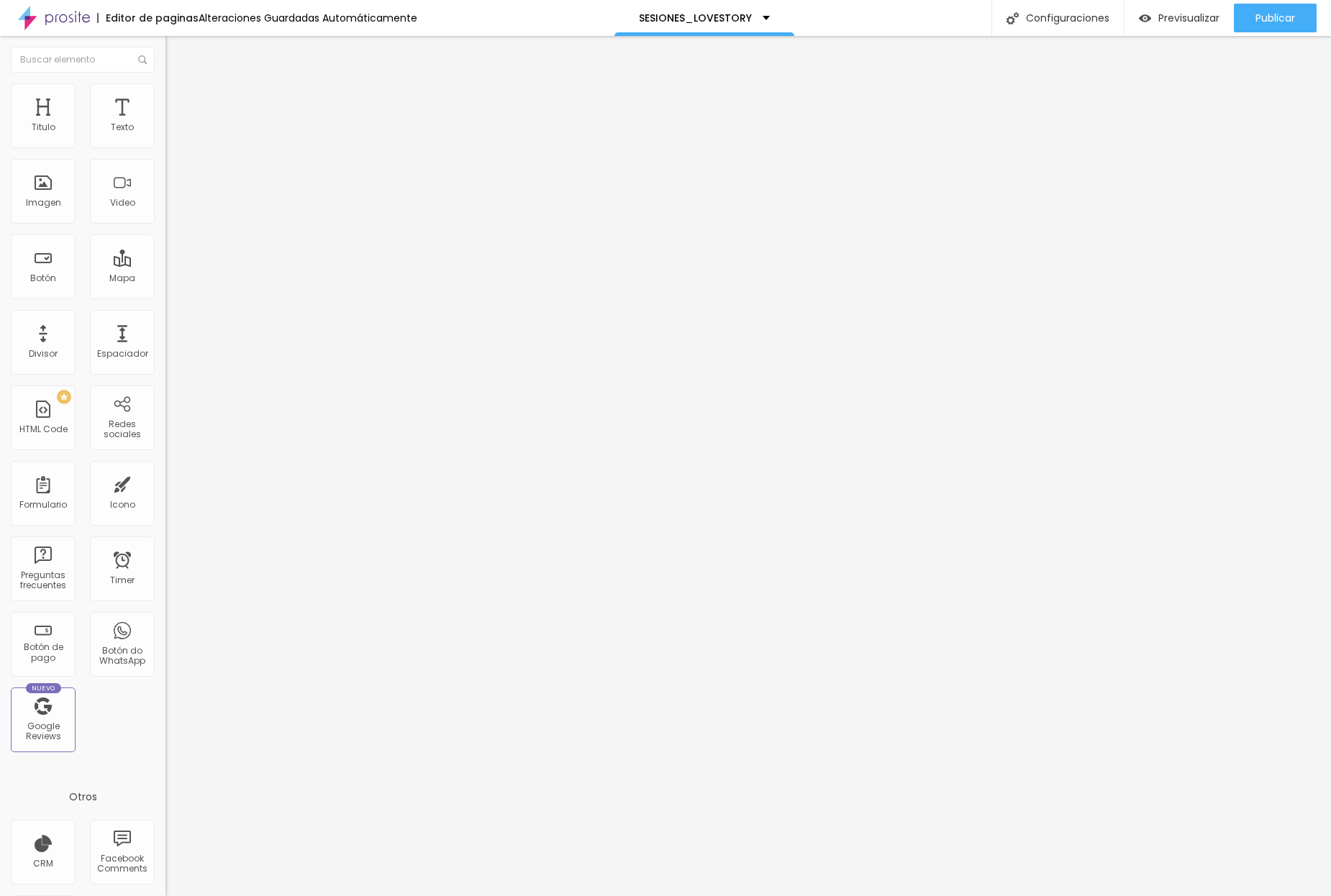
click at [166, 93] on ul "Contenido Estilo Avanzado" at bounding box center [248, 91] width 166 height 43
click at [166, 87] on img at bounding box center [172, 90] width 13 height 13
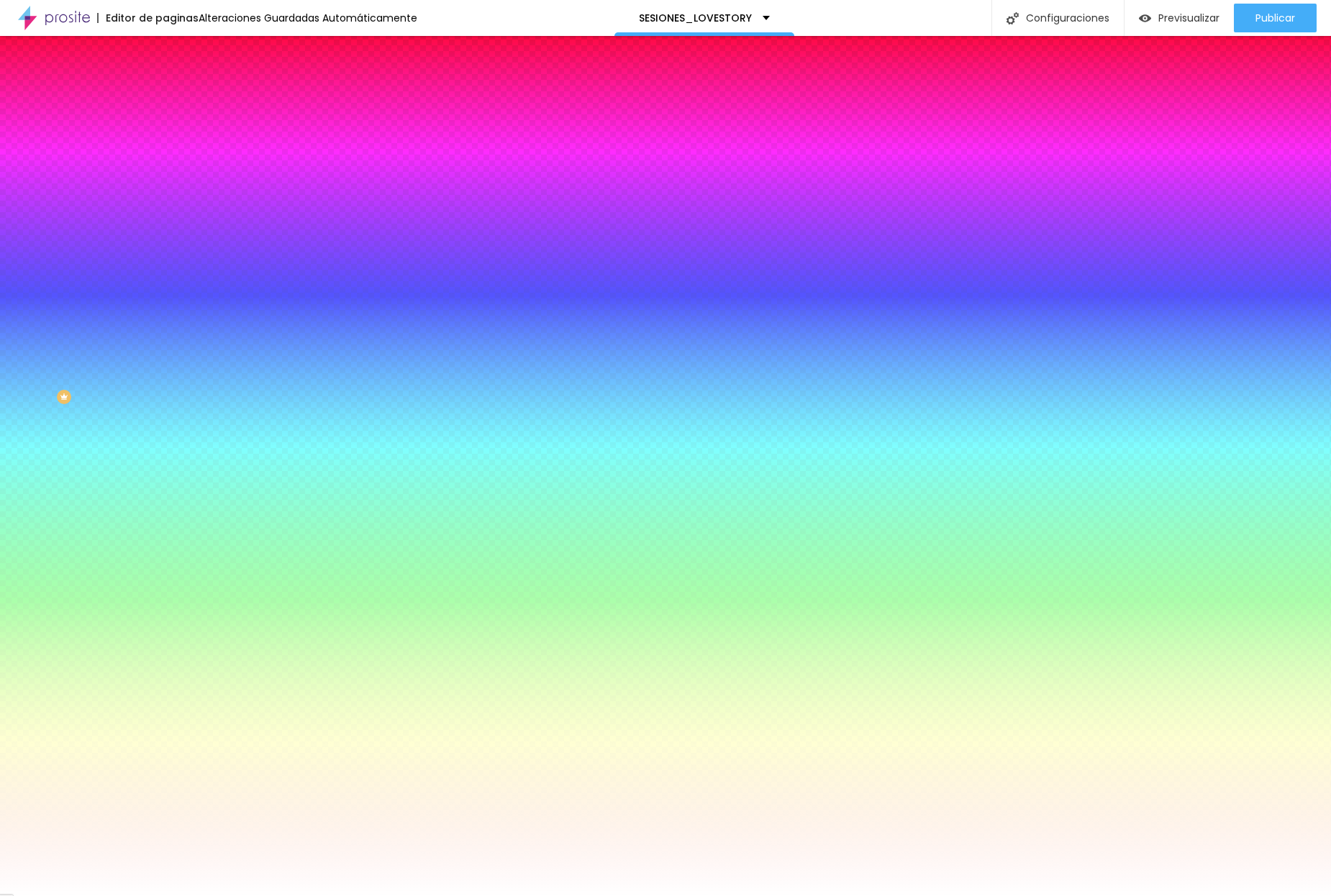
click at [166, 210] on input "#FFFFFF" at bounding box center [252, 203] width 173 height 14
paste input "141414"
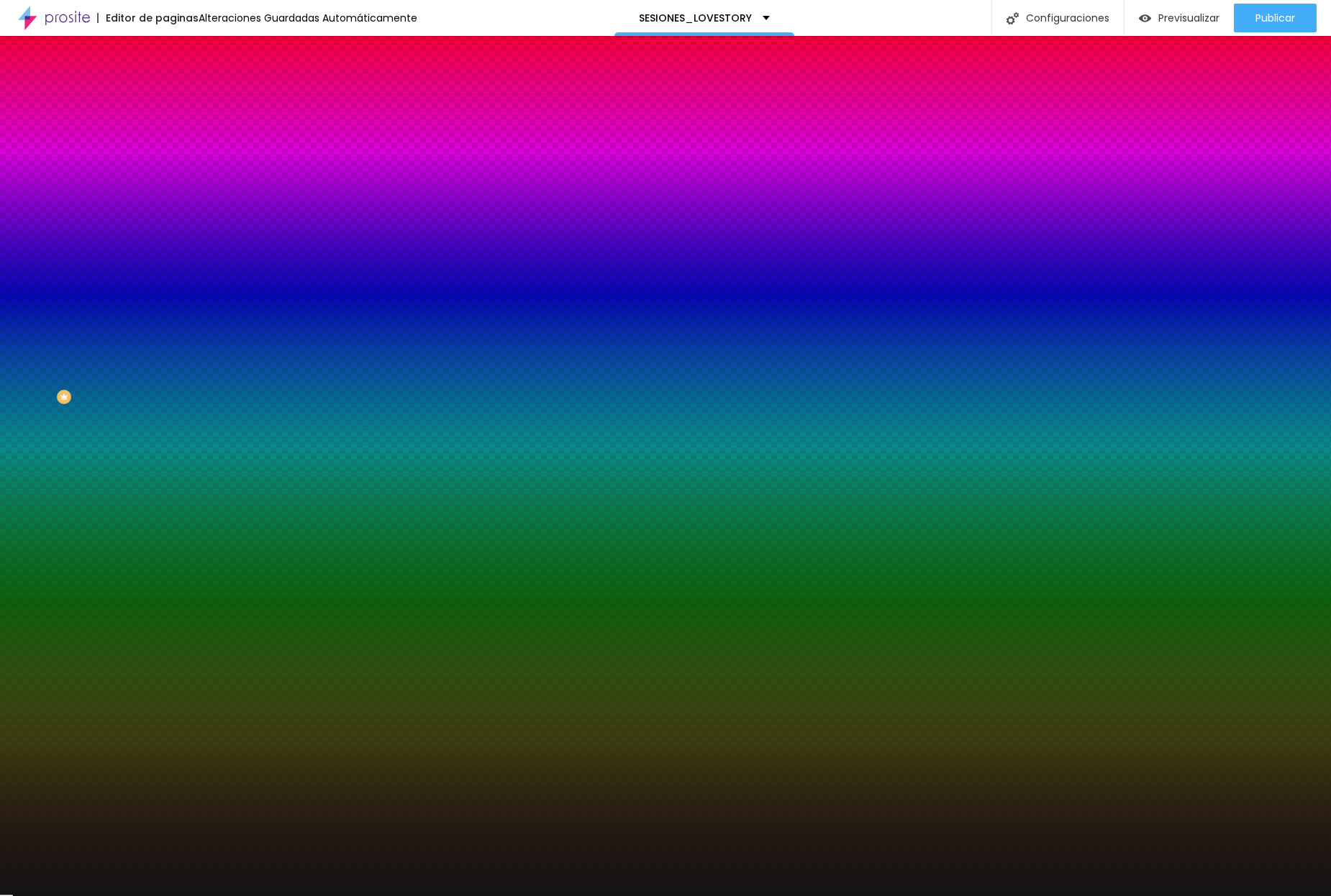
type input "#141414"
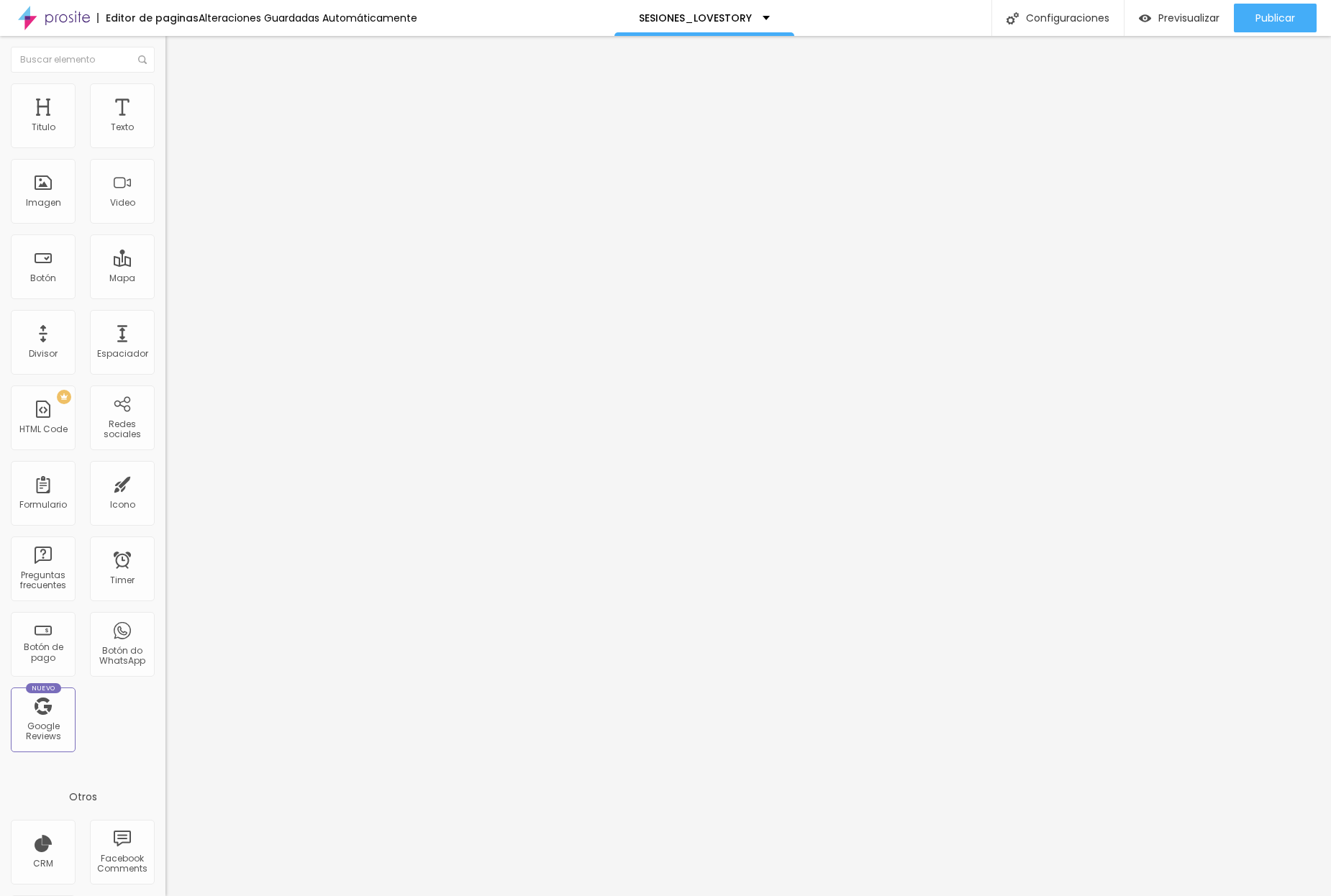
click at [166, 88] on img at bounding box center [172, 90] width 13 height 13
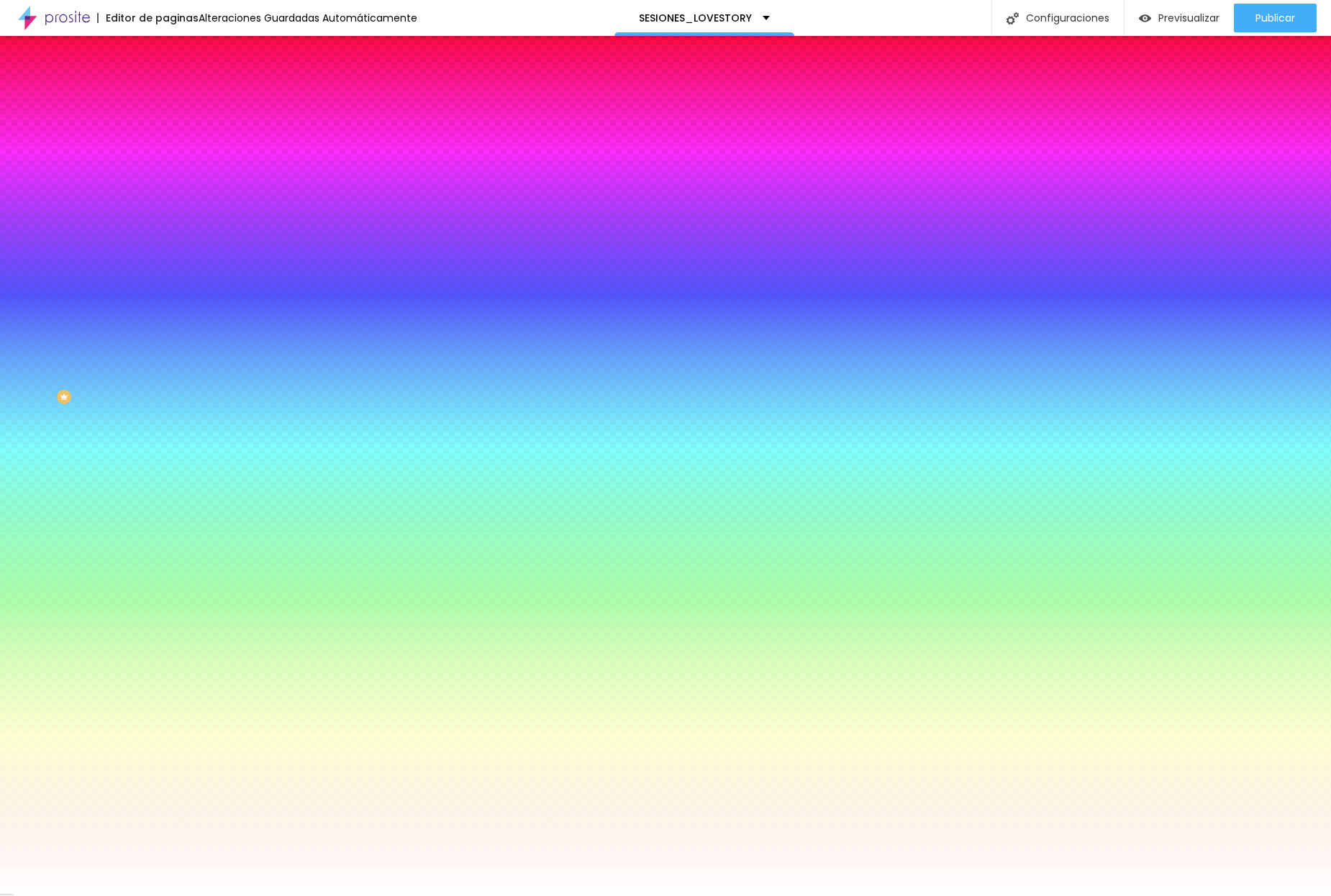
click at [166, 210] on input "#FFFFFF" at bounding box center [252, 203] width 173 height 14
paste input "141414"
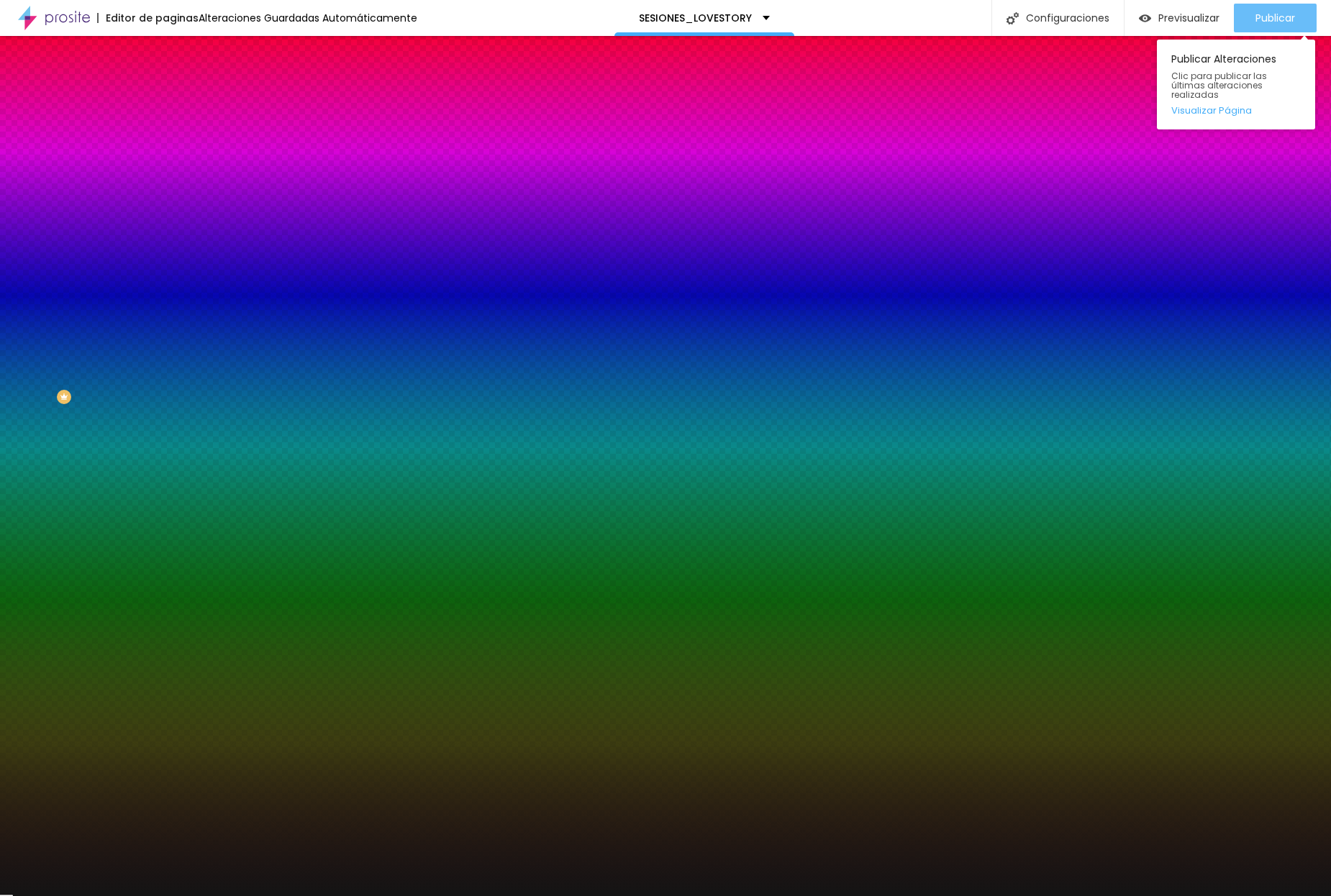
type input "#141414"
click at [1037, 7] on div "Publicar" at bounding box center [1275, 18] width 40 height 29
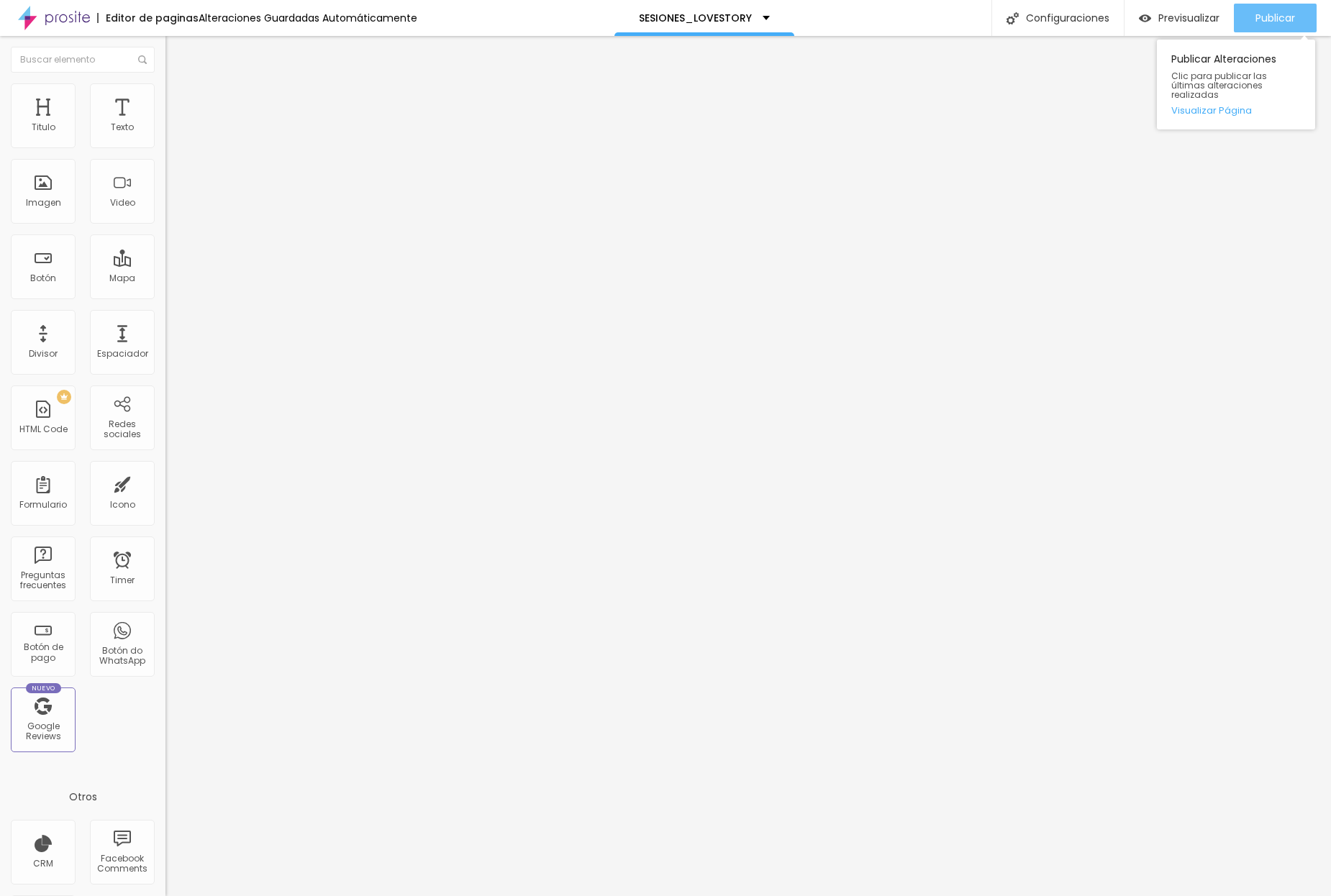
click at [1037, 24] on span "Publicar" at bounding box center [1275, 18] width 40 height 12
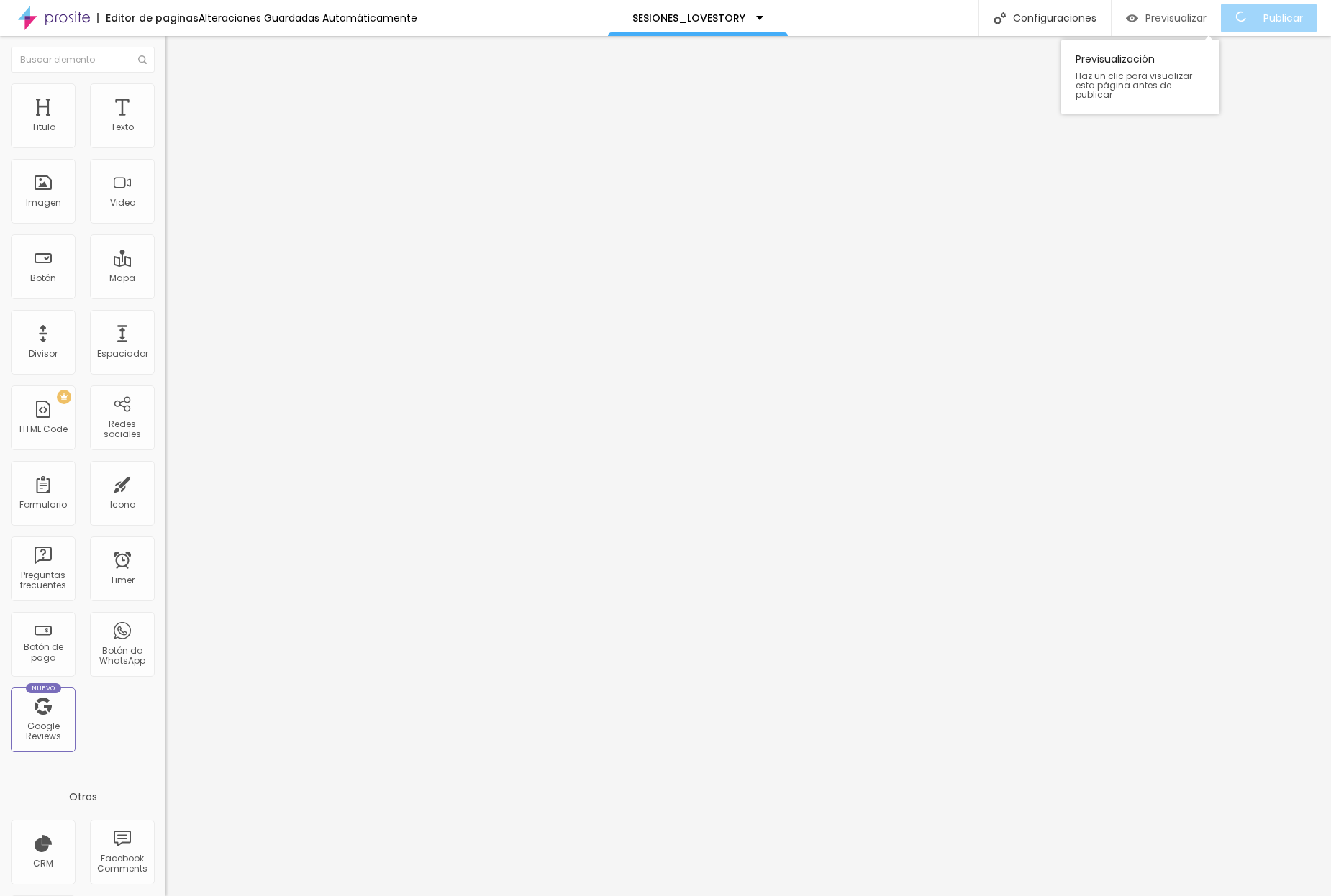
click at [1037, 14] on span "Previsualizar" at bounding box center [1176, 18] width 61 height 12
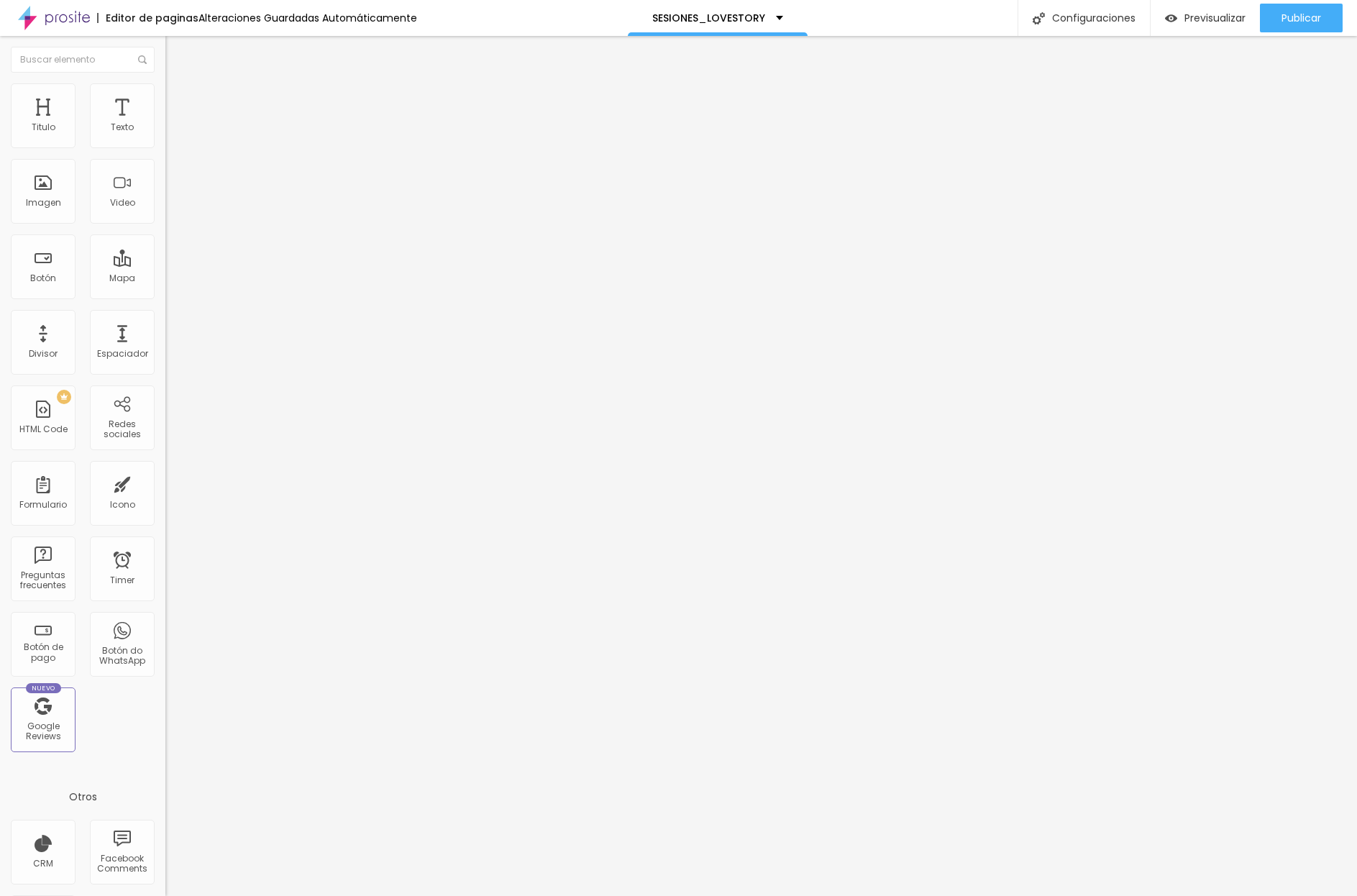
click at [165, 90] on img at bounding box center [172, 90] width 13 height 13
click at [165, 98] on img at bounding box center [172, 104] width 13 height 13
click at [165, 94] on li "Estilo" at bounding box center [248, 90] width 165 height 14
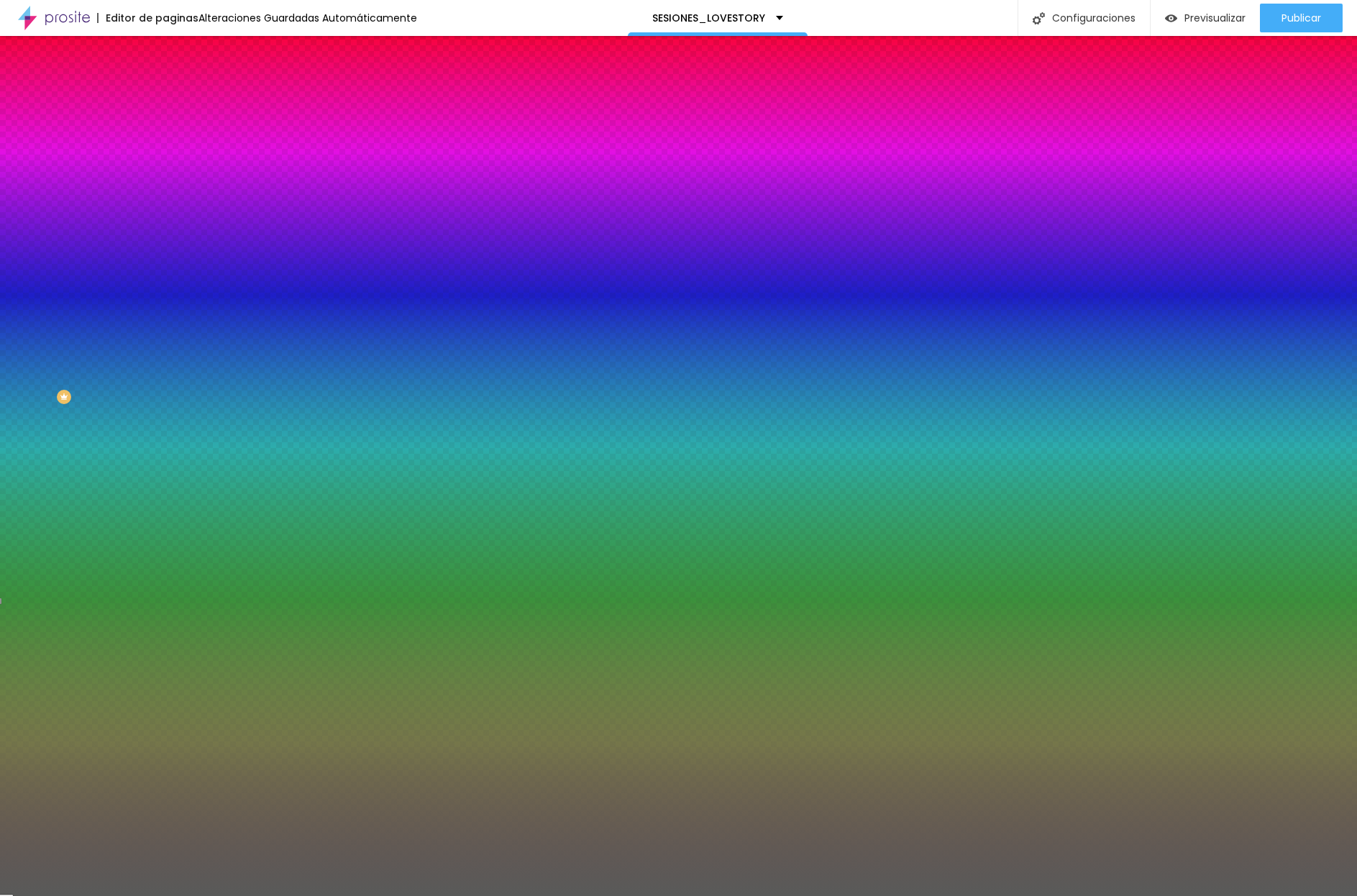
click at [165, 196] on div at bounding box center [248, 196] width 165 height 0
drag, startPoint x: 126, startPoint y: 350, endPoint x: 126, endPoint y: 332, distance: 18.0
click at [126, 332] on div at bounding box center [678, 448] width 1357 height 896
drag, startPoint x: 124, startPoint y: 333, endPoint x: 125, endPoint y: 366, distance: 33.0
click at [125, 366] on div at bounding box center [678, 448] width 1357 height 896
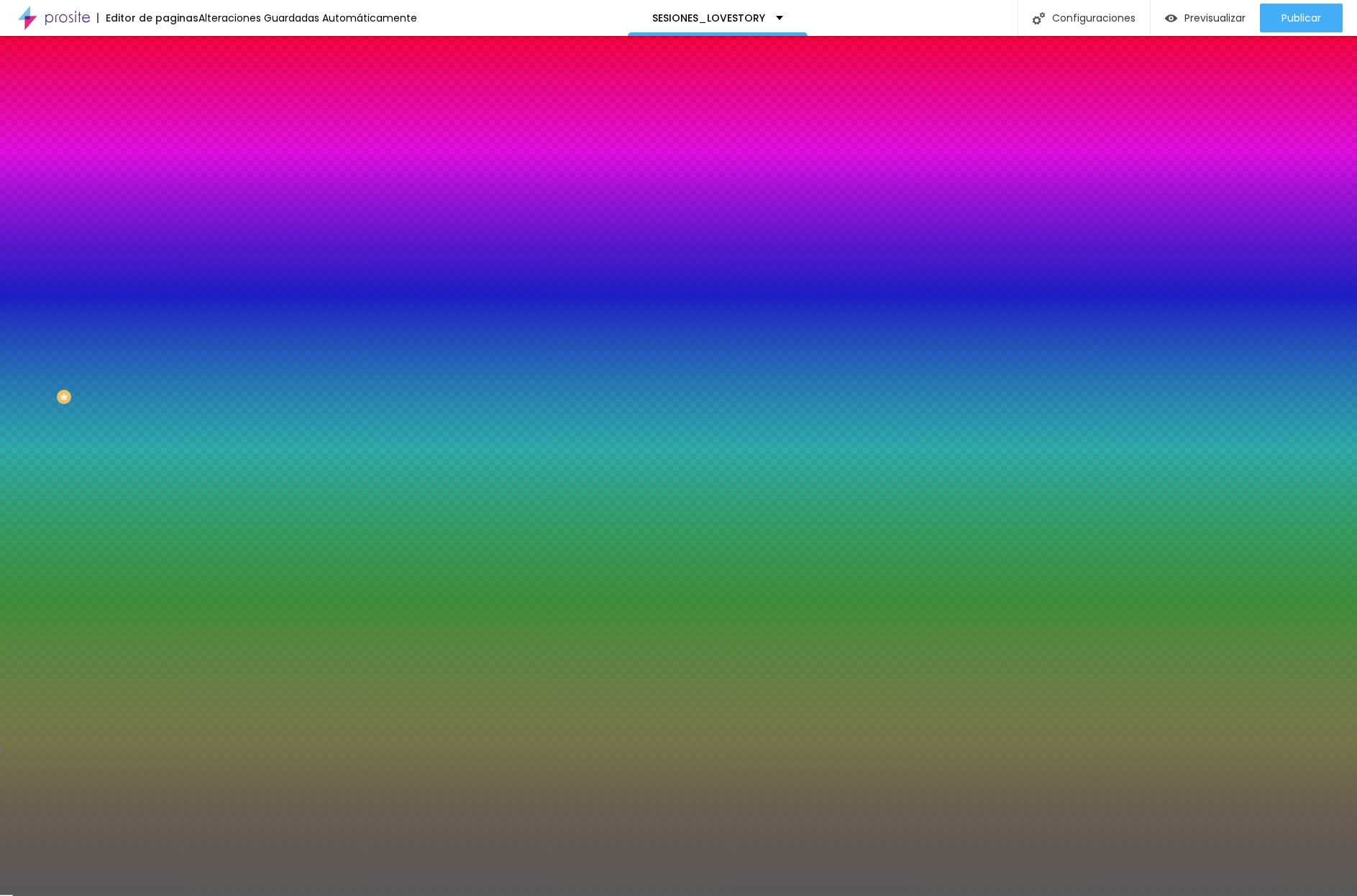
click at [124, 362] on div at bounding box center [678, 448] width 1357 height 896
click at [124, 371] on div at bounding box center [678, 448] width 1357 height 896
click at [126, 376] on div at bounding box center [678, 448] width 1357 height 896
click at [129, 381] on div at bounding box center [678, 448] width 1357 height 896
click at [128, 377] on div at bounding box center [678, 448] width 1357 height 896
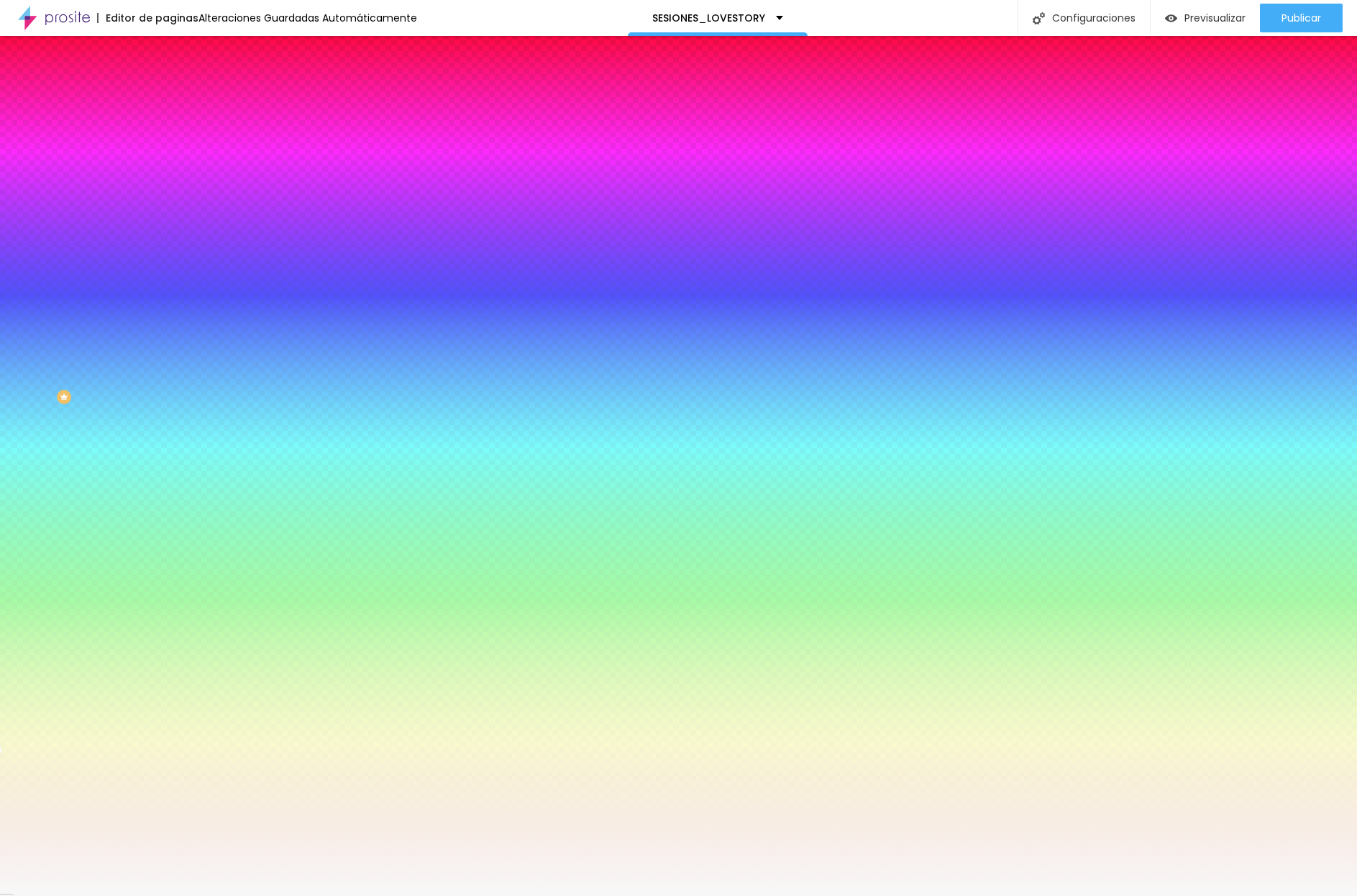
type input "#F8F8F8"
drag, startPoint x: 35, startPoint y: 352, endPoint x: 18, endPoint y: 283, distance: 71.1
click at [165, 210] on div at bounding box center [248, 210] width 165 height 0
click at [165, 210] on input "#F8F8F8" at bounding box center [251, 203] width 173 height 14
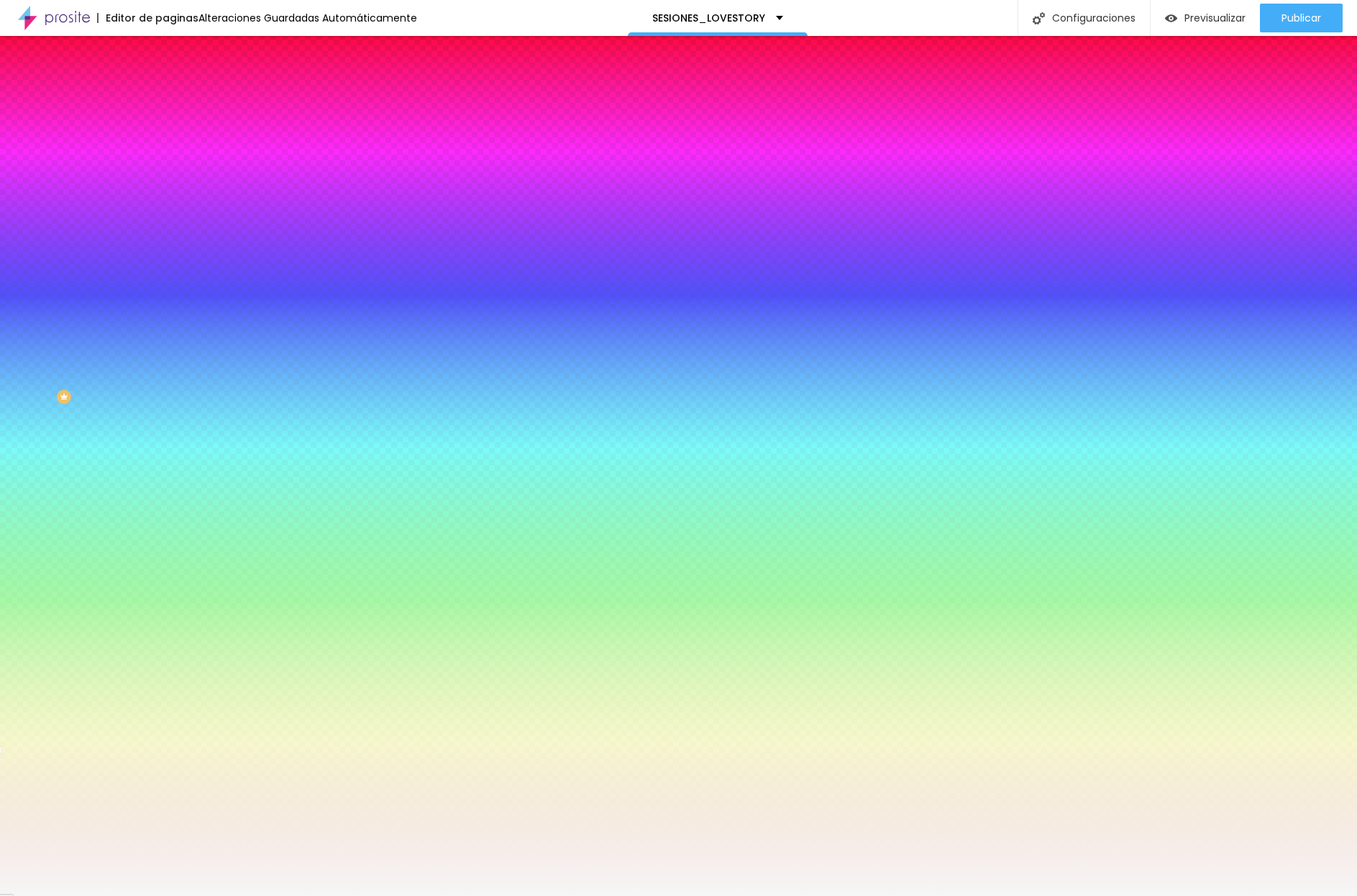
click at [165, 210] on input "#F8F8F8" at bounding box center [251, 203] width 173 height 14
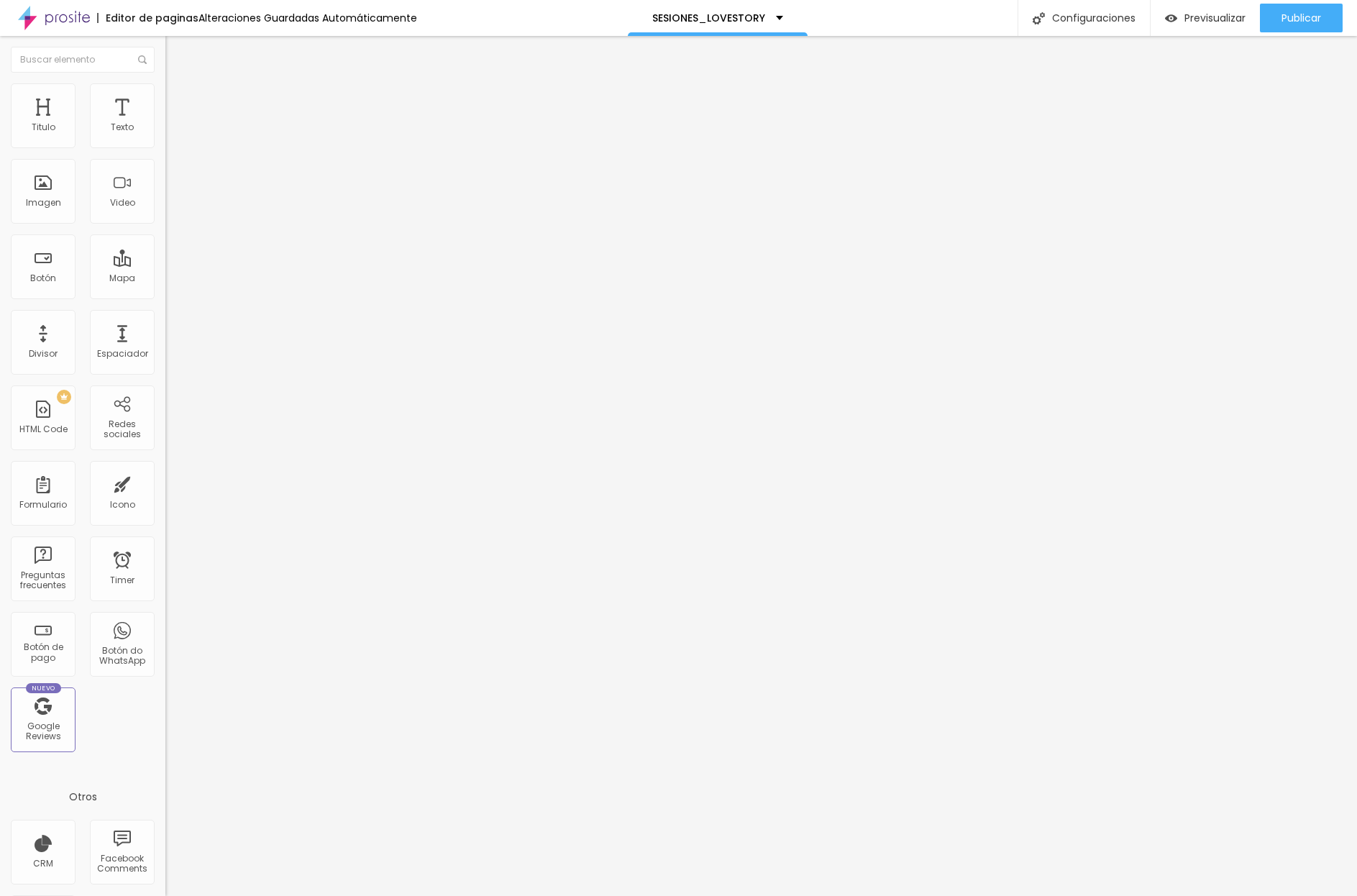
click at [165, 95] on li "Estilo" at bounding box center [248, 90] width 165 height 14
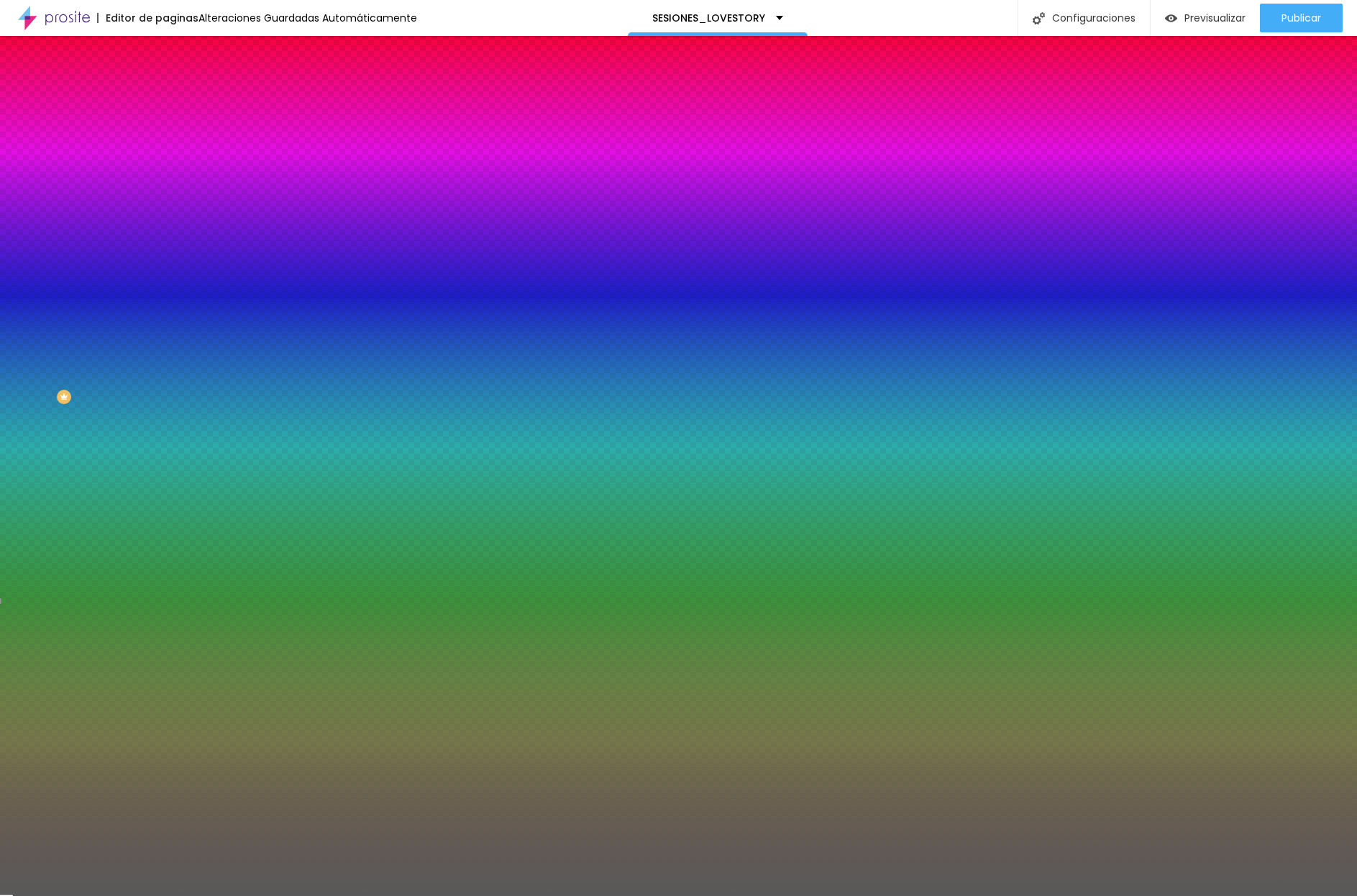
click at [165, 210] on input "#595A59" at bounding box center [251, 203] width 173 height 14
paste input "F8F8F8"
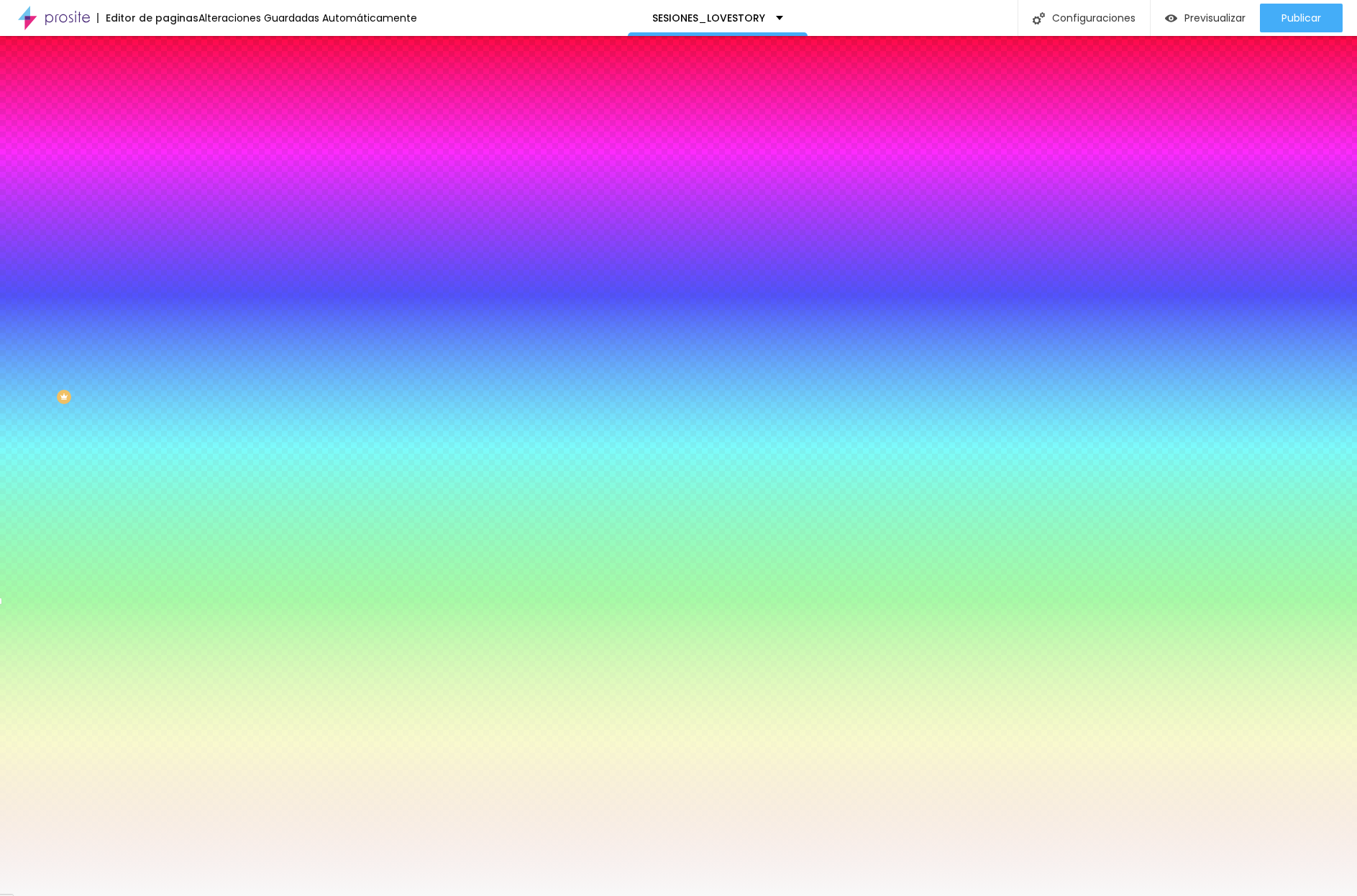
type input "#F8F8F8"
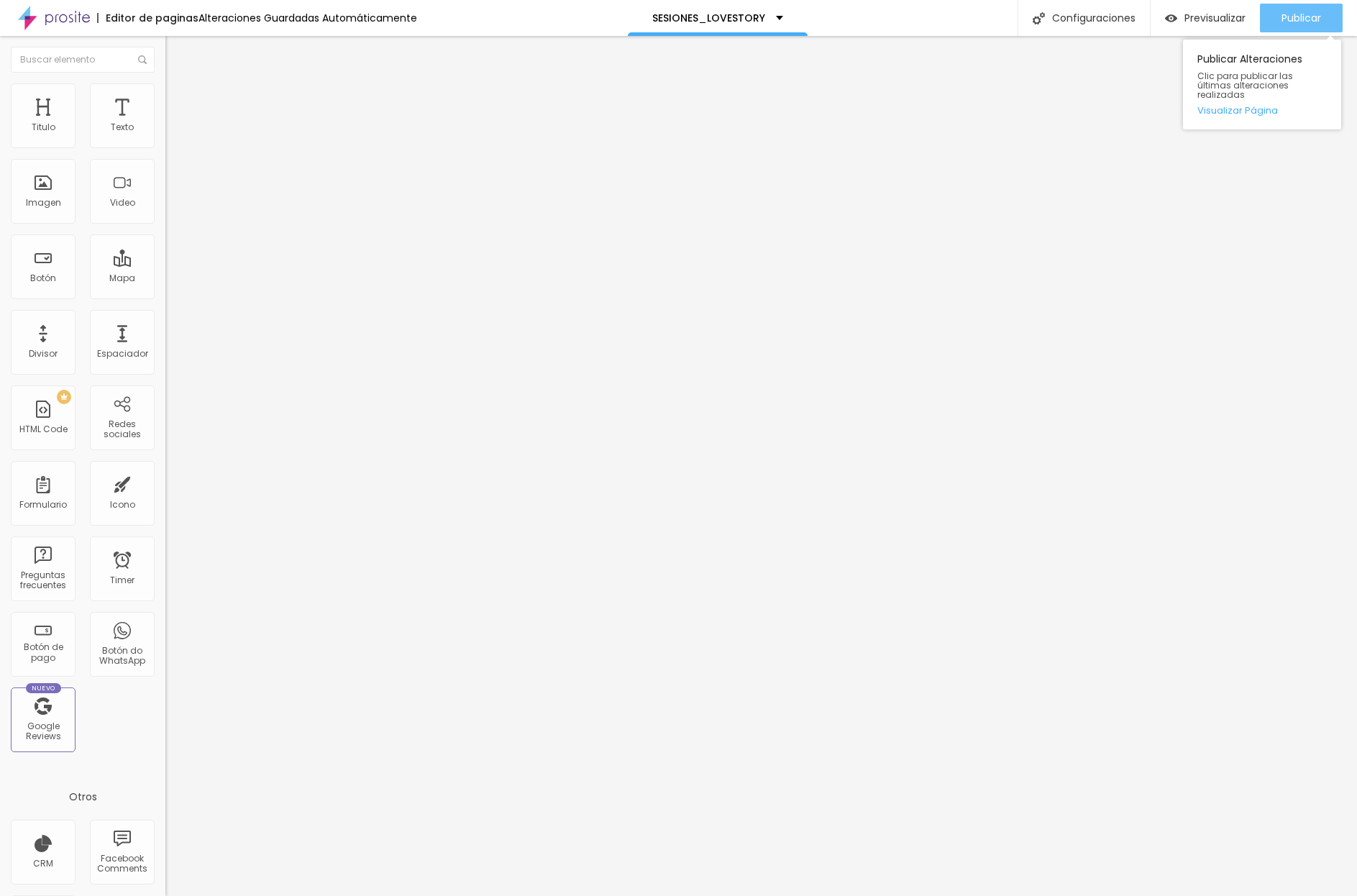
click at [1036, 28] on div "Publicar" at bounding box center [1301, 18] width 40 height 29
click at [1036, 22] on span "Previsualizar" at bounding box center [1202, 18] width 61 height 12
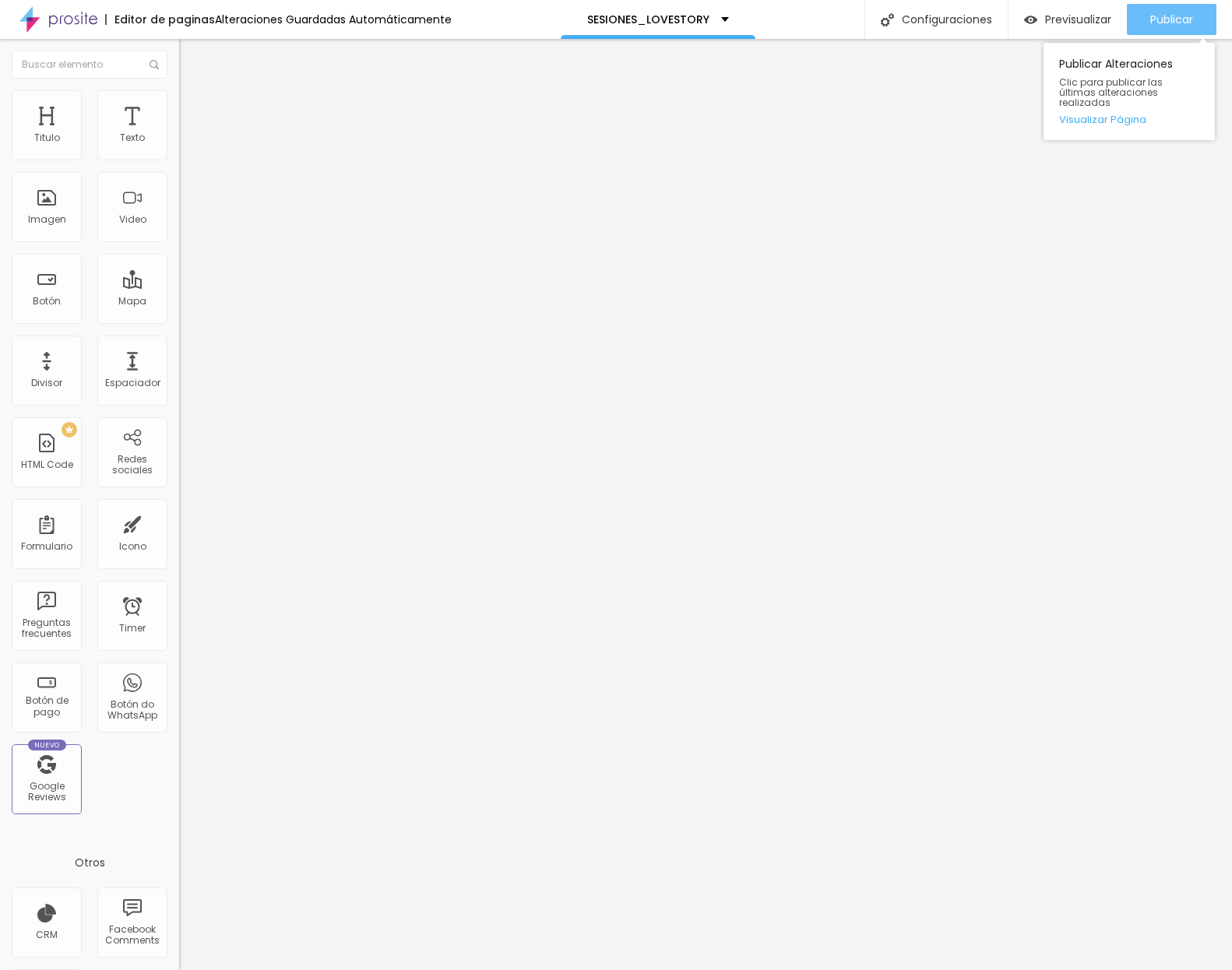
click at [1122, 26] on button "Publicar" at bounding box center [1171, 20] width 89 height 31
click at [179, 142] on span "Completo" at bounding box center [203, 135] width 48 height 13
click at [179, 151] on span "Boxed" at bounding box center [194, 144] width 30 height 13
click at [179, 142] on span "Completo" at bounding box center [203, 135] width 48 height 13
click at [179, 151] on span "Boxed" at bounding box center [194, 144] width 30 height 13
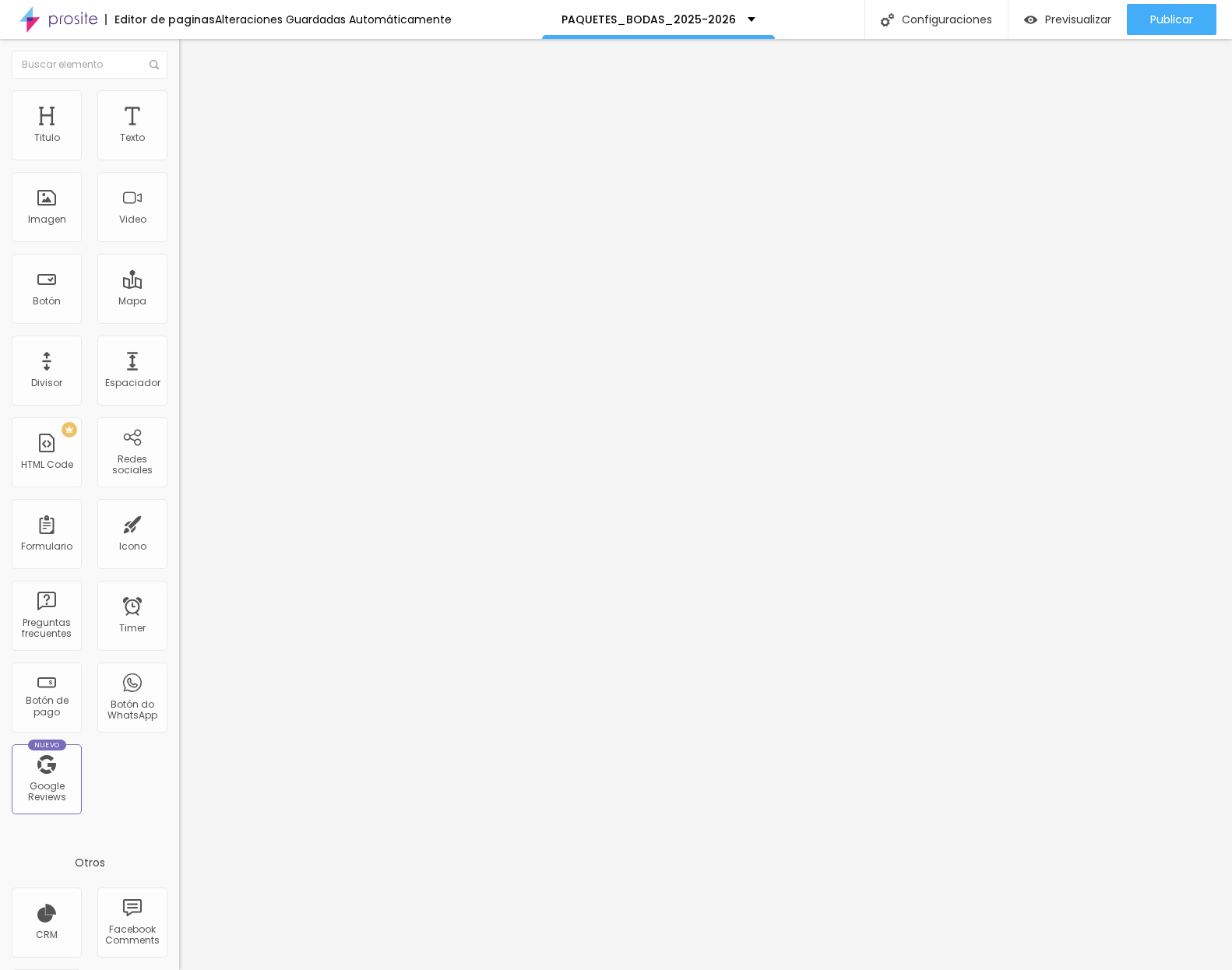
click at [179, 142] on div "Modo Completo Boxed Completo" at bounding box center [268, 142] width 179 height 43
click at [179, 142] on span "Completo" at bounding box center [203, 135] width 48 height 13
click at [179, 151] on span "Boxed" at bounding box center [194, 144] width 30 height 13
click at [179, 142] on span "Completo" at bounding box center [203, 135] width 48 height 13
click at [179, 151] on span "Boxed" at bounding box center [194, 144] width 30 height 13
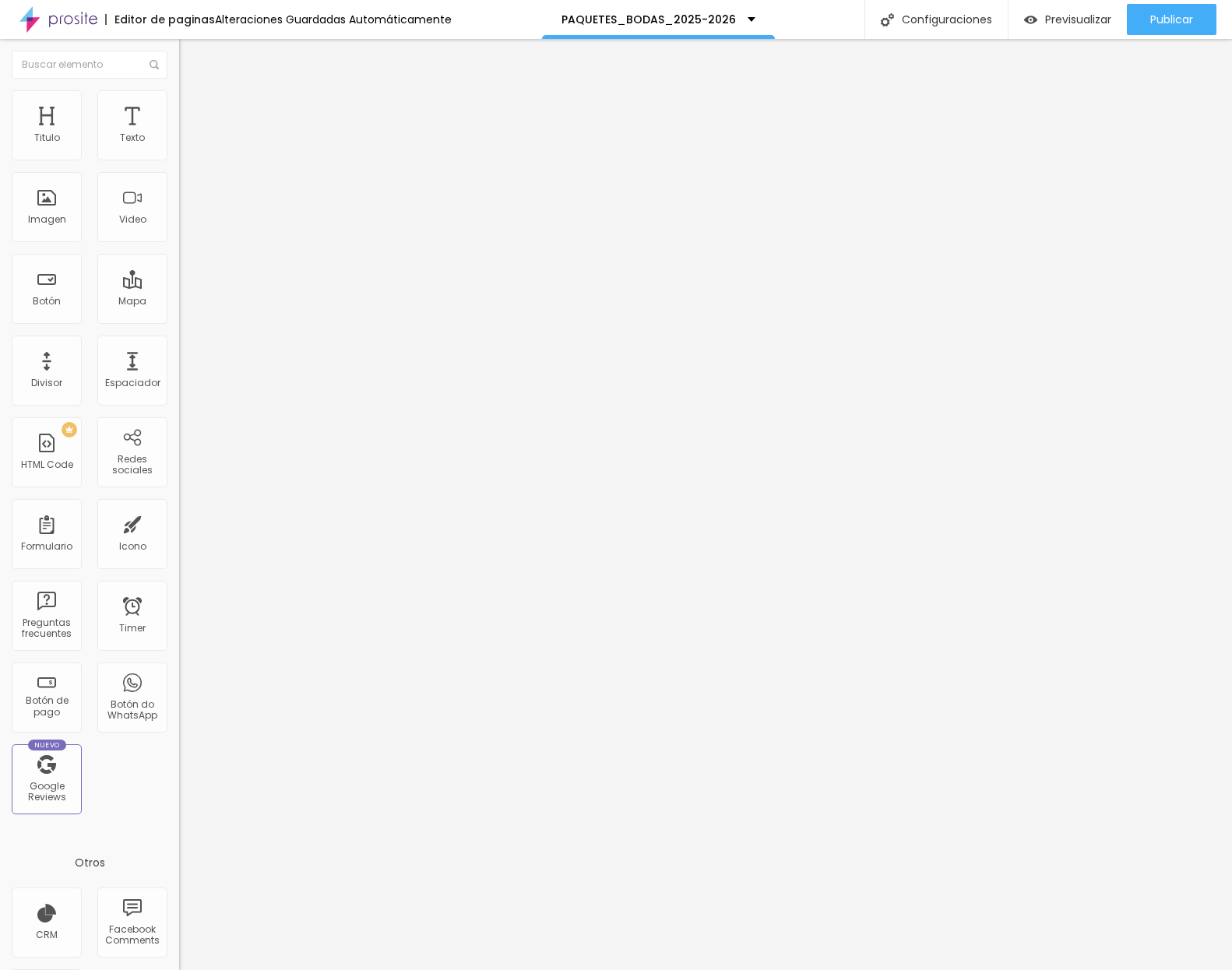
click at [179, 142] on span "Completo" at bounding box center [203, 135] width 48 height 13
click at [179, 151] on span "Boxed" at bounding box center [194, 144] width 30 height 13
click at [179, 142] on span "Completo" at bounding box center [203, 135] width 48 height 13
click at [179, 151] on span "Boxed" at bounding box center [194, 144] width 30 height 13
click at [179, 90] on img at bounding box center [186, 97] width 14 height 14
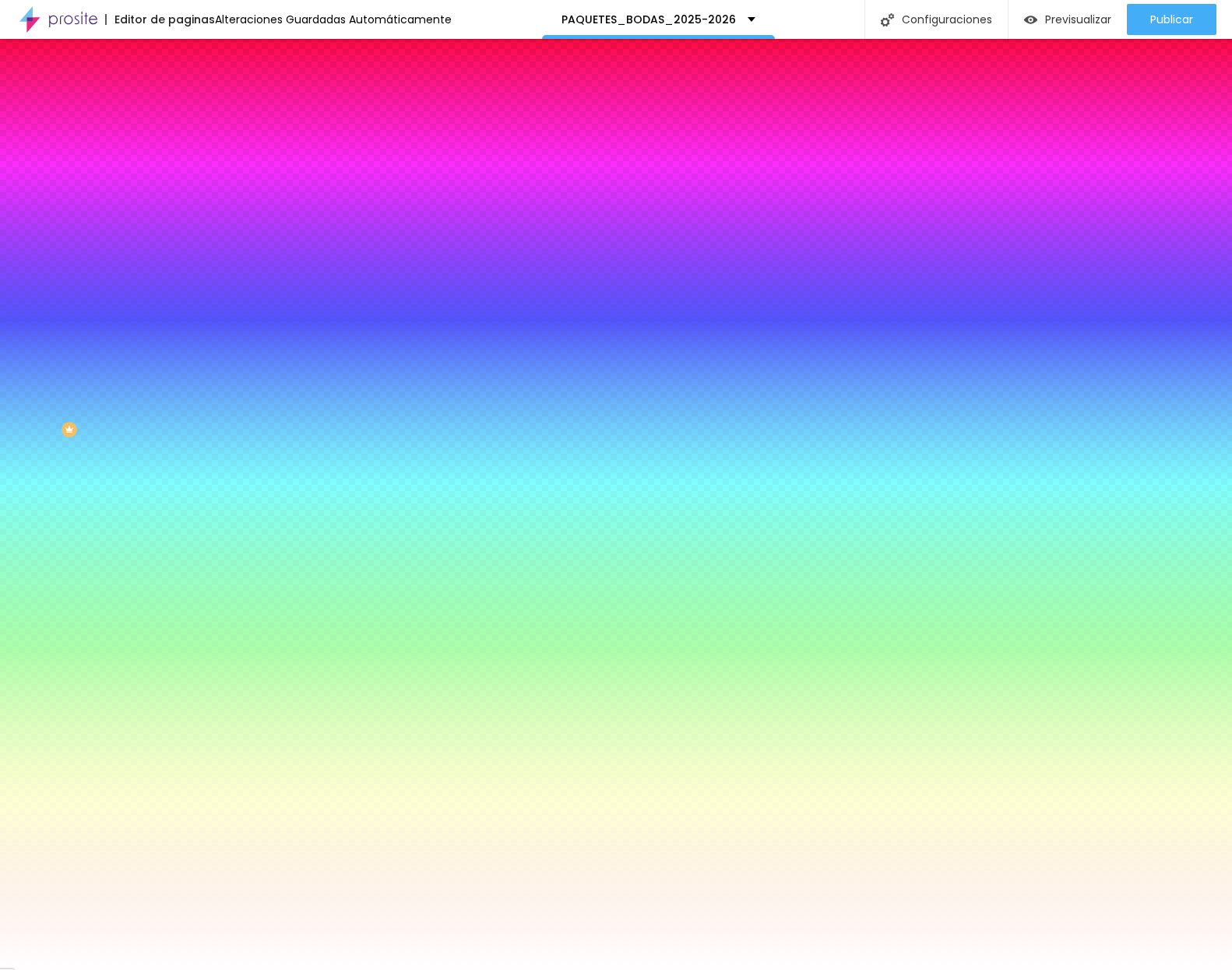
click at [179, 212] on div at bounding box center [268, 212] width 179 height 0
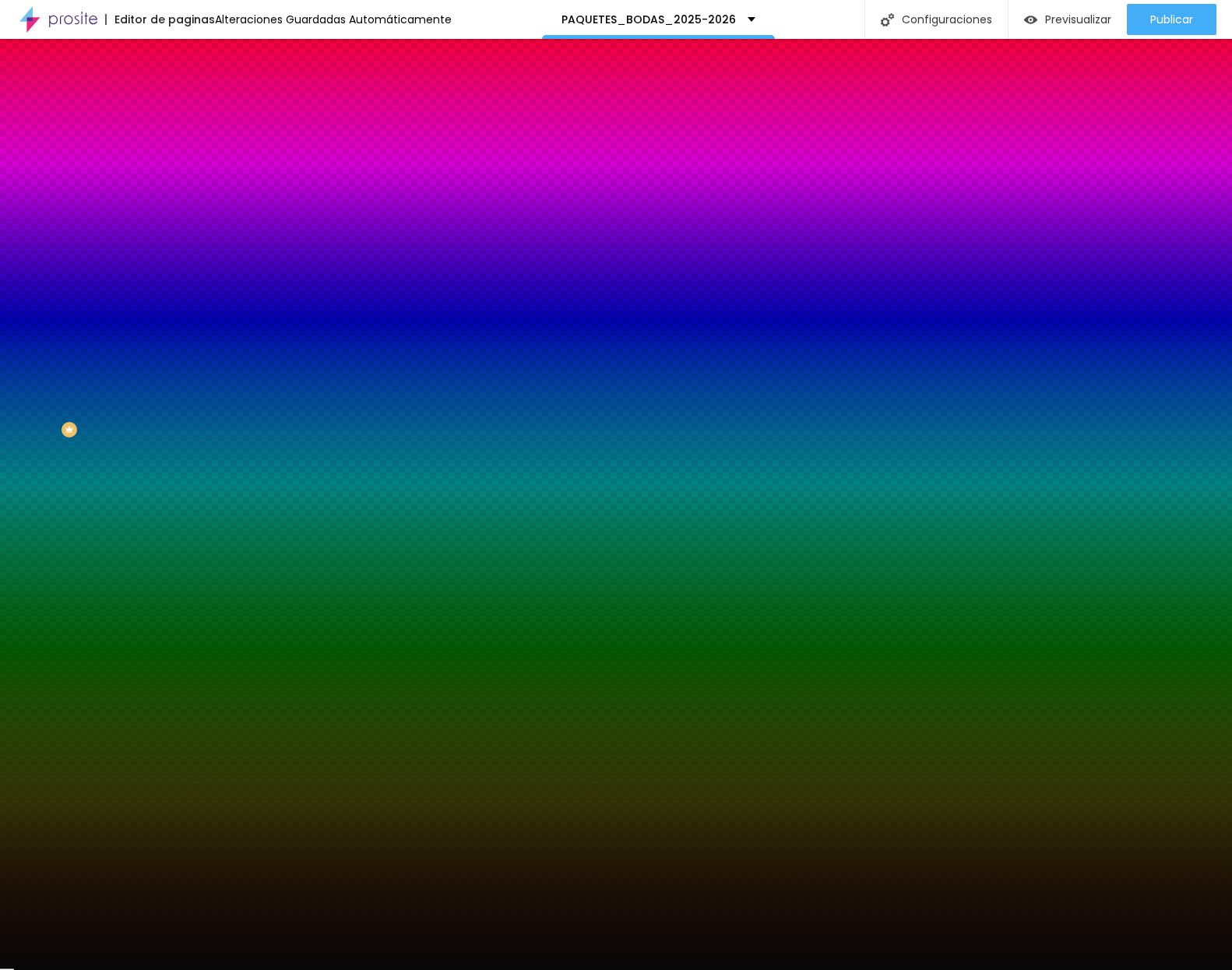
type input "#080707"
drag, startPoint x: 59, startPoint y: 400, endPoint x: 37, endPoint y: 415, distance: 26.6
click at [37, 415] on div at bounding box center [616, 485] width 1232 height 970
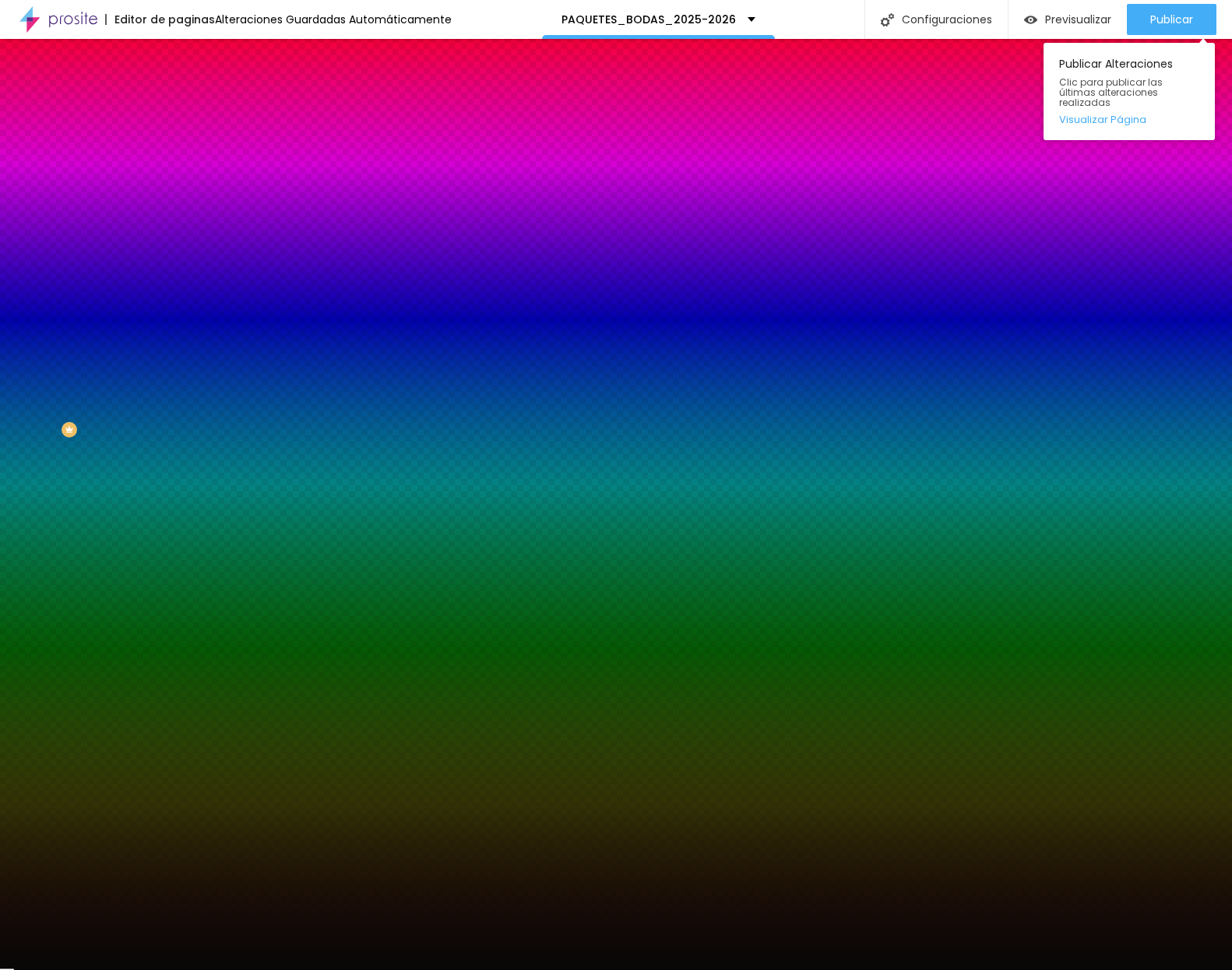
click at [1157, 2] on div "Publicar Publicar Alteraciones Clic para publicar las últimas alteraciones real…" at bounding box center [1171, 20] width 89 height 39
click at [1154, 16] on span "Publicar" at bounding box center [1171, 20] width 43 height 13
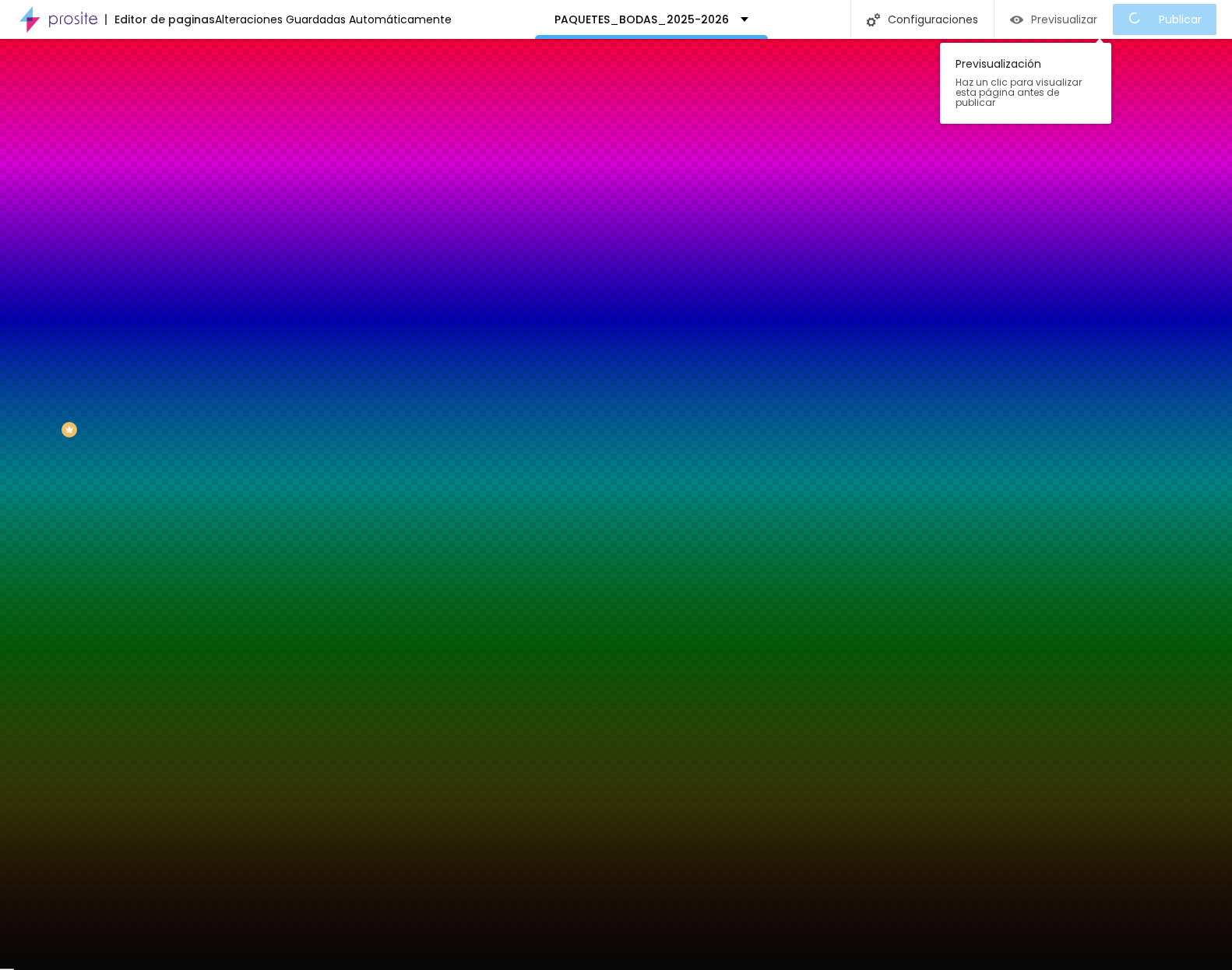
click at [1047, 18] on span "Previsualizar" at bounding box center [1064, 20] width 66 height 13
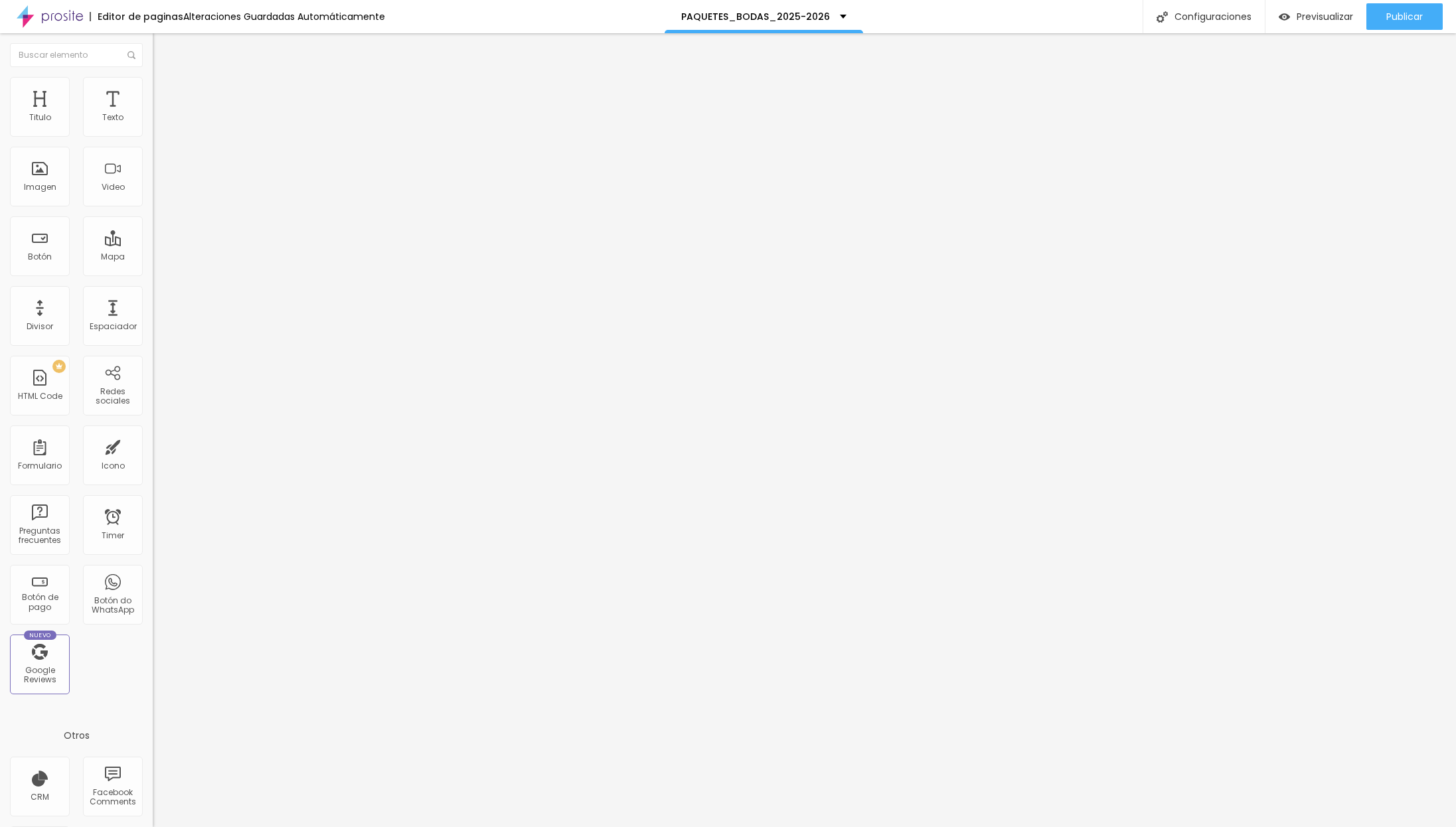
click at [153, 121] on span "Completo" at bounding box center [173, 115] width 41 height 11
click at [153, 129] on span "Boxed" at bounding box center [165, 123] width 25 height 11
click at [165, 91] on span "Estilo" at bounding box center [175, 85] width 21 height 11
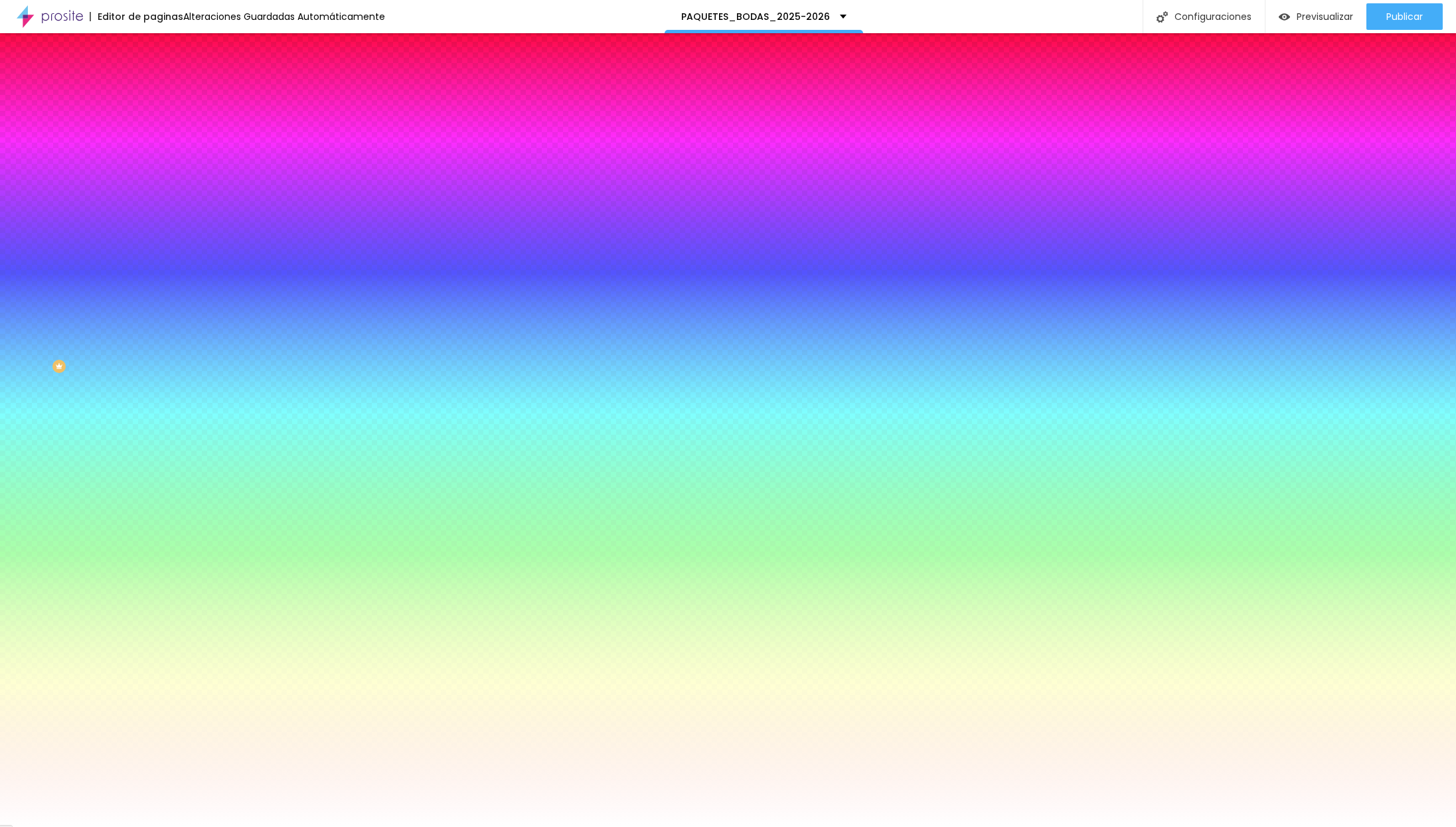
click at [153, 181] on div at bounding box center [229, 181] width 153 height 0
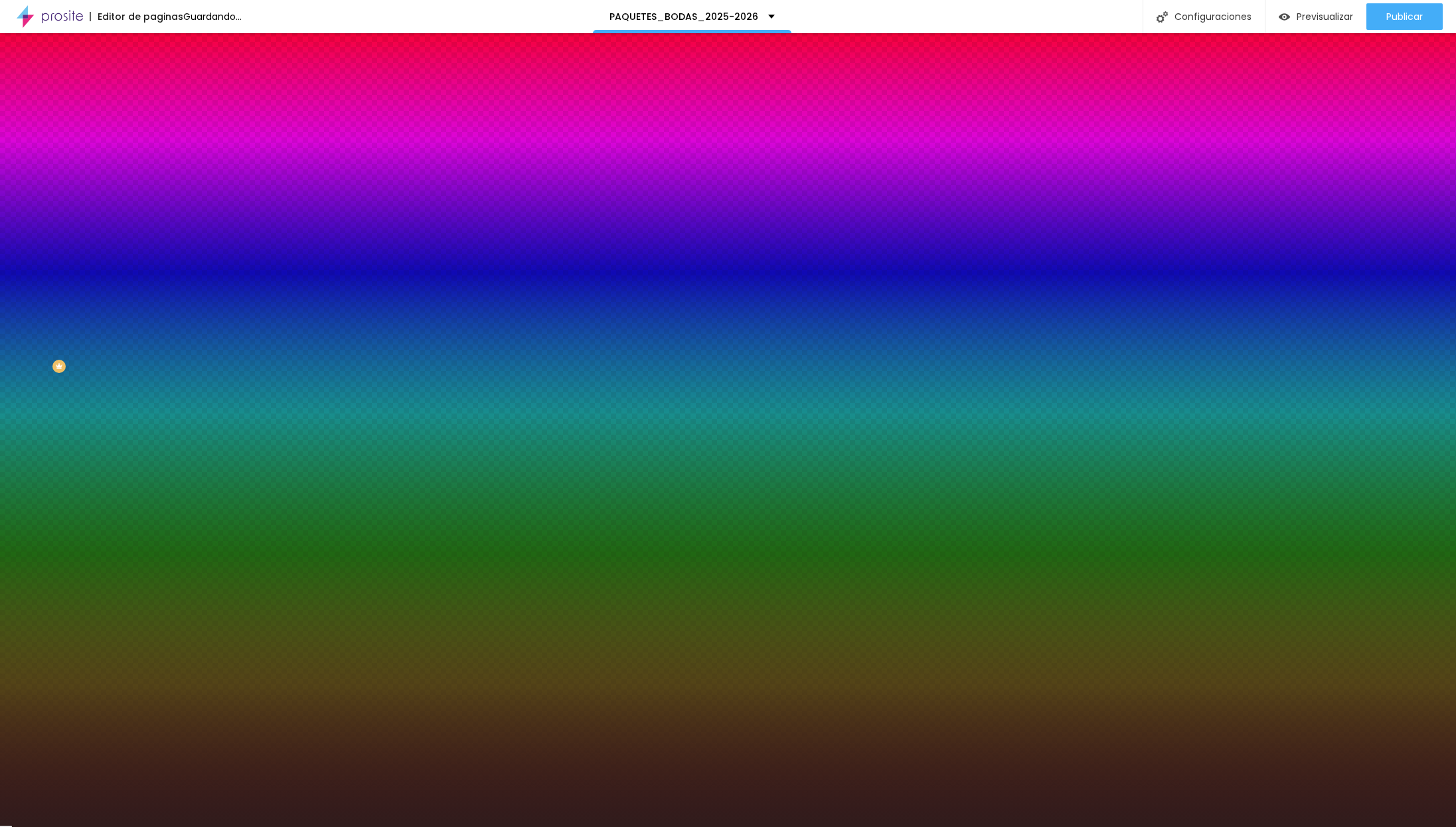
type input "#000000"
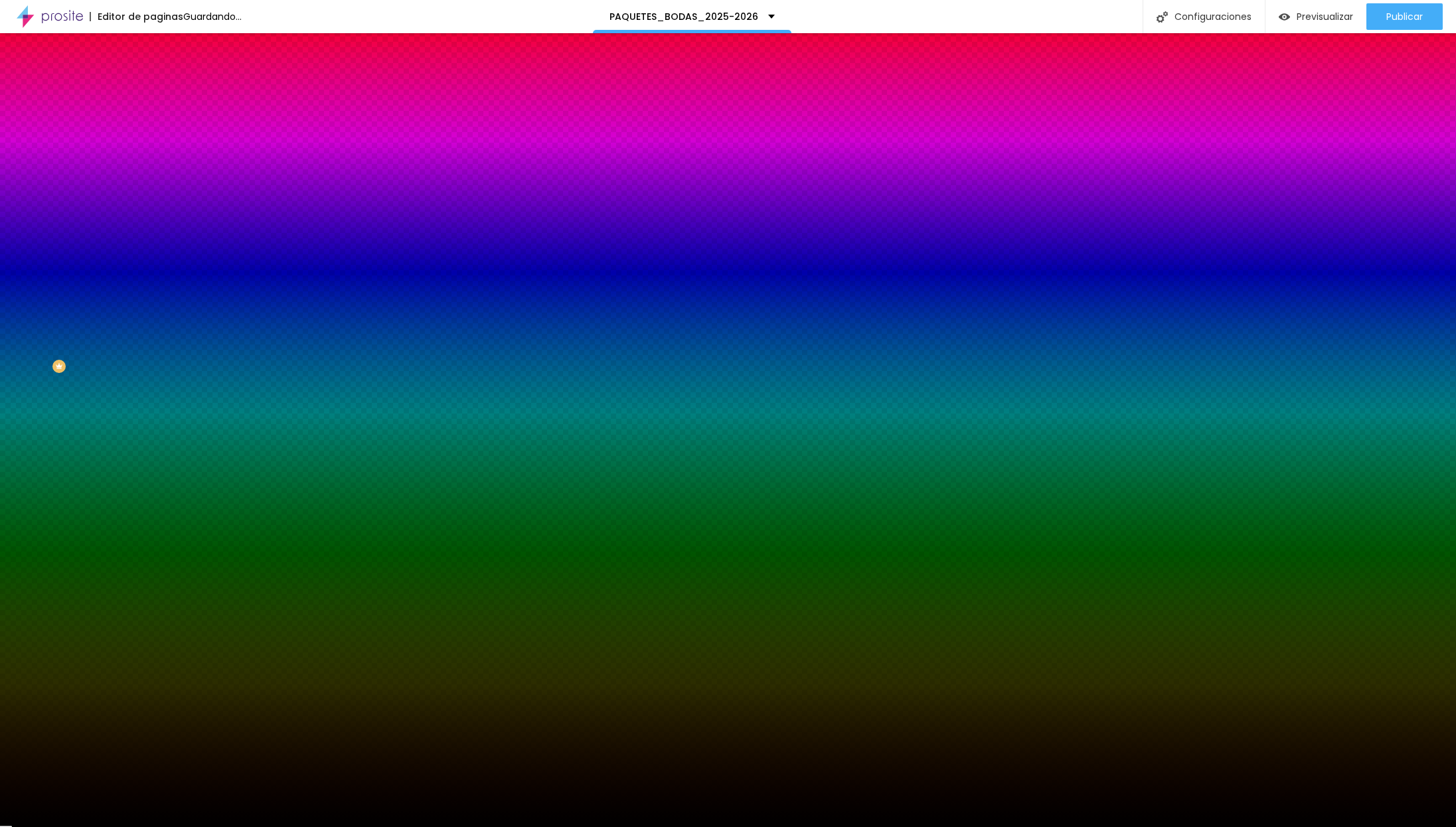
drag, startPoint x: 35, startPoint y: 353, endPoint x: -32, endPoint y: 398, distance: 80.7
click at [0, 398] on html "Editor de paginas Guardando... PAQUETES_BODAS_2025-2026 Configuraciones Configu…" at bounding box center [728, 414] width 1456 height 827
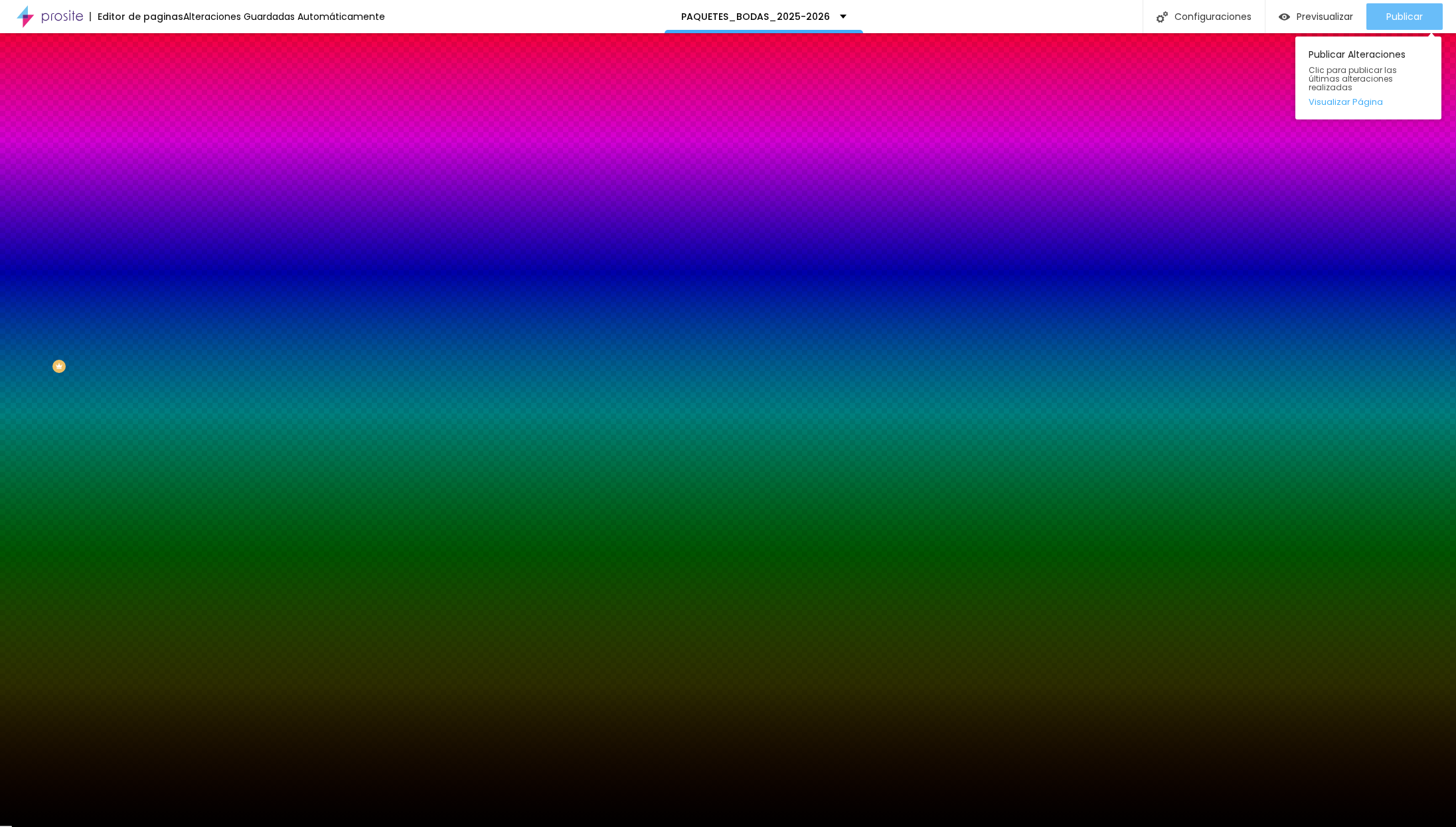
click at [1050, 20] on span "Publicar" at bounding box center [1404, 17] width 37 height 11
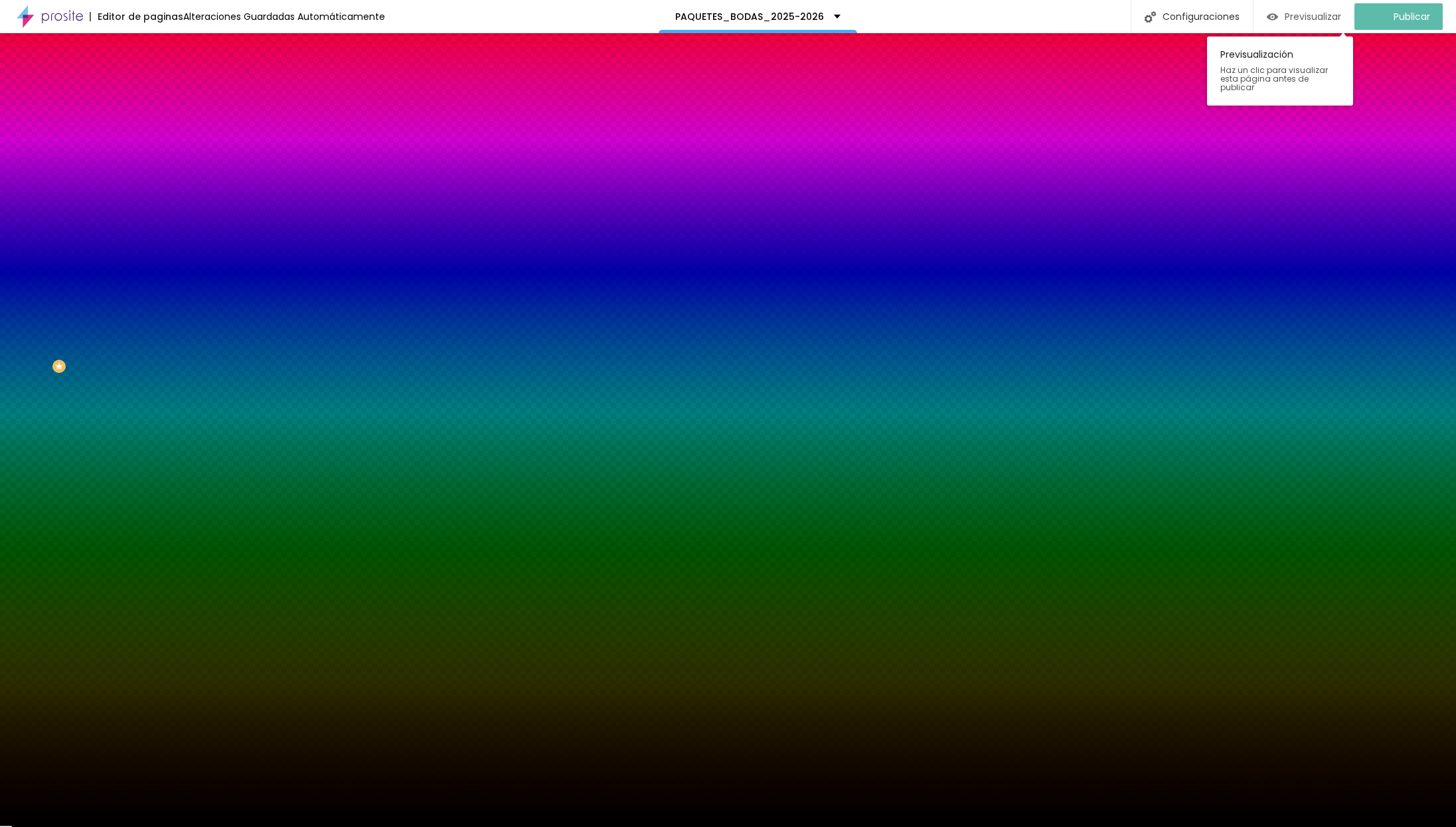
click at [1050, 11] on span "Previsualizar" at bounding box center [1313, 17] width 57 height 11
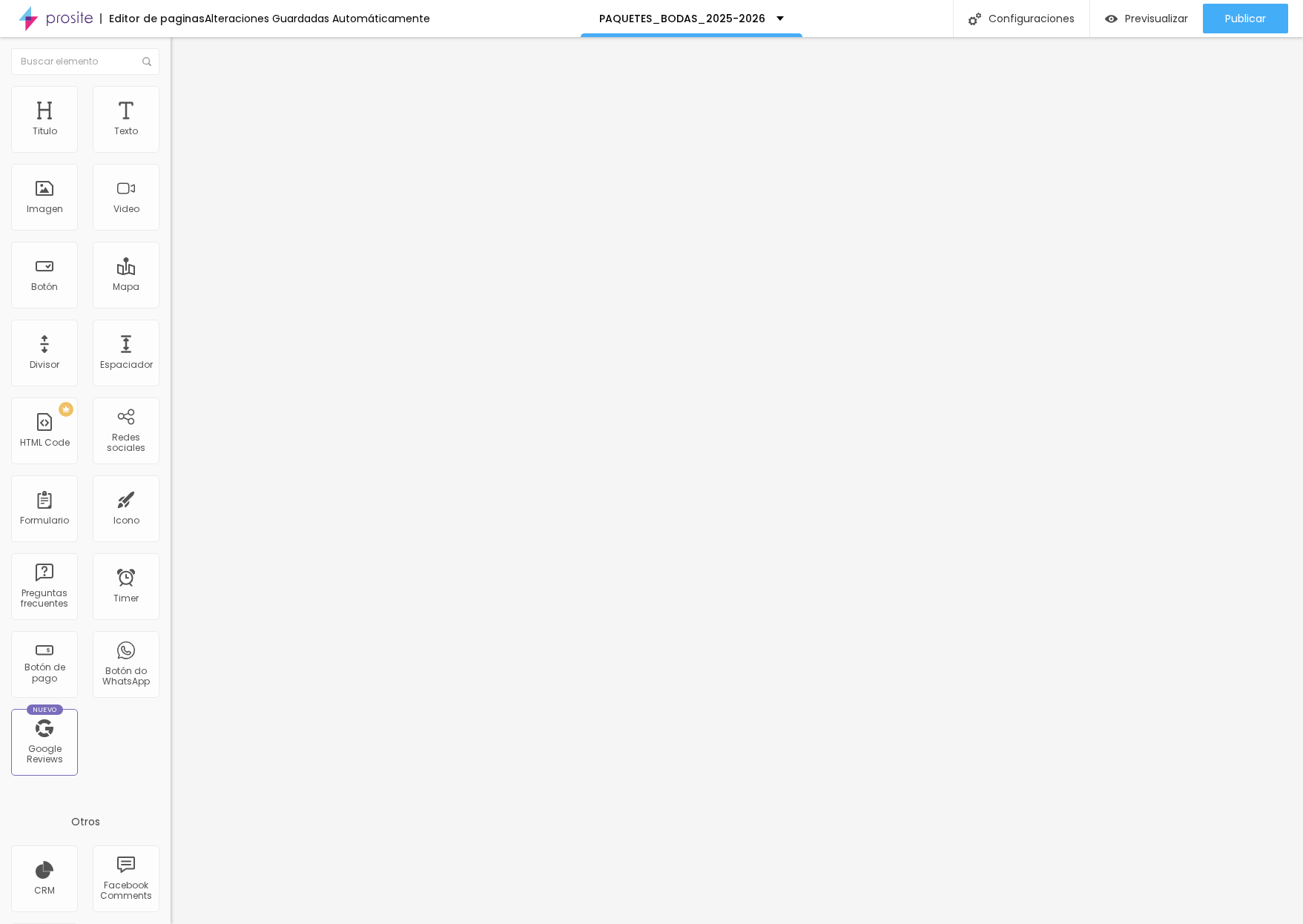
click at [171, 135] on span "Completo" at bounding box center [193, 128] width 45 height 13
click at [171, 144] on span "Boxed" at bounding box center [185, 137] width 28 height 13
click at [184, 102] on span "Estilo" at bounding box center [195, 95] width 23 height 13
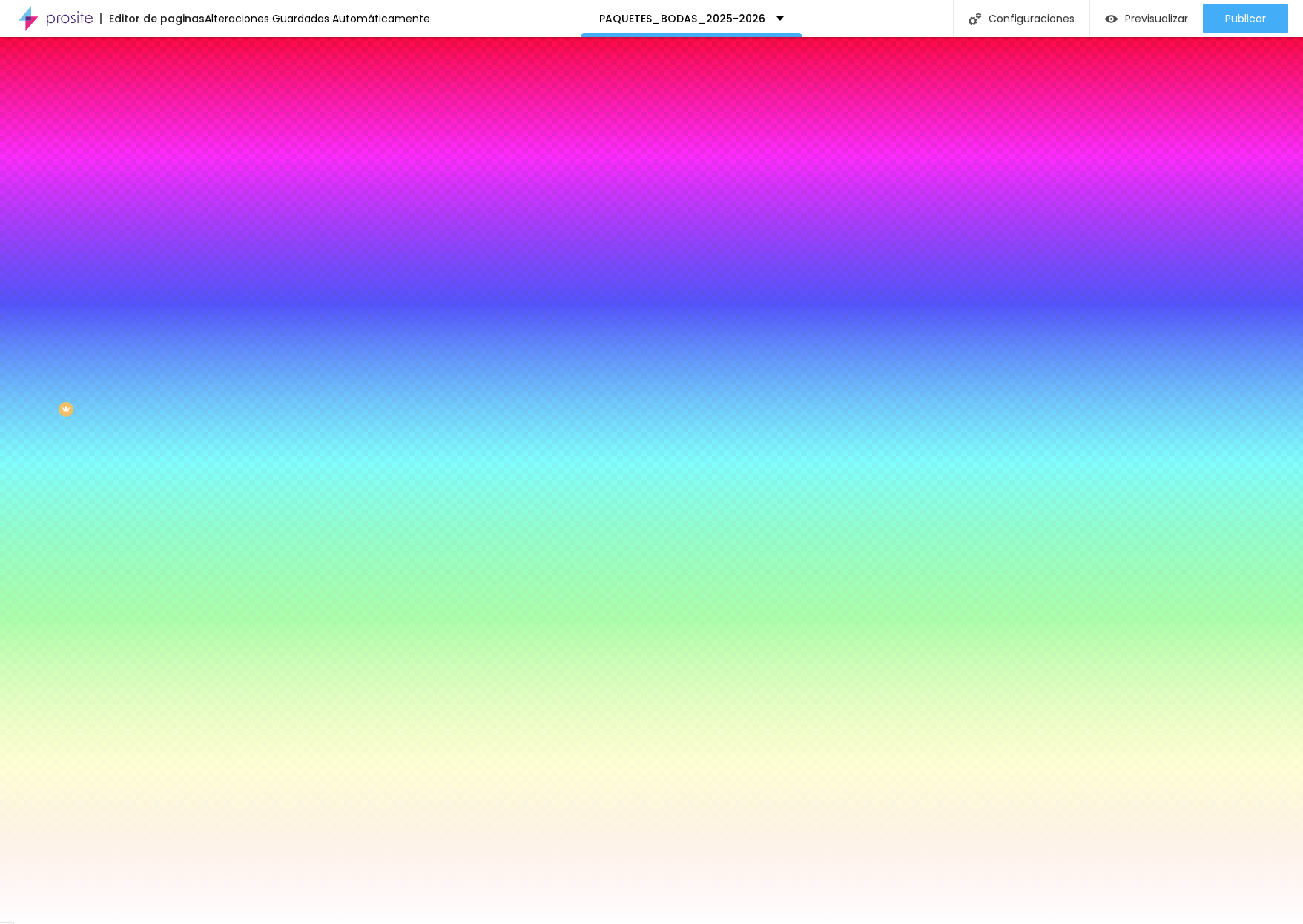
click at [171, 202] on div at bounding box center [256, 202] width 171 height 0
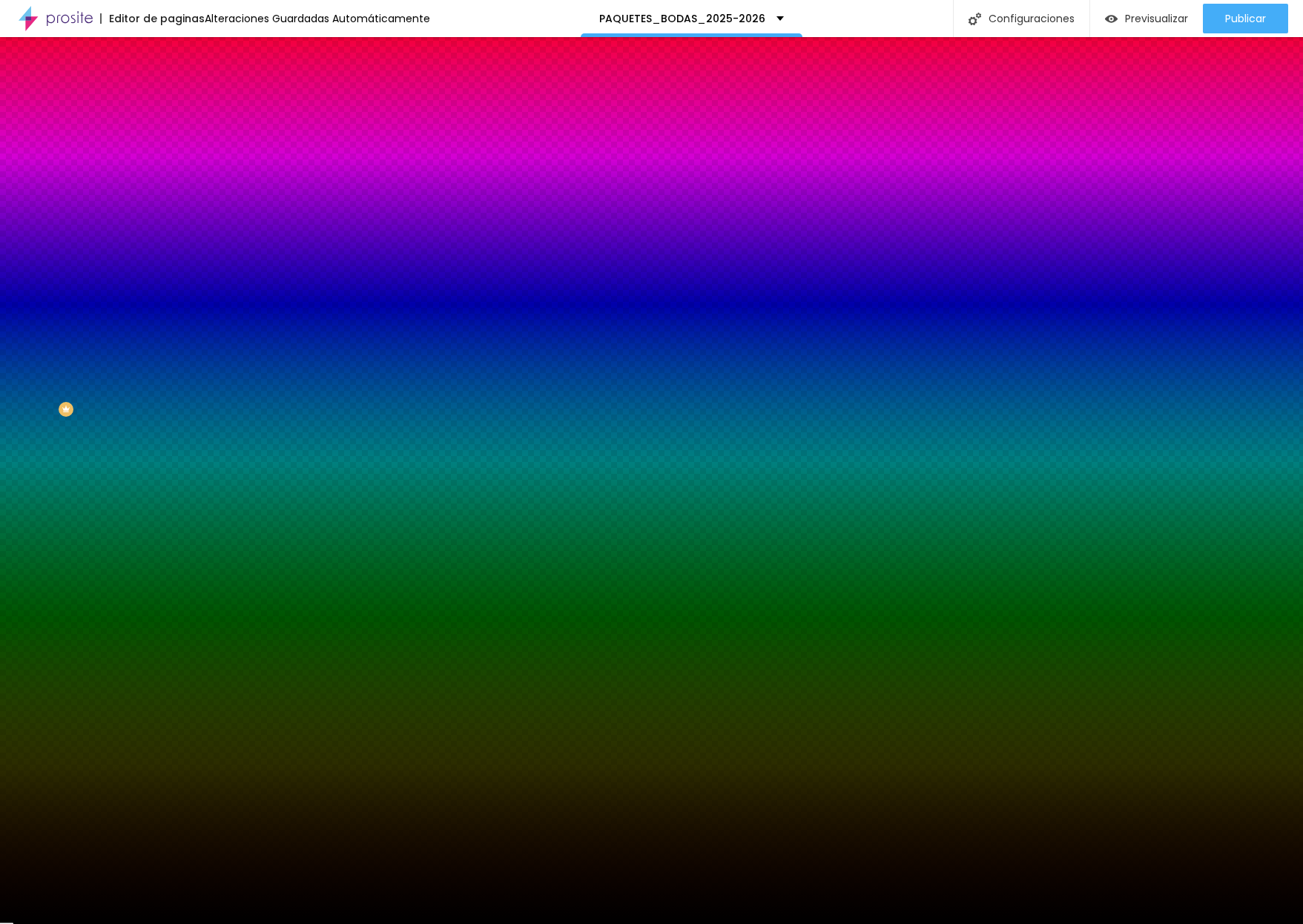
type input "#000000"
drag, startPoint x: 25, startPoint y: 392, endPoint x: -11, endPoint y: 425, distance: 48.8
click at [0, 425] on html "Editor de paginas Alteraciones Guardadas Automáticamente PAQUETES_BODAS_2025-20…" at bounding box center [651, 462] width 1303 height 924
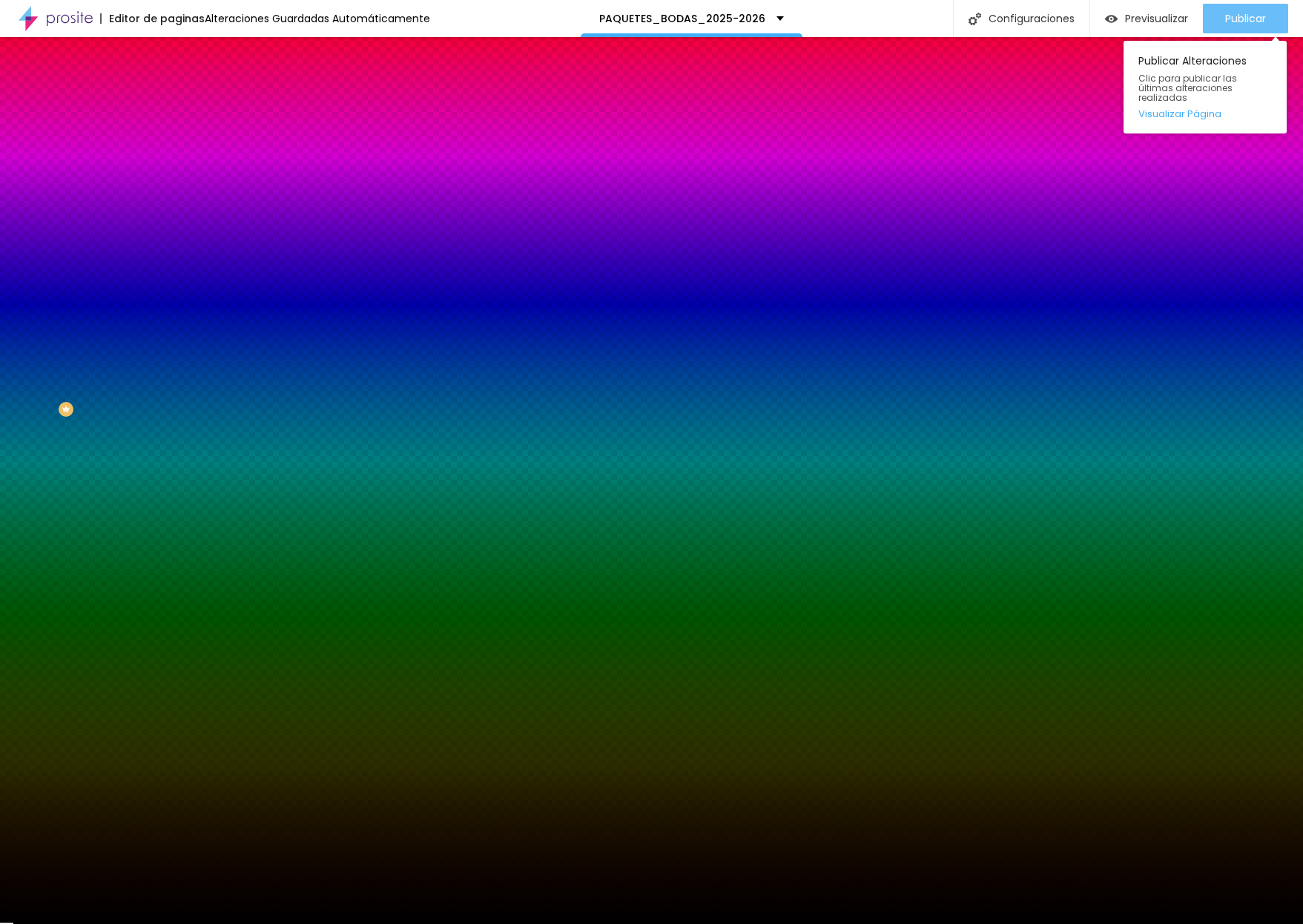
click at [1173, 13] on span "Publicar" at bounding box center [1245, 19] width 41 height 12
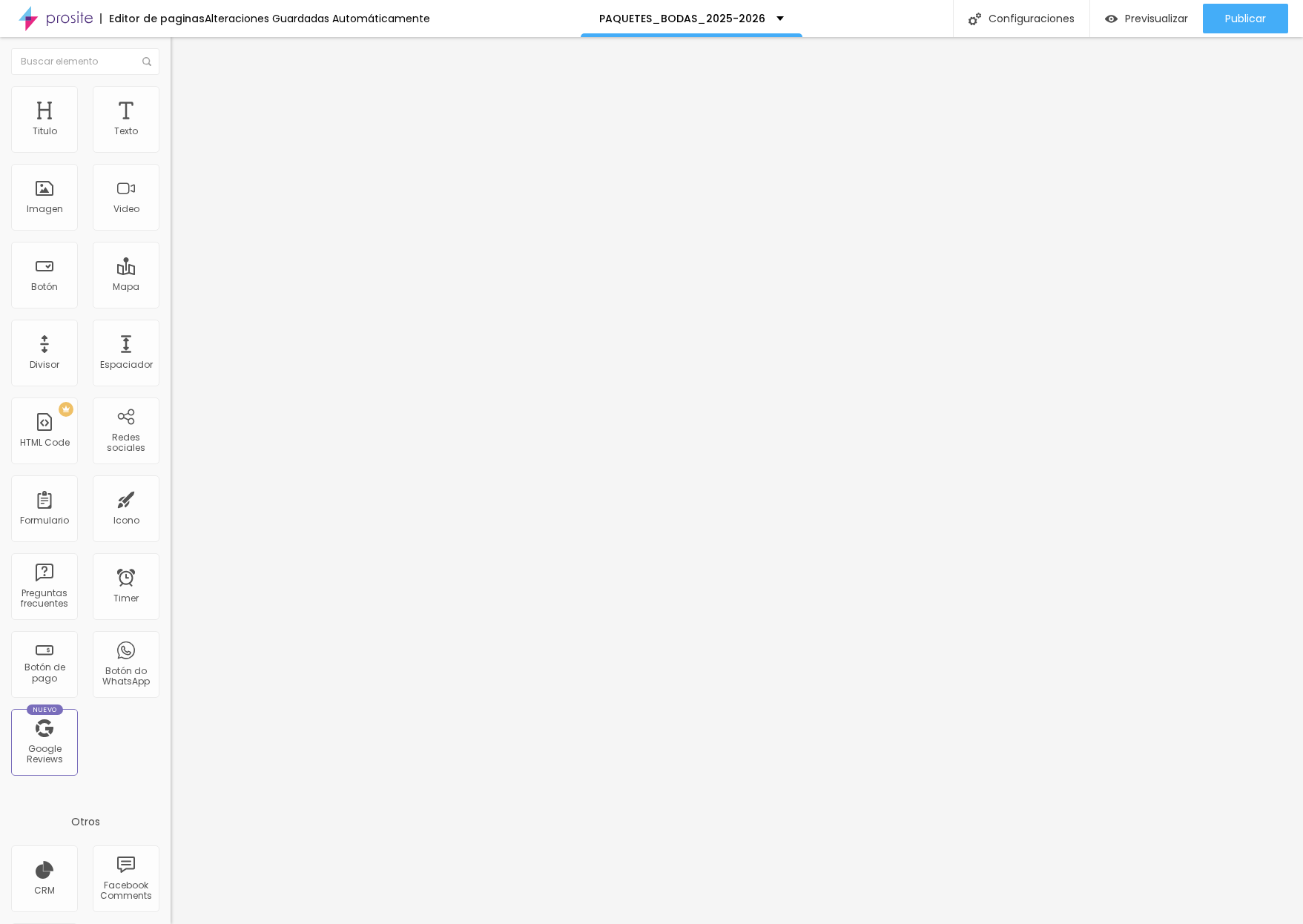
click at [171, 135] on span "Completo" at bounding box center [193, 128] width 45 height 13
click at [171, 144] on span "Boxed" at bounding box center [185, 137] width 28 height 13
drag, startPoint x: 1264, startPoint y: 10, endPoint x: 1257, endPoint y: 13, distance: 7.6
click at [1173, 10] on div "Publicar" at bounding box center [1245, 19] width 41 height 30
click at [1126, 10] on div "Previsualizar" at bounding box center [1132, 19] width 83 height 30
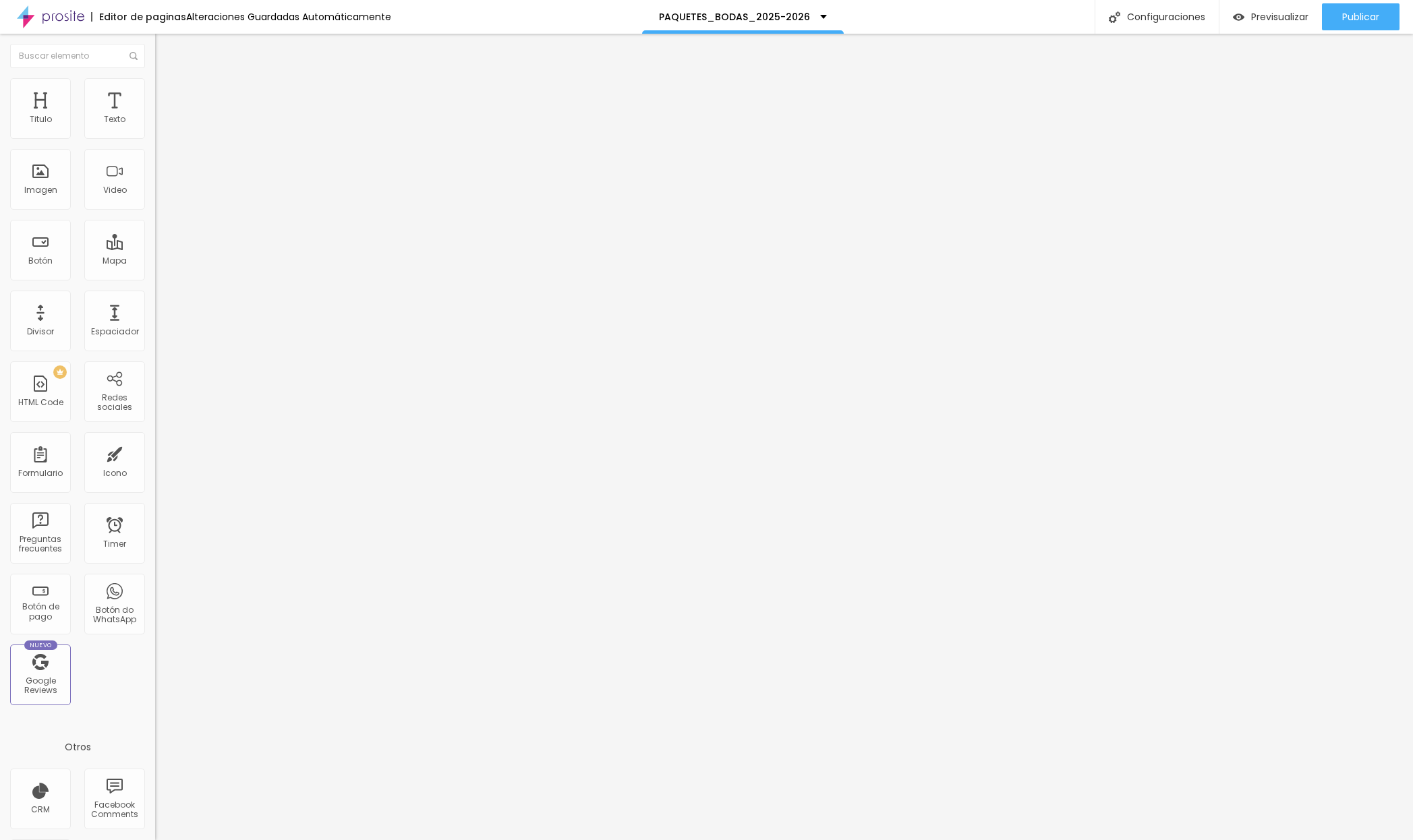
click at [155, 79] on li "Estilo" at bounding box center [232, 85] width 155 height 14
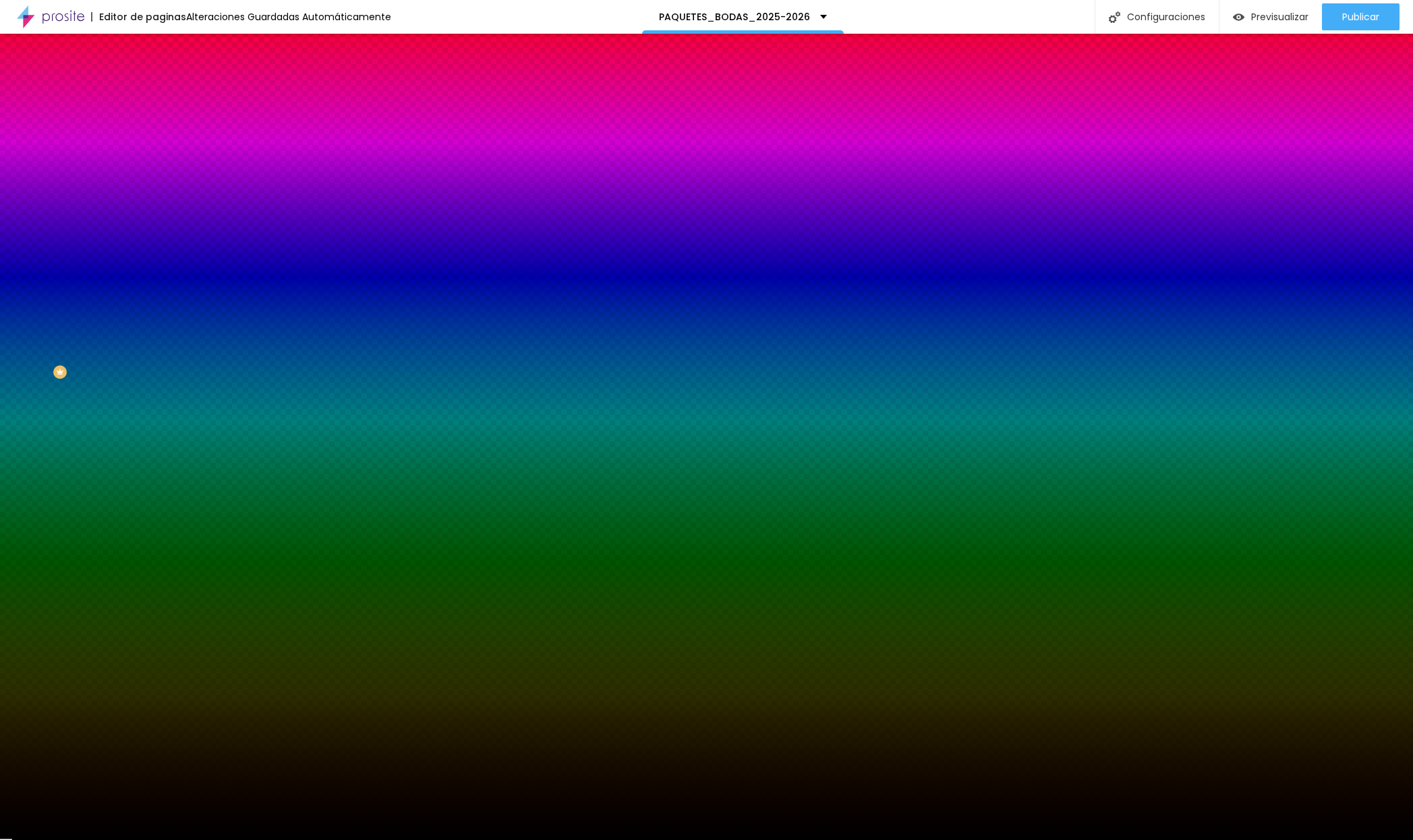
click at [155, 184] on div at bounding box center [232, 184] width 155 height 0
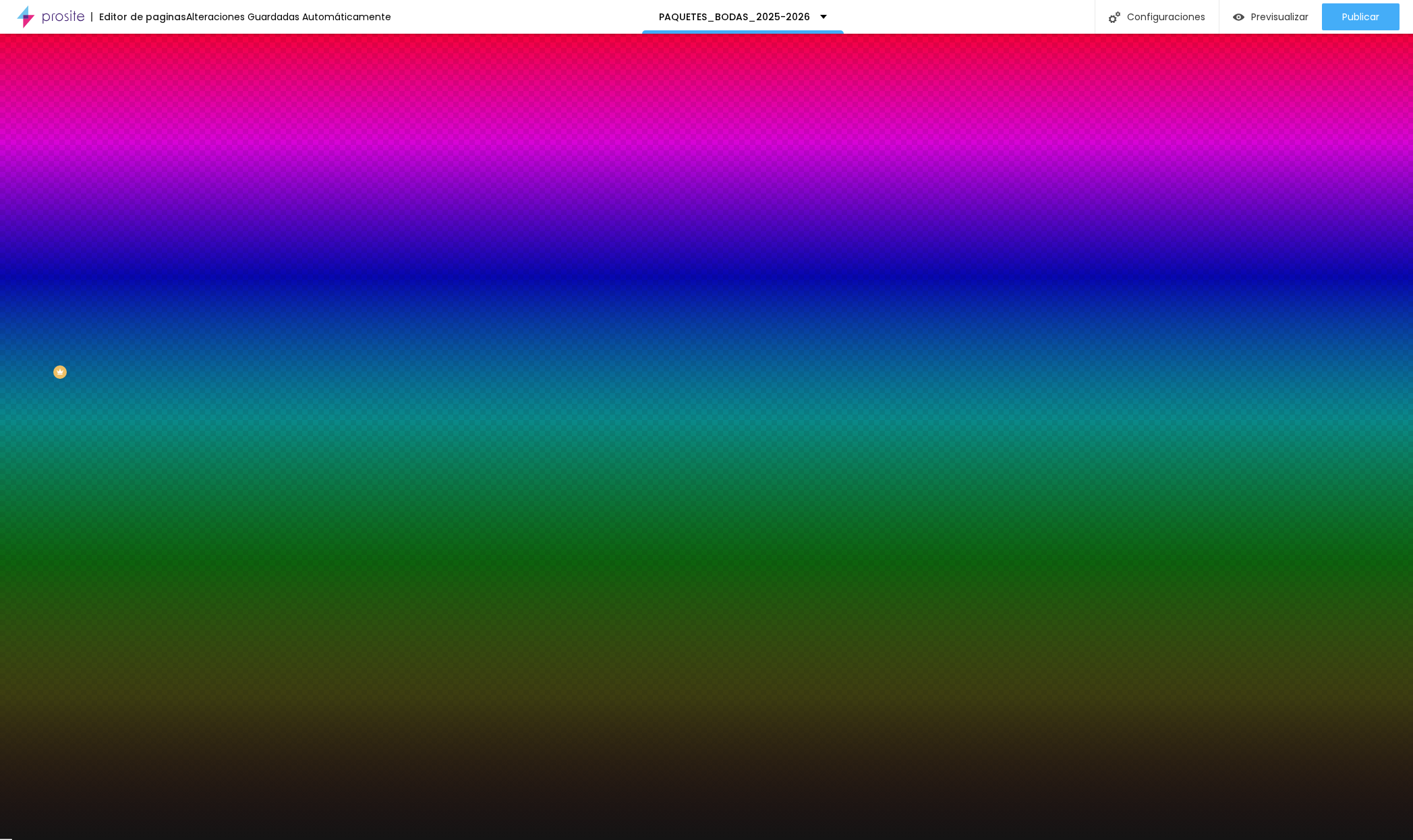
type input "#131313"
click at [155, 197] on div at bounding box center [232, 197] width 155 height 0
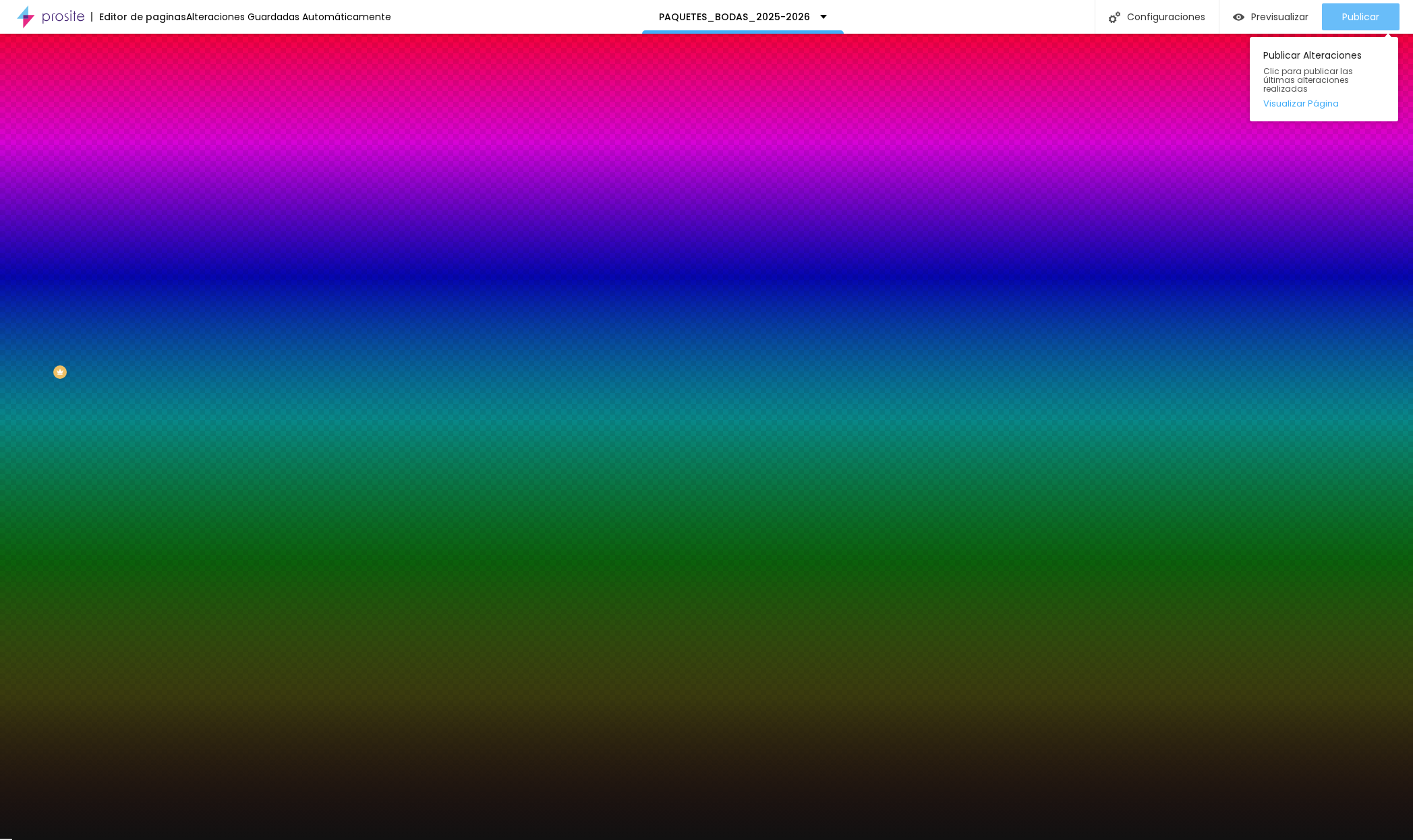
click at [1067, 23] on div "Publicar" at bounding box center [1361, 17] width 37 height 27
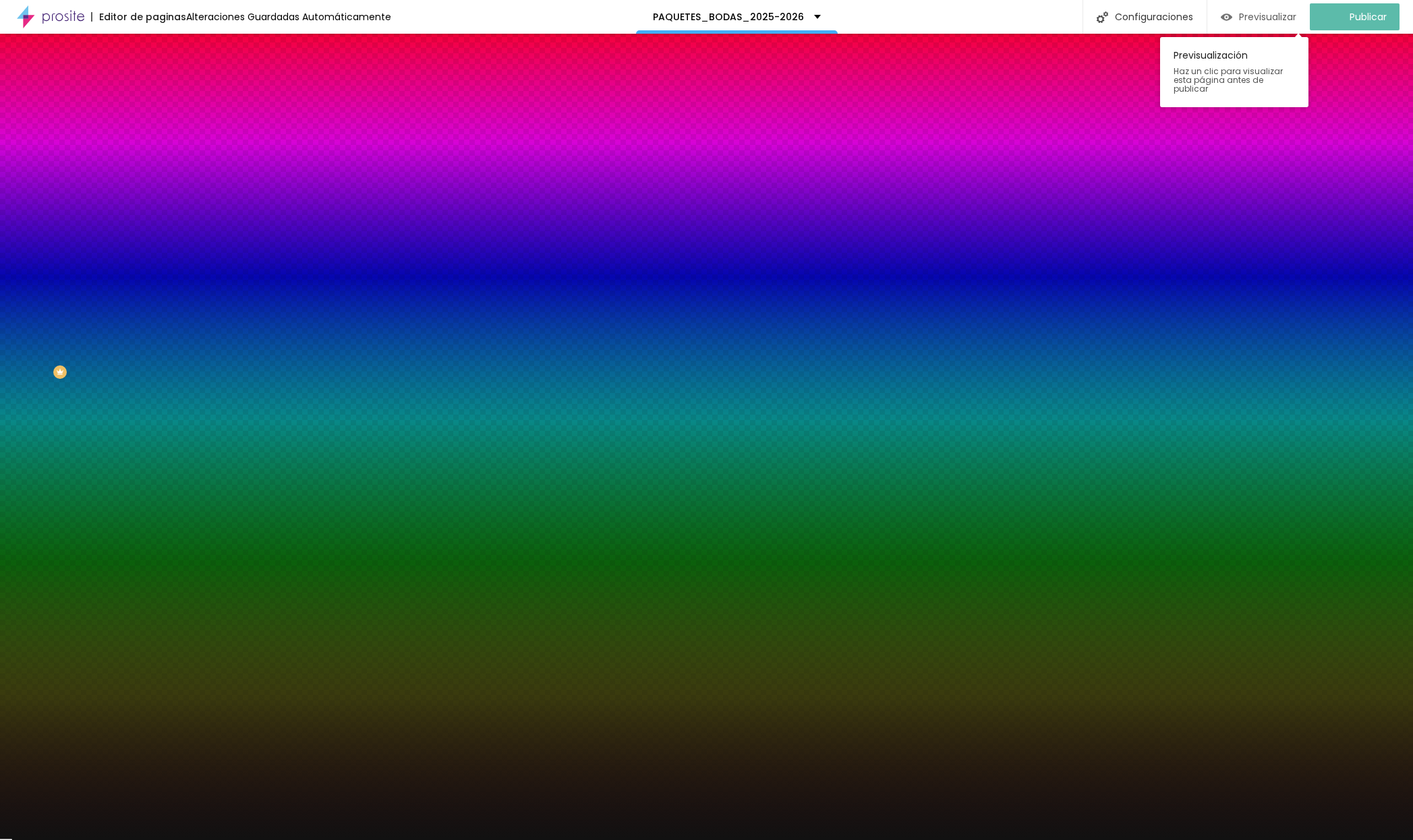
click at [1067, 12] on span "Previsualizar" at bounding box center [1267, 17] width 58 height 11
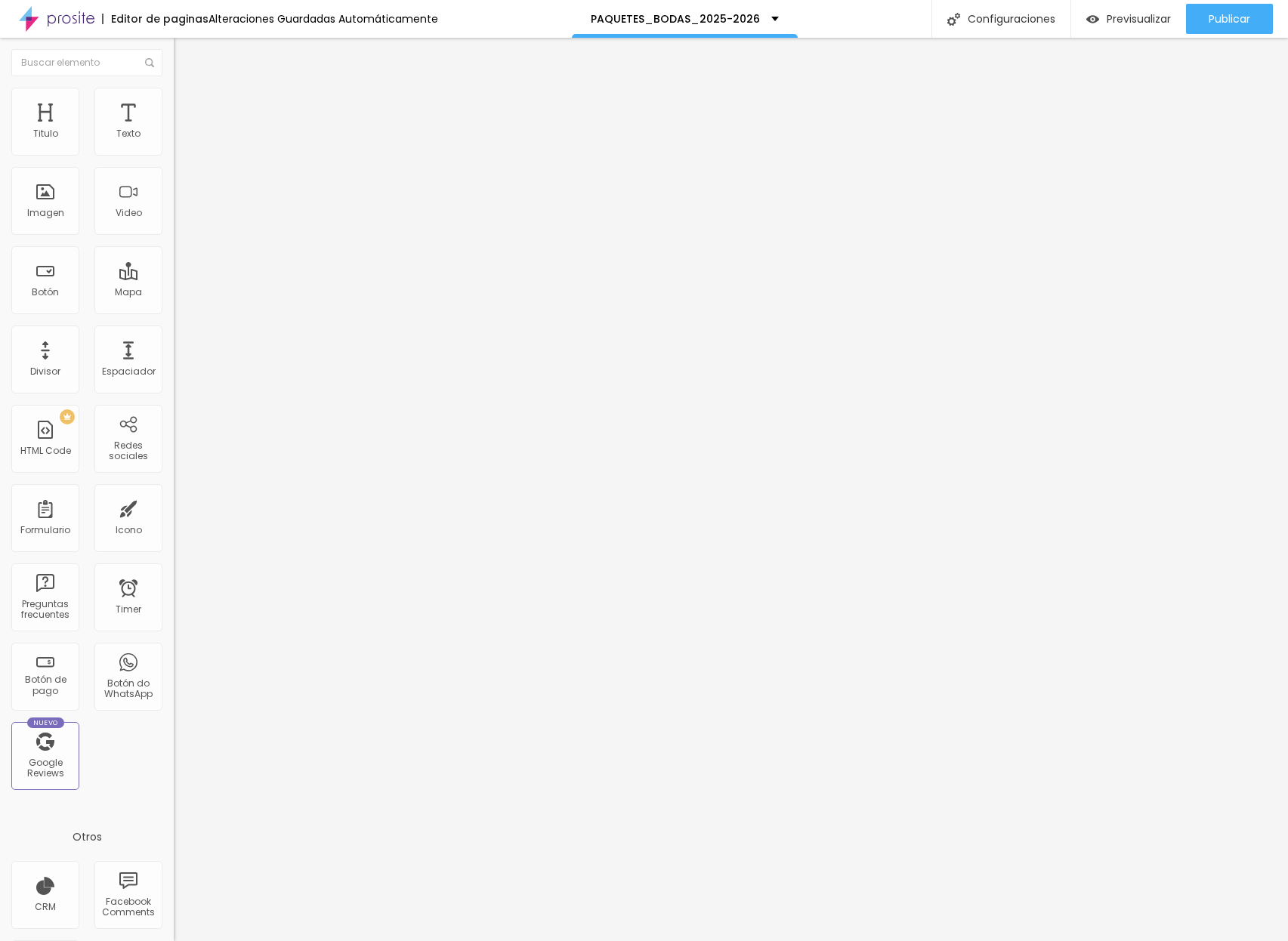
click at [174, 96] on img at bounding box center [181, 94] width 14 height 14
click at [1214, 14] on span "Publicar" at bounding box center [1230, 19] width 42 height 12
